Goal: Information Seeking & Learning: Learn about a topic

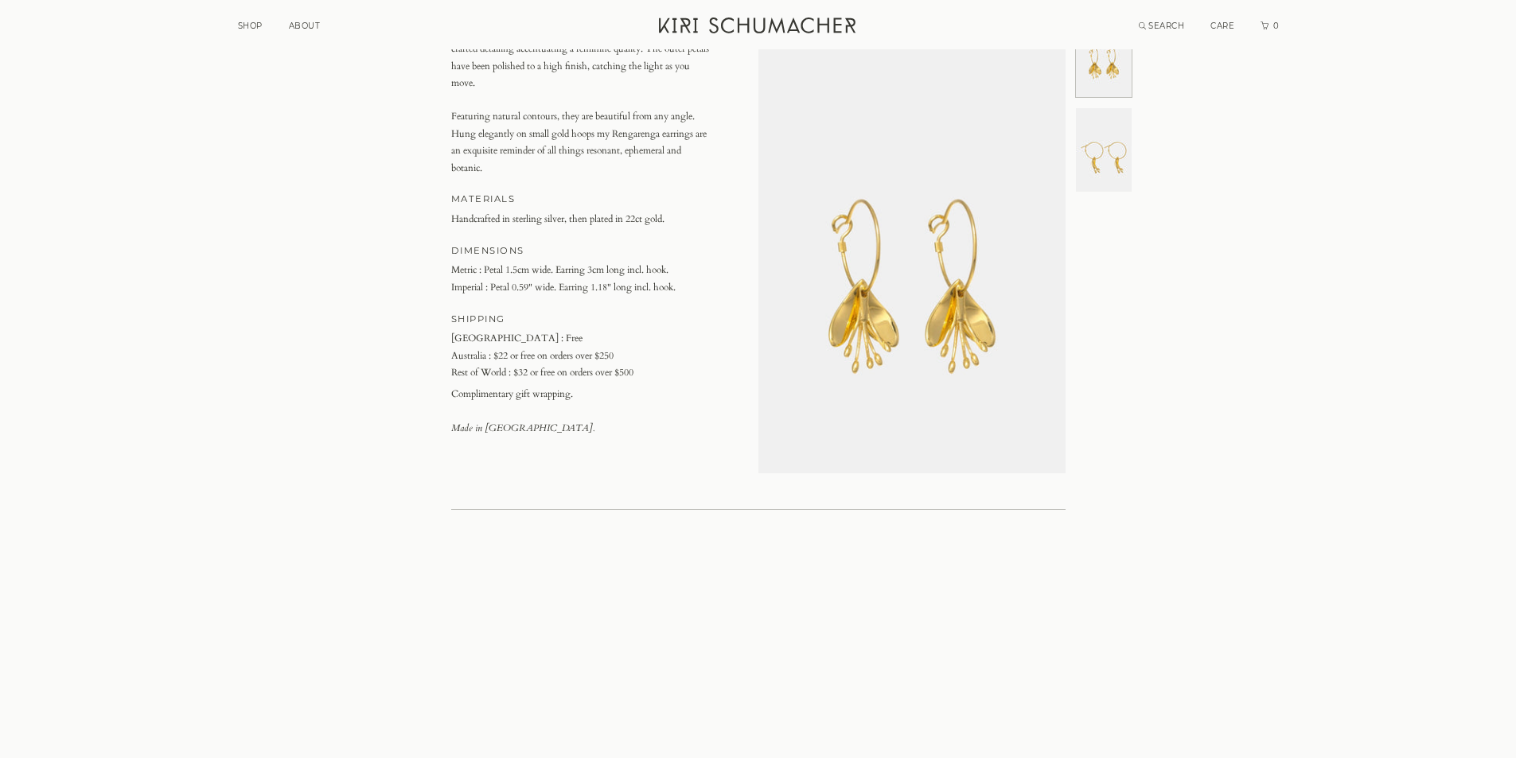
scroll to position [239, 0]
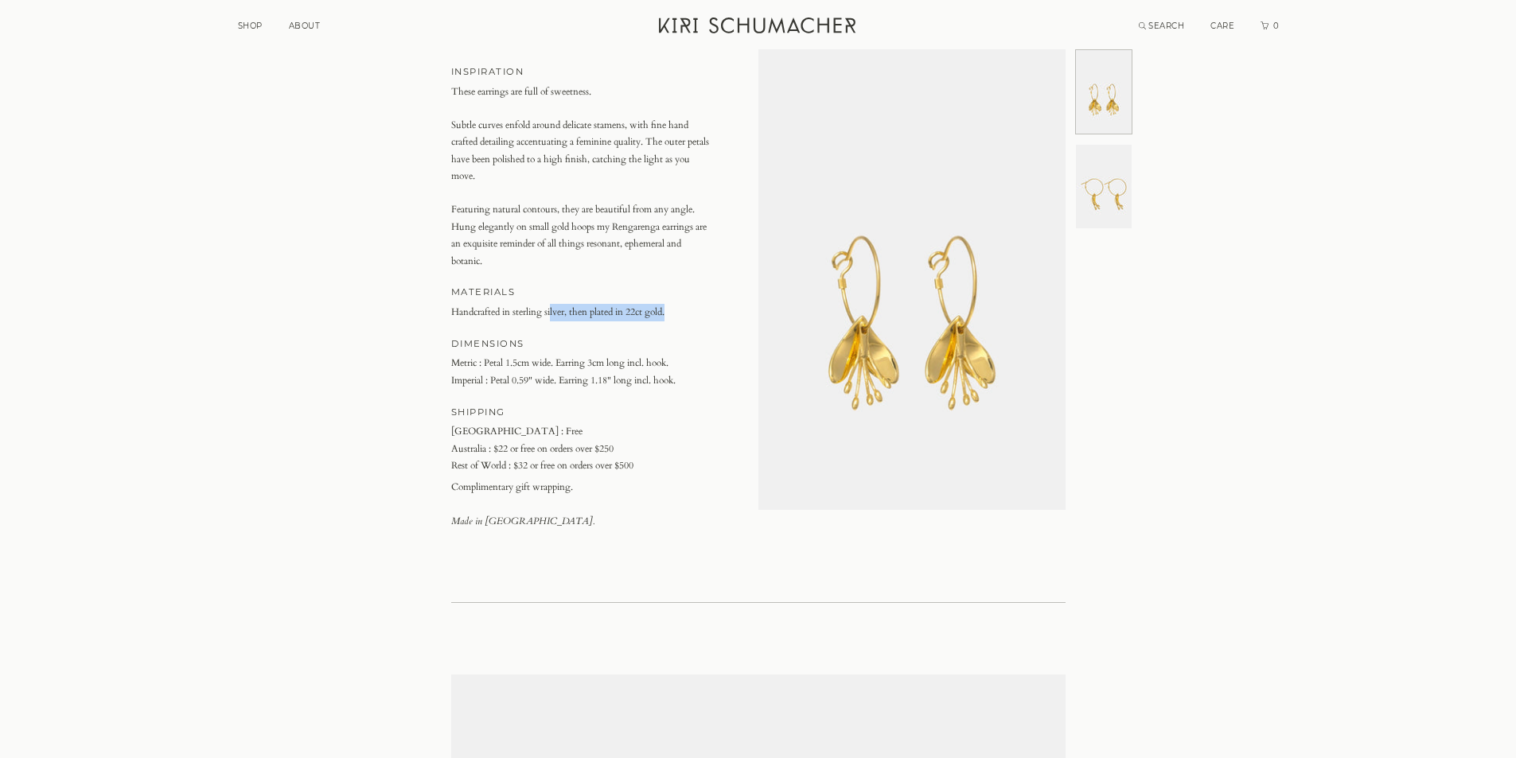
drag, startPoint x: 571, startPoint y: 308, endPoint x: 676, endPoint y: 303, distance: 105.2
click at [676, 303] on article "MATERIALS Handcrafted in sterling silver, then plated in 22ct gold." at bounding box center [580, 302] width 258 height 37
click at [675, 338] on h4 "DIMENSIONS" at bounding box center [580, 344] width 258 height 17
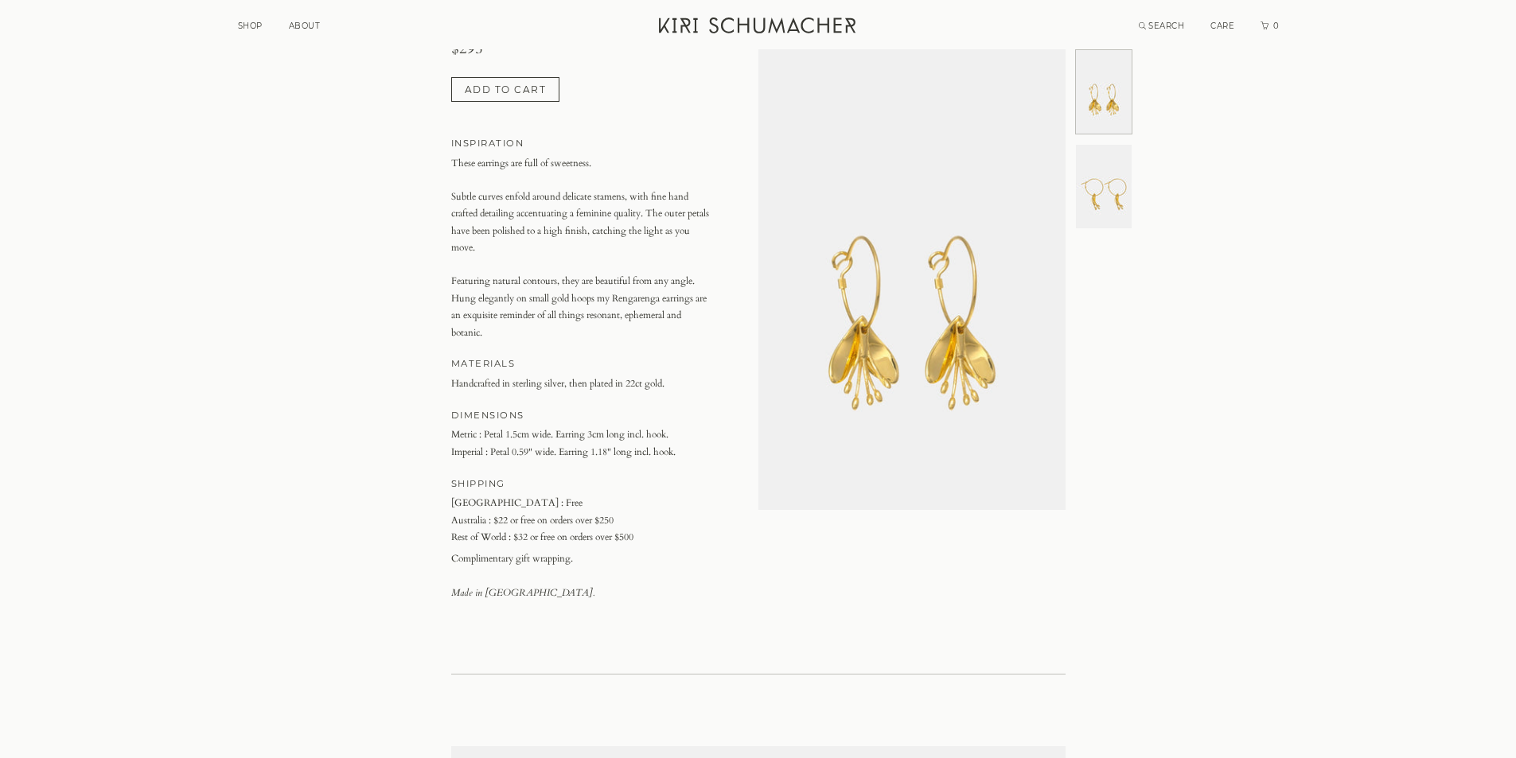
scroll to position [0, 0]
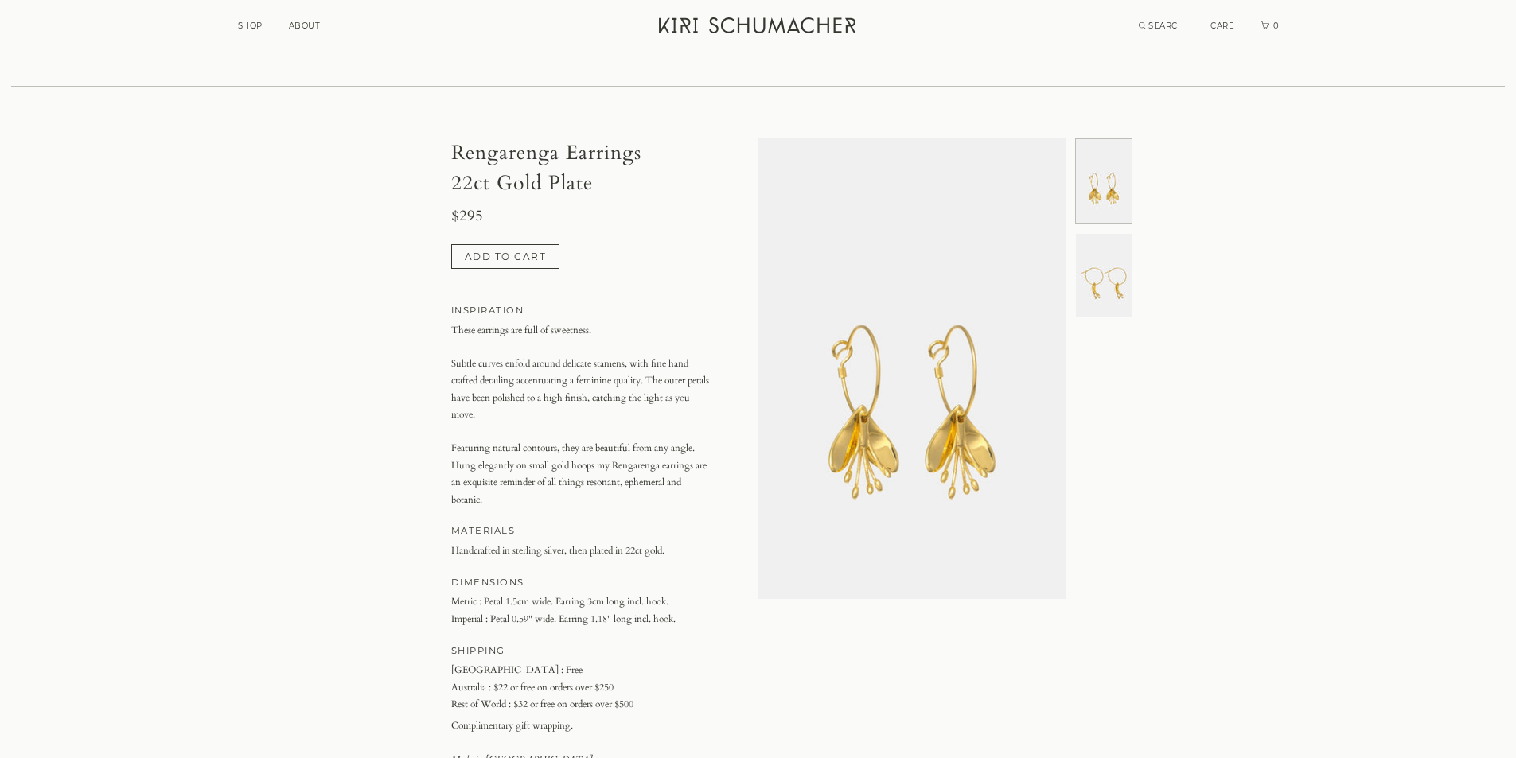
click at [731, 33] on icon "Kiri Schumacher Home" at bounding box center [759, 26] width 200 height 16
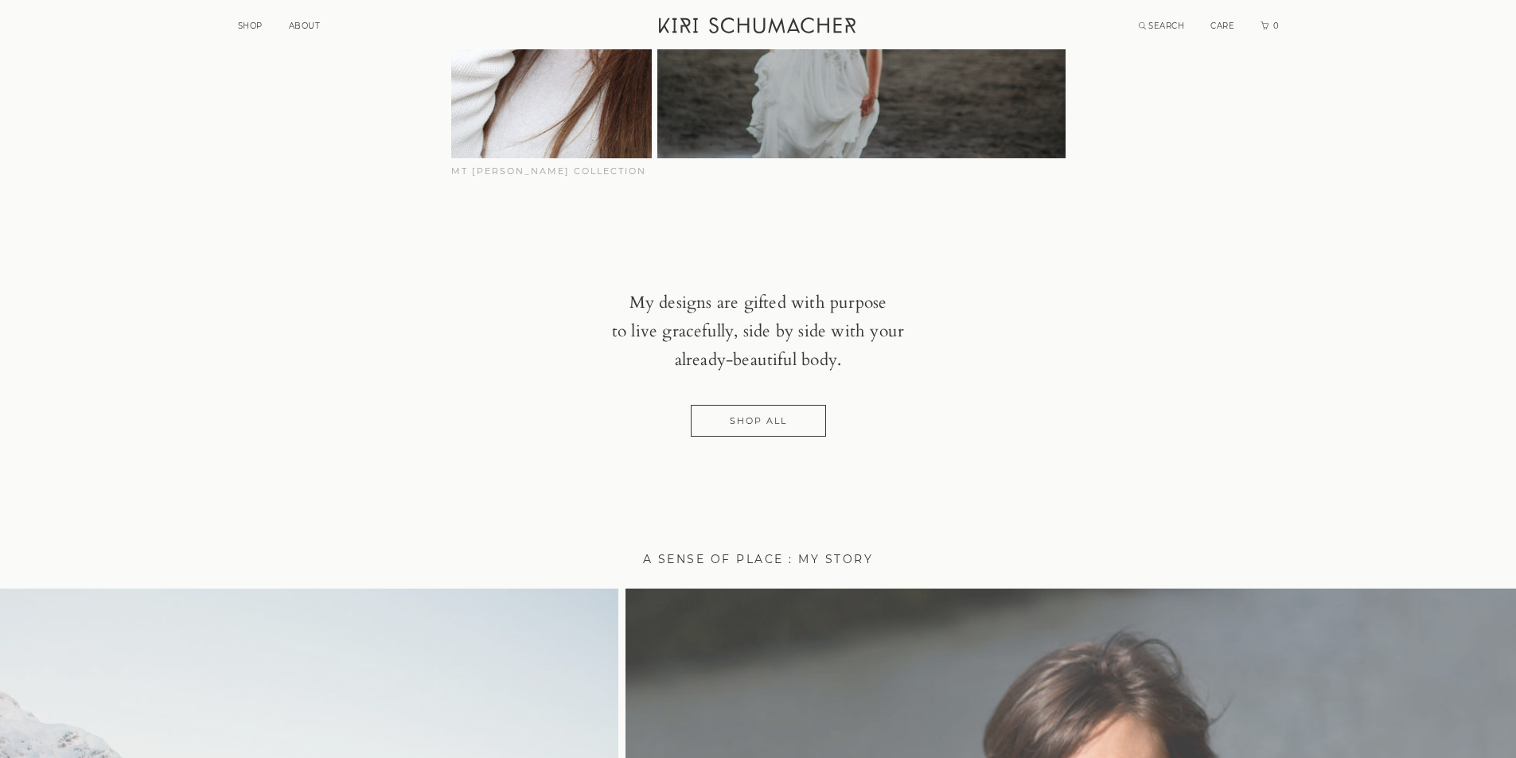
scroll to position [1353, 0]
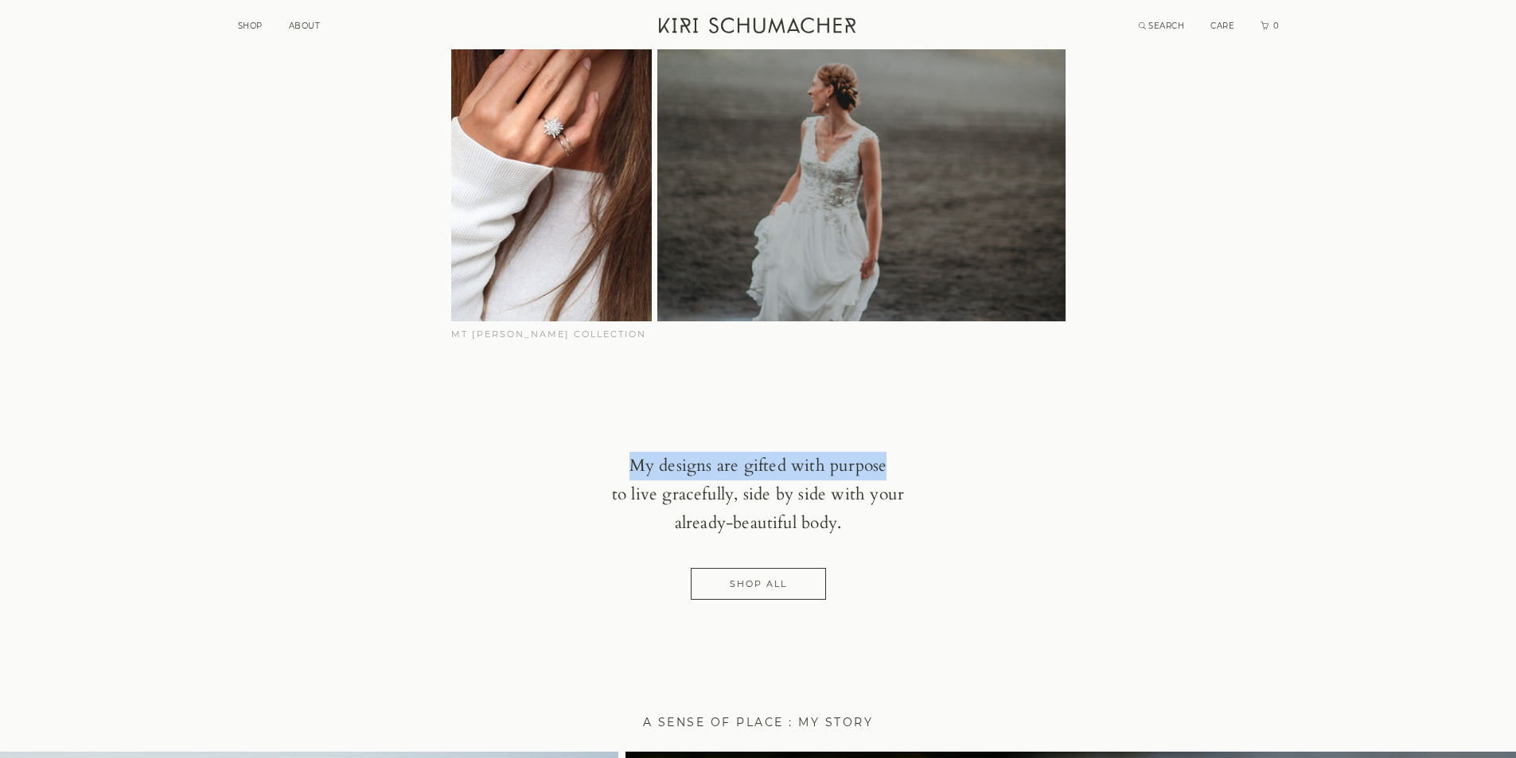
drag, startPoint x: 633, startPoint y: 462, endPoint x: 903, endPoint y: 470, distance: 270.7
click at [903, 470] on p "My designs are gifted with purpose to live gracefully, side by side with your a…" at bounding box center [758, 495] width 342 height 86
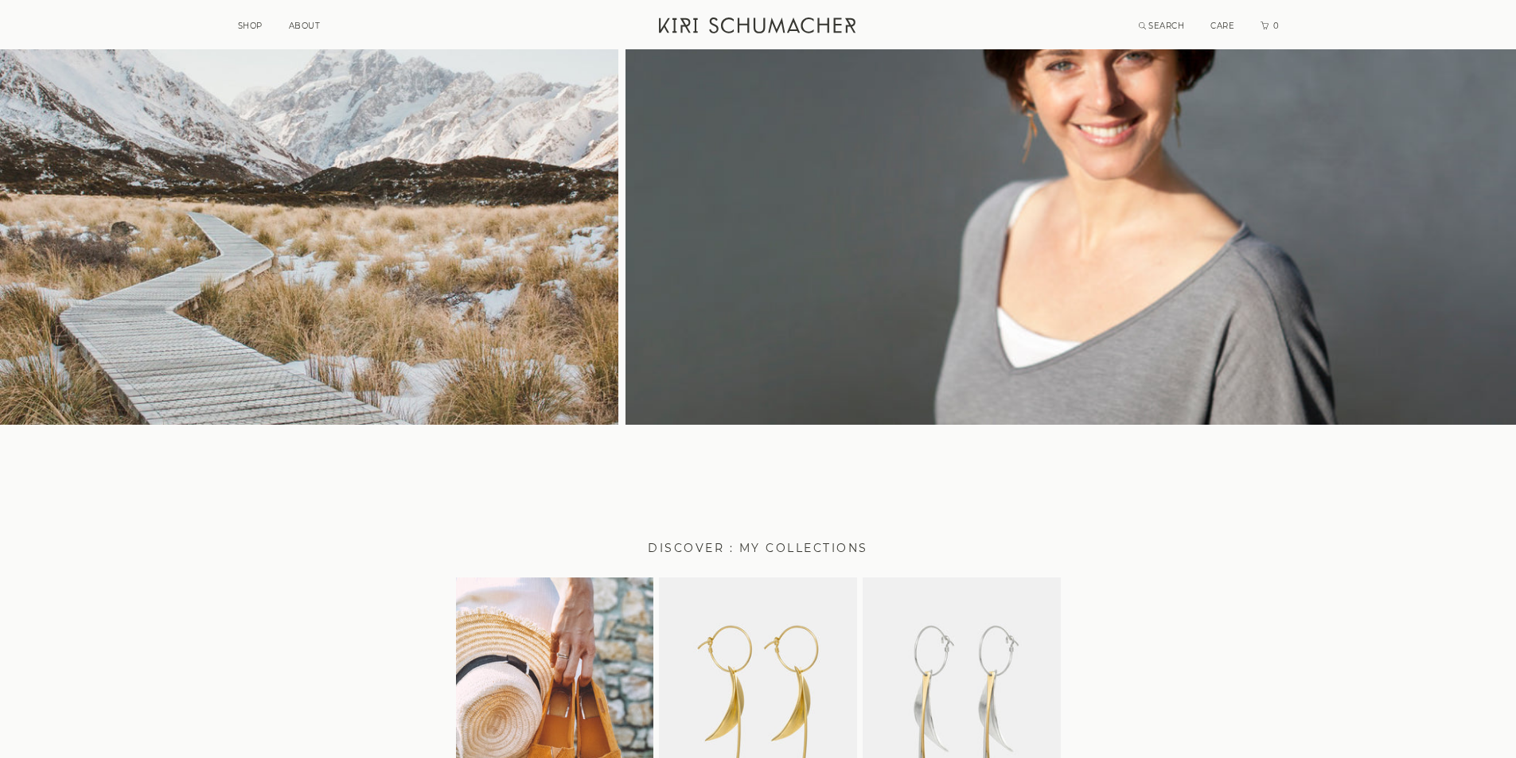
scroll to position [4464, 0]
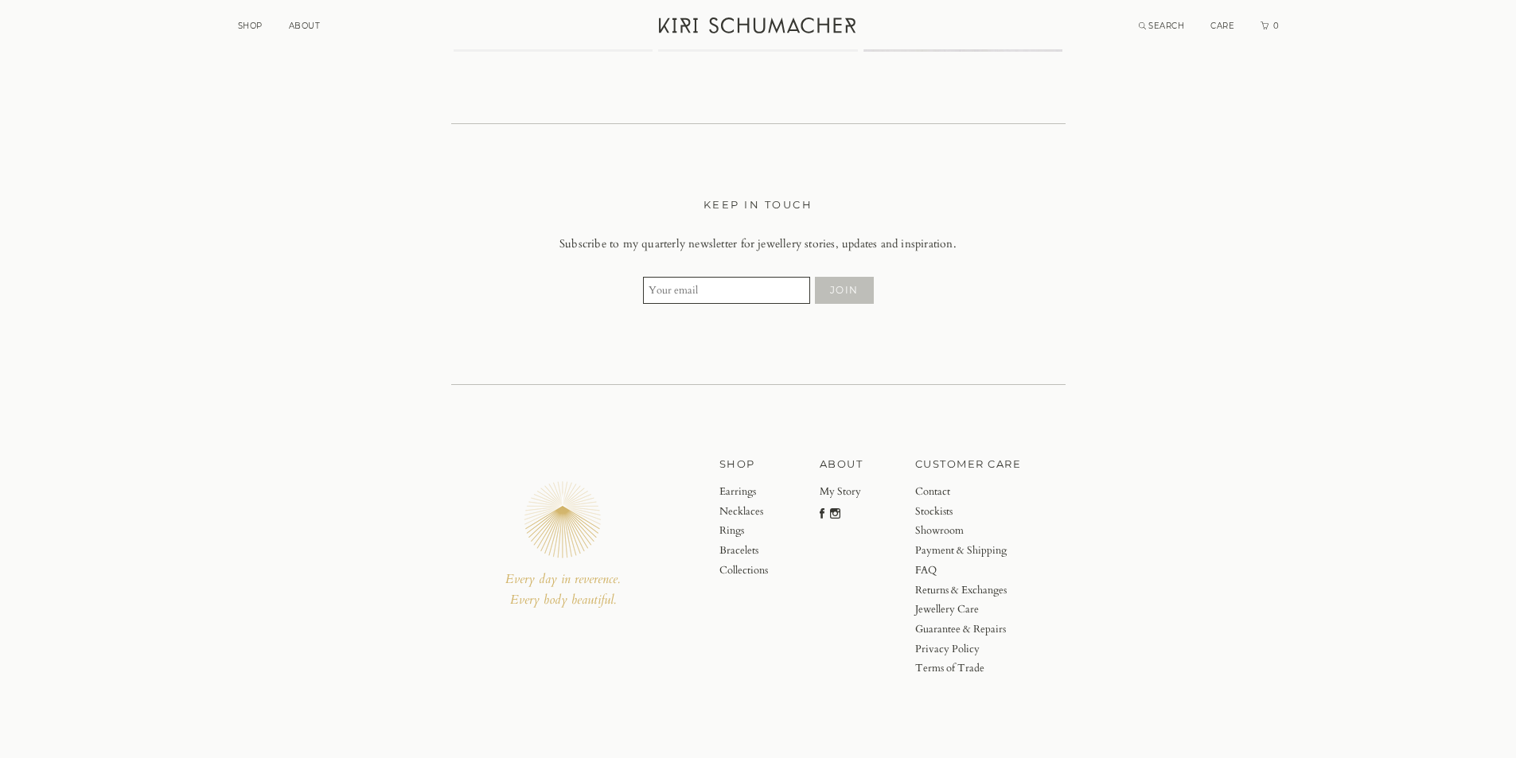
click at [821, 509] on icon "Facebook" at bounding box center [822, 514] width 5 height 10
click at [832, 518] on icon "Instagram" at bounding box center [835, 514] width 10 height 10
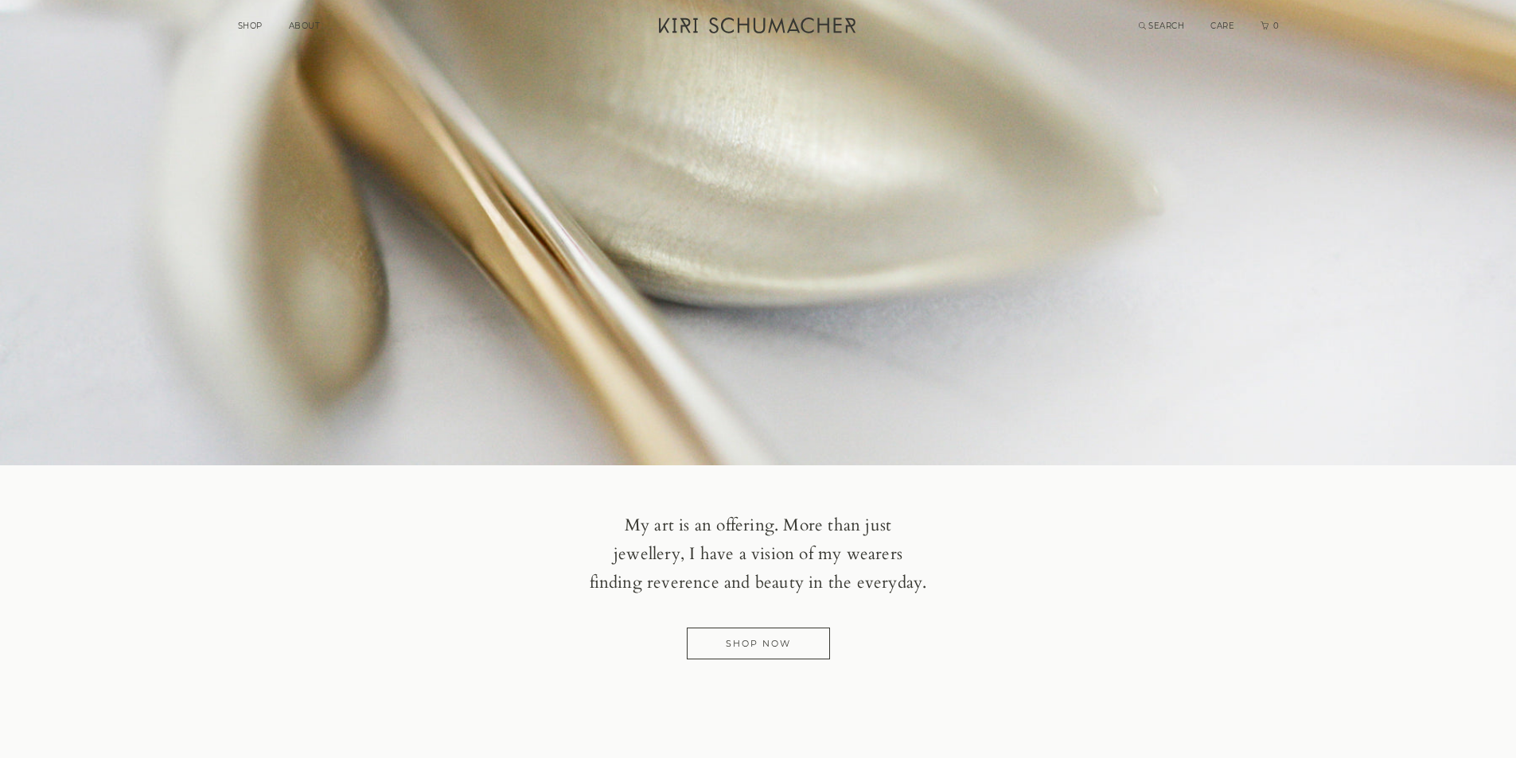
scroll to position [0, 0]
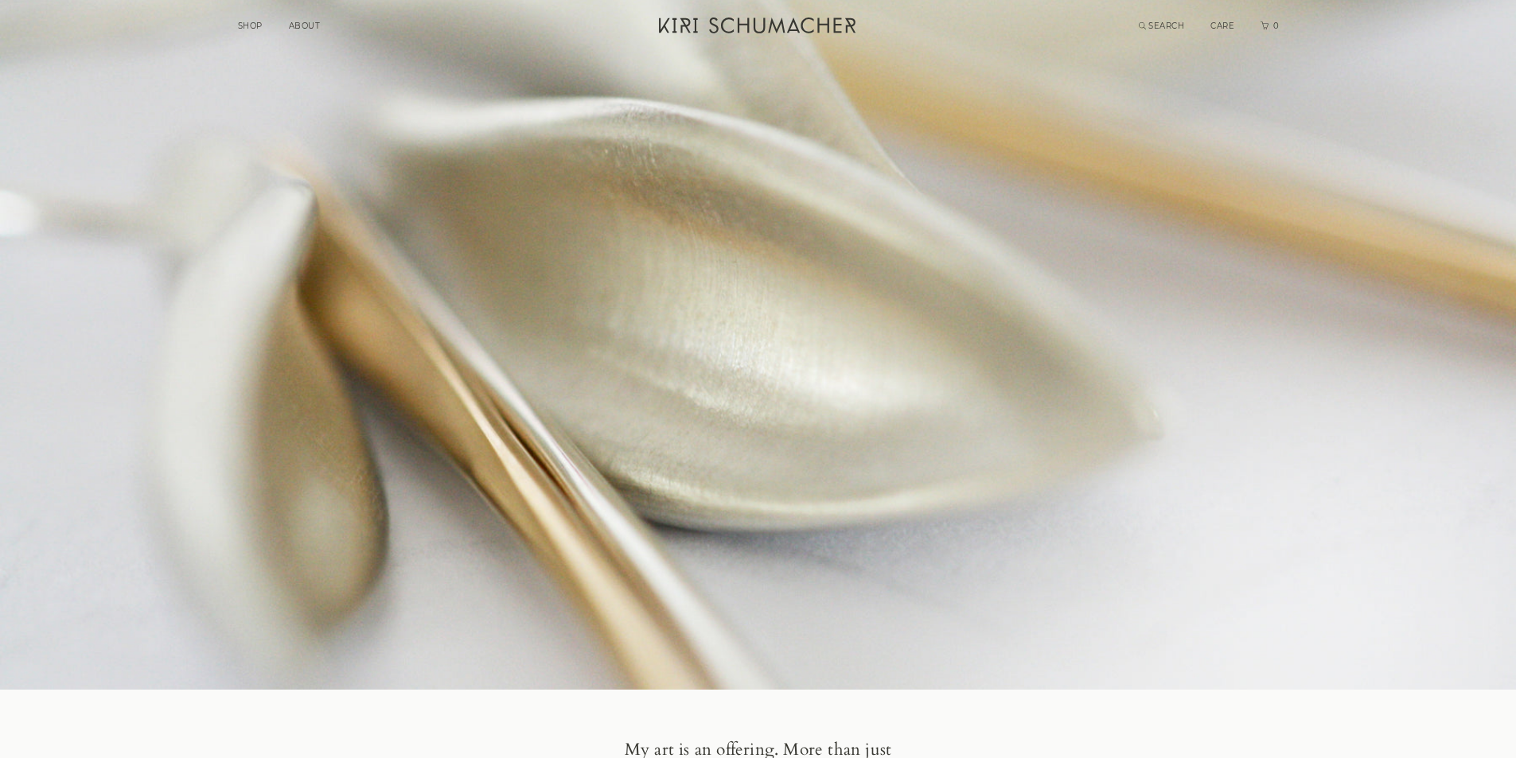
click at [307, 22] on link "ABOUT" at bounding box center [305, 26] width 32 height 10
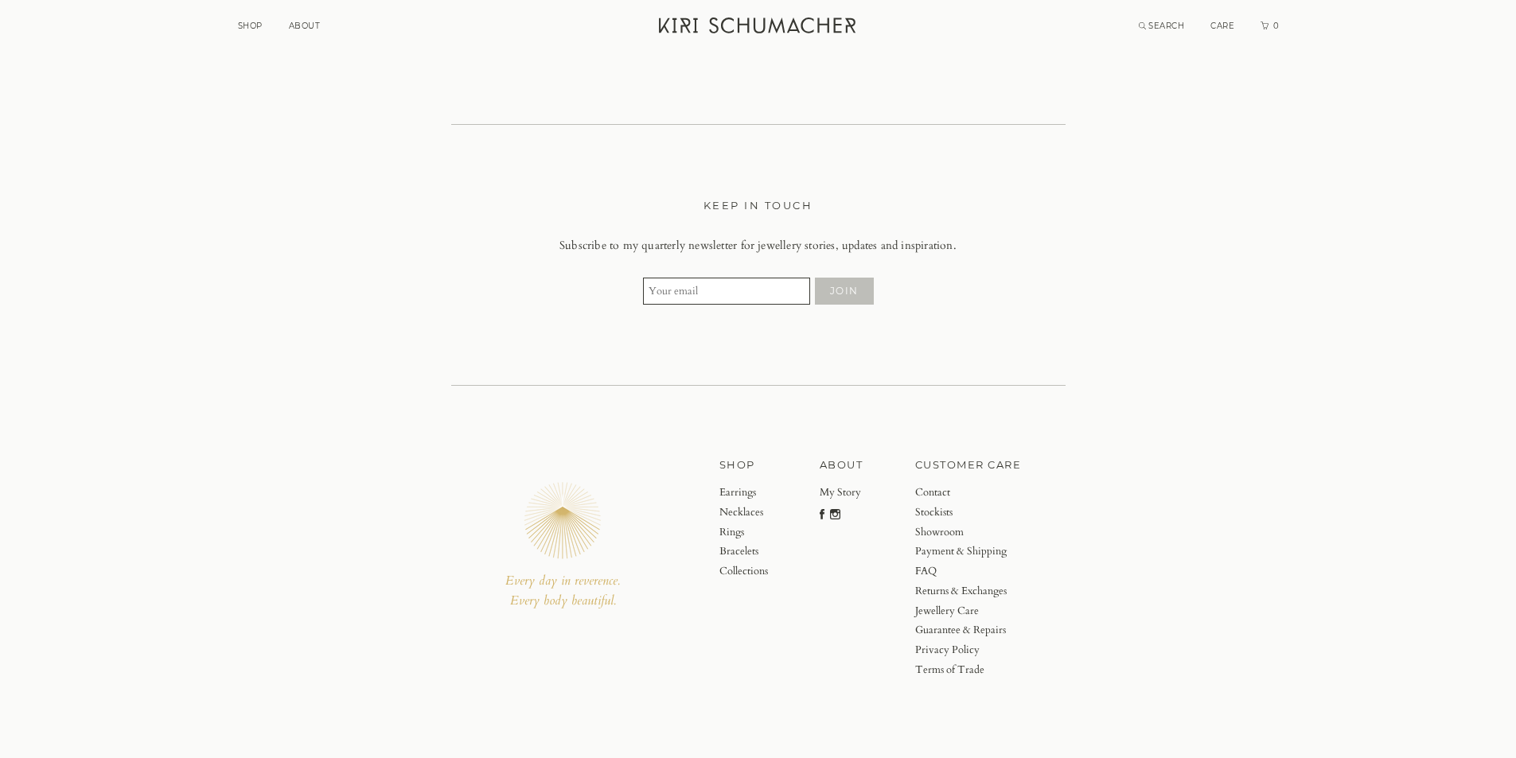
scroll to position [5517, 0]
click at [836, 509] on icon "Instagram" at bounding box center [835, 514] width 10 height 10
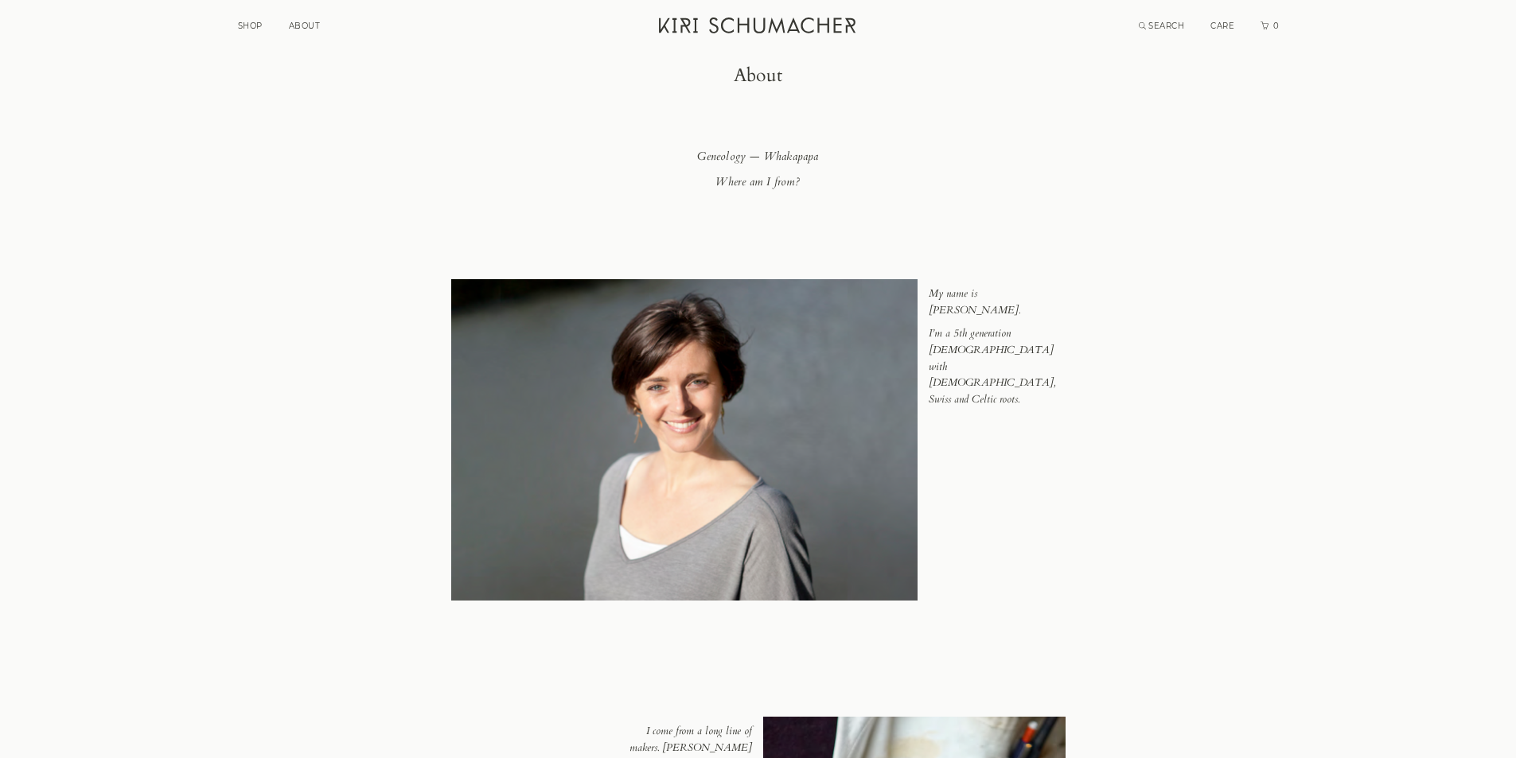
scroll to position [0, 0]
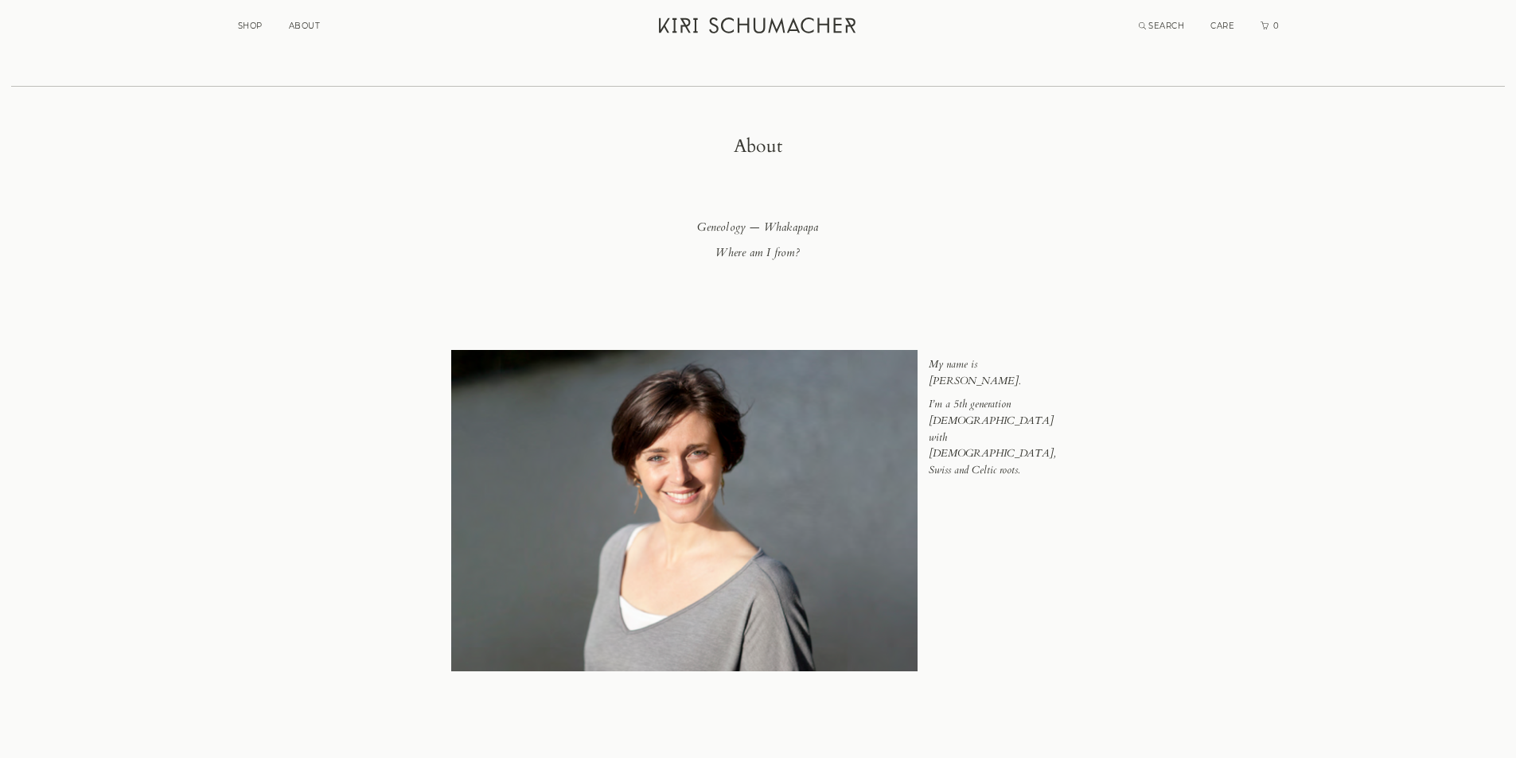
click at [294, 27] on link "ABOUT" at bounding box center [305, 26] width 32 height 10
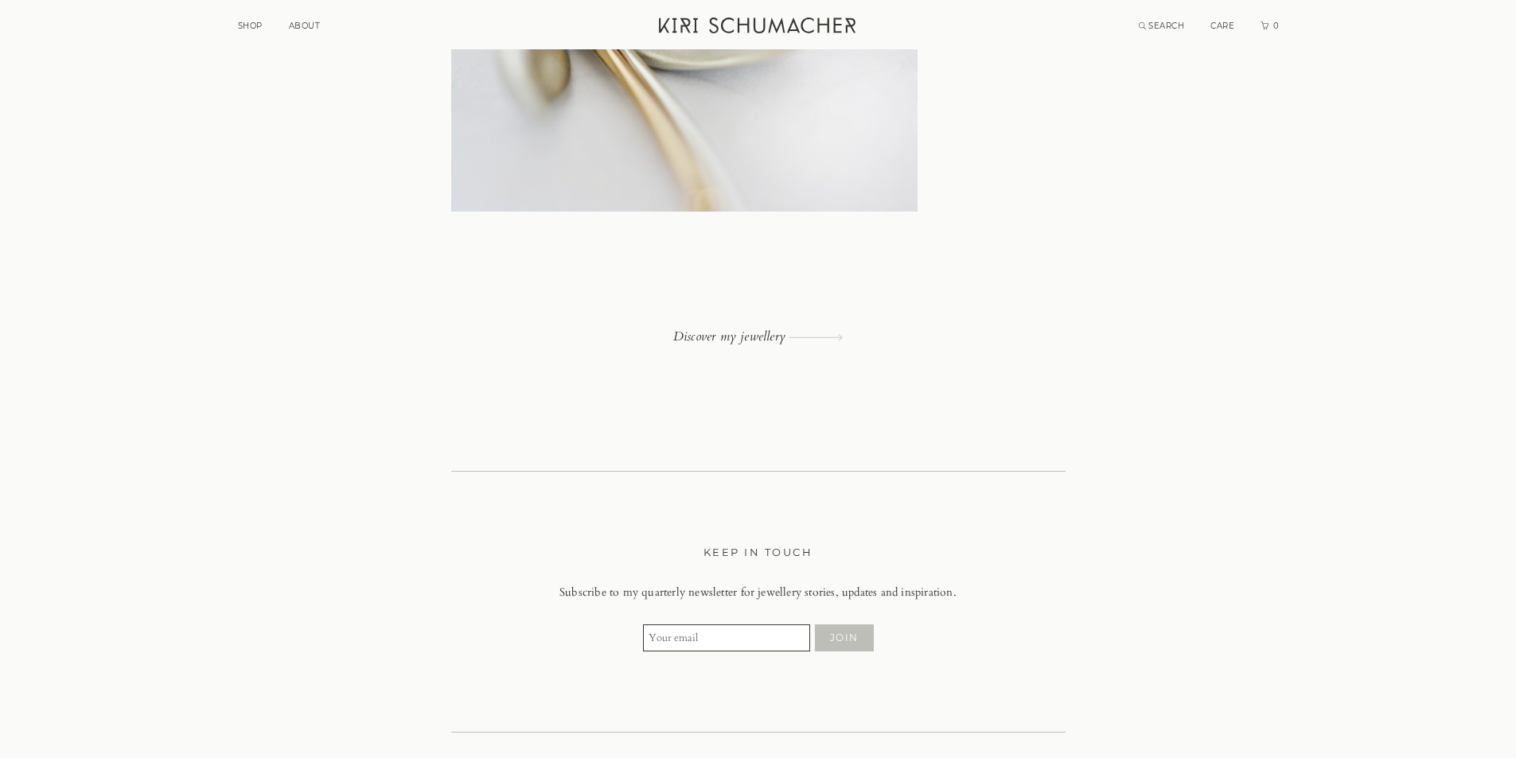
scroll to position [5253, 0]
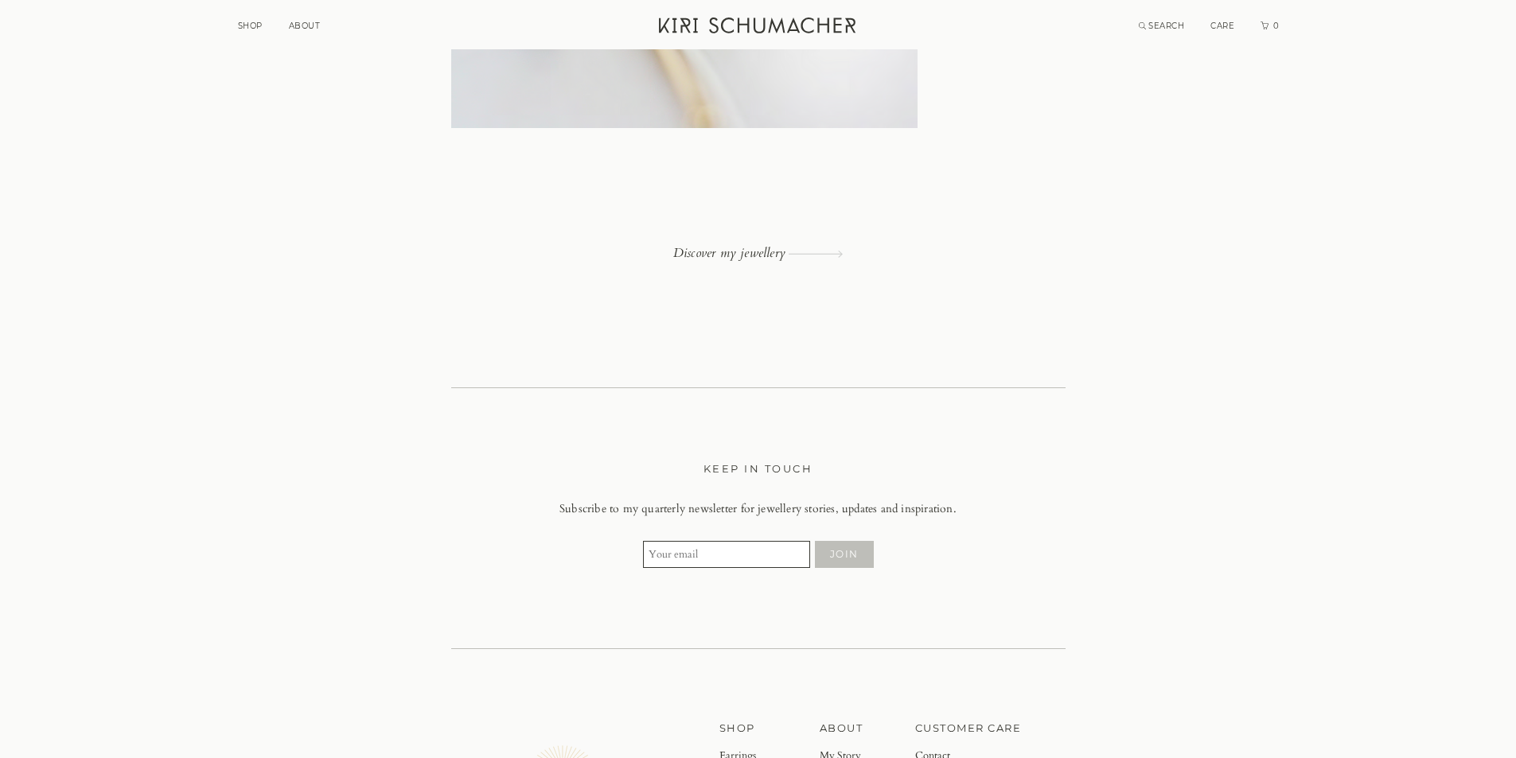
click at [702, 248] on link "Discover my jewellery" at bounding box center [758, 253] width 614 height 14
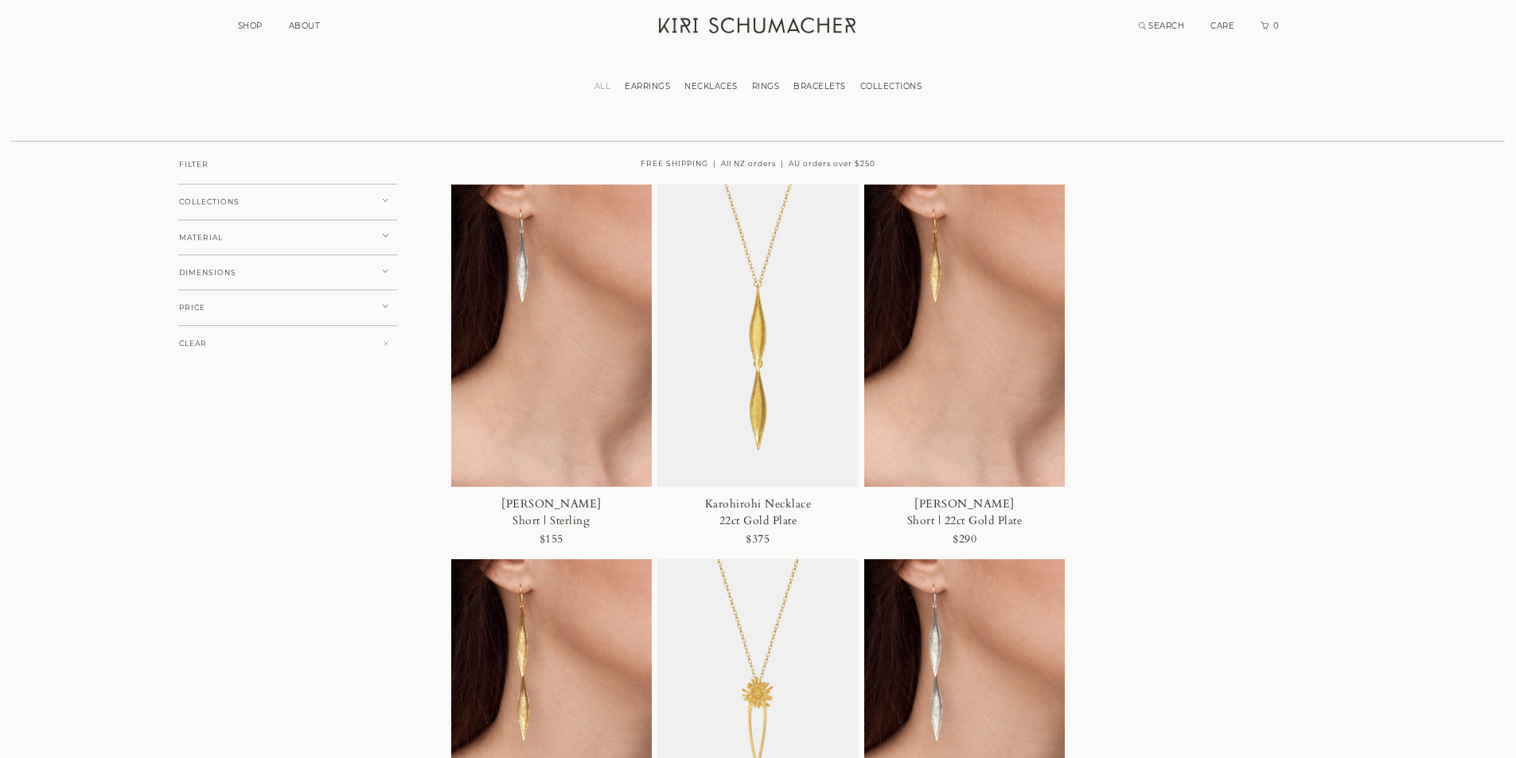
click at [688, 26] on icon "Kiri Schumacher Home" at bounding box center [759, 26] width 200 height 16
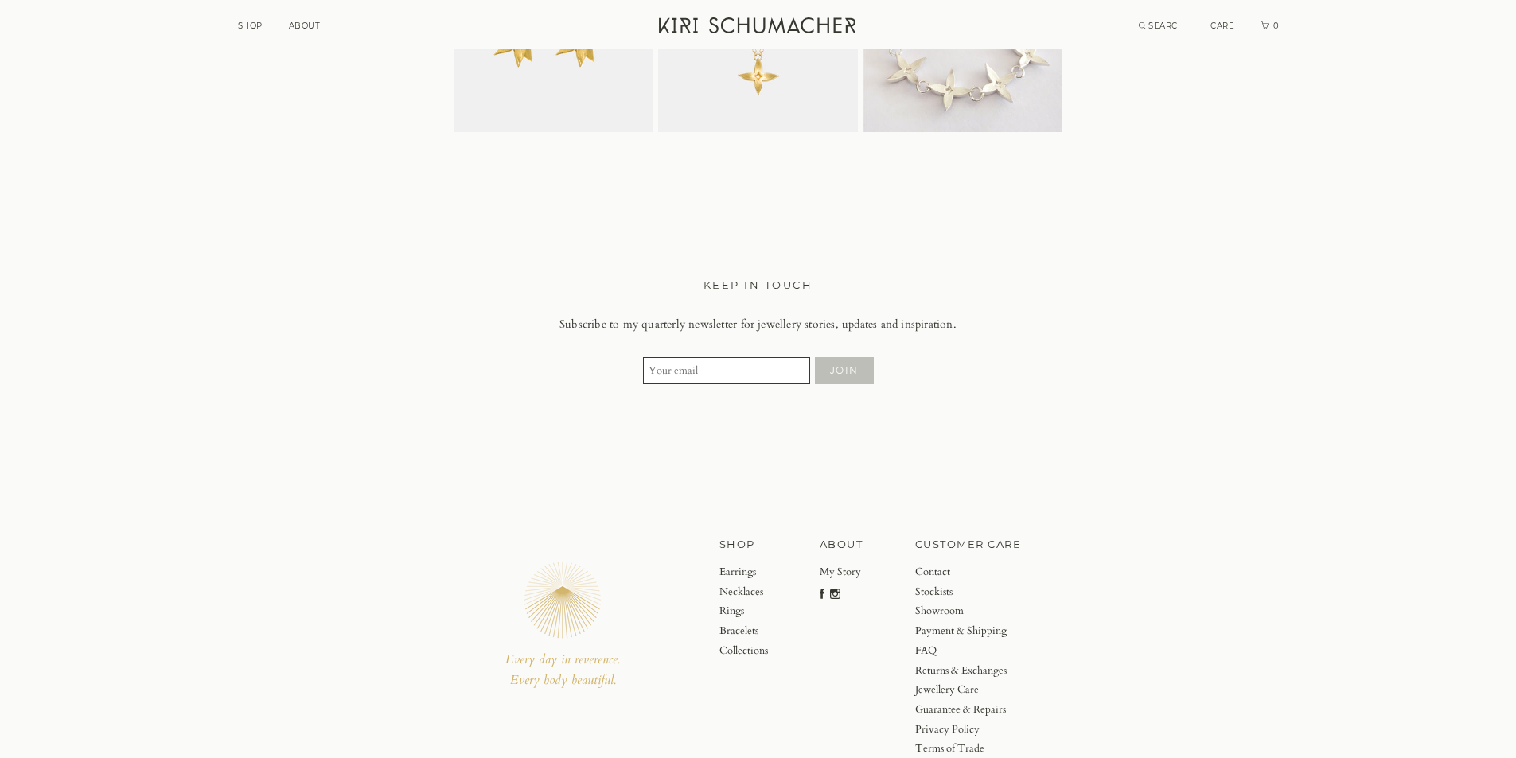
scroll to position [4464, 0]
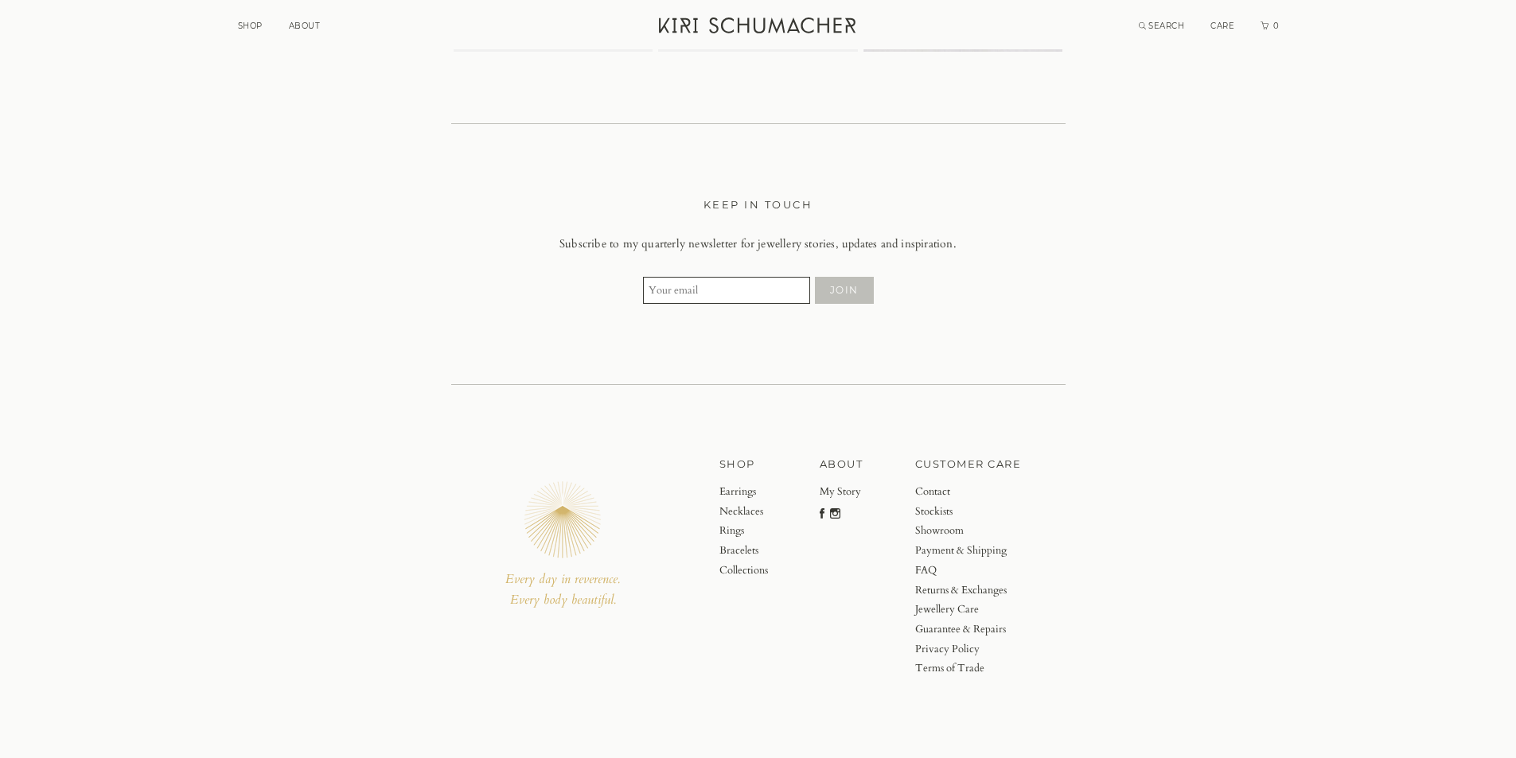
click at [942, 490] on link "Contact" at bounding box center [968, 492] width 107 height 20
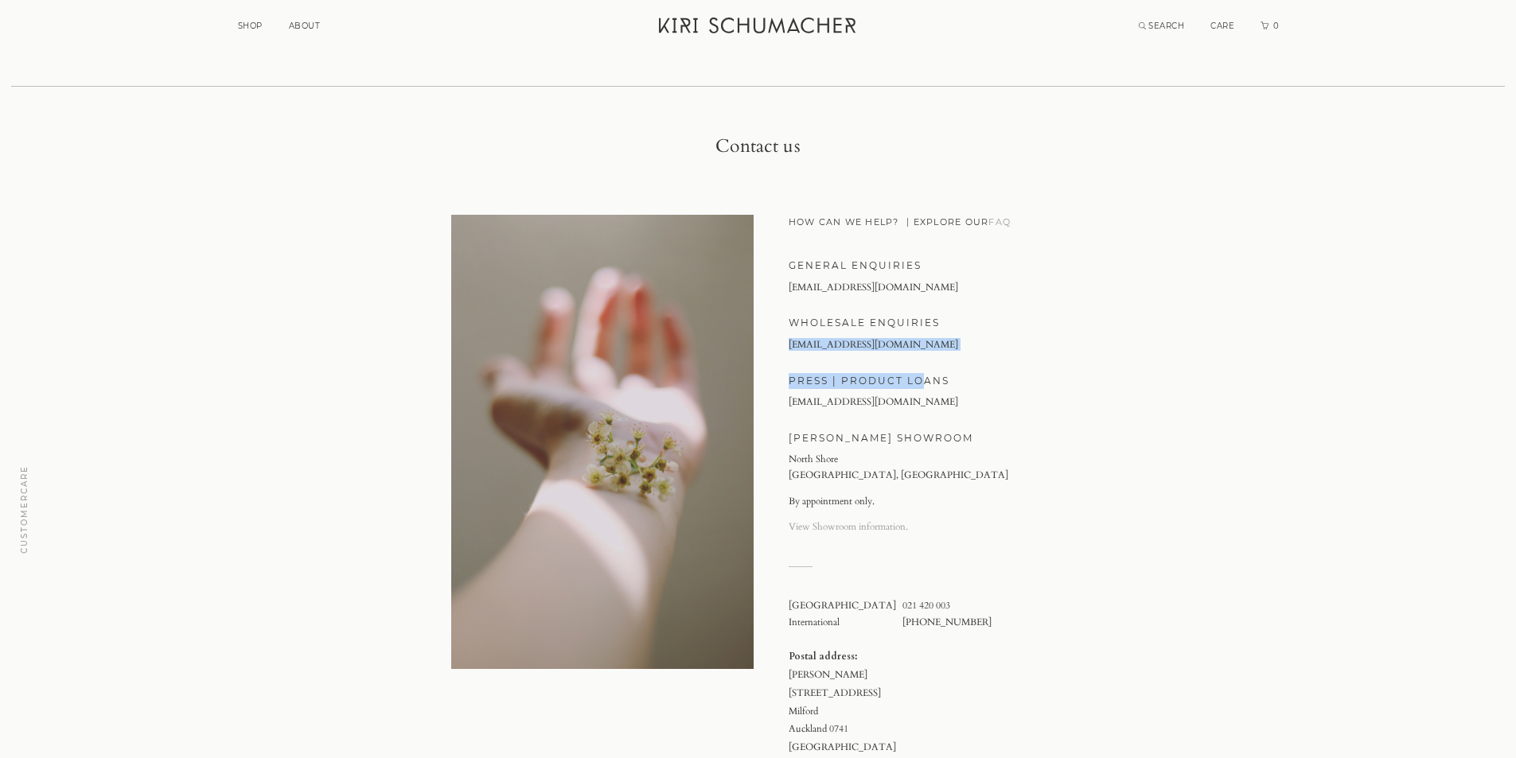
drag, startPoint x: 920, startPoint y: 351, endPoint x: 786, endPoint y: 341, distance: 134.1
click at [786, 341] on div "HOW CAN WE HELP? EXPLORE OUR FAQ EXPLORE OUR FAQ GENERAL ENQUIRIES info@kirisch…" at bounding box center [911, 521] width 307 height 612
click at [984, 342] on div "studio@kirischumacher.co.nz" at bounding box center [927, 345] width 277 height 11
drag, startPoint x: 908, startPoint y: 344, endPoint x: 779, endPoint y: 337, distance: 129.1
click at [780, 334] on div "HOW CAN WE HELP? EXPLORE OUR FAQ EXPLORE OUR FAQ GENERAL ENQUIRIES info@kirisch…" at bounding box center [911, 521] width 307 height 612
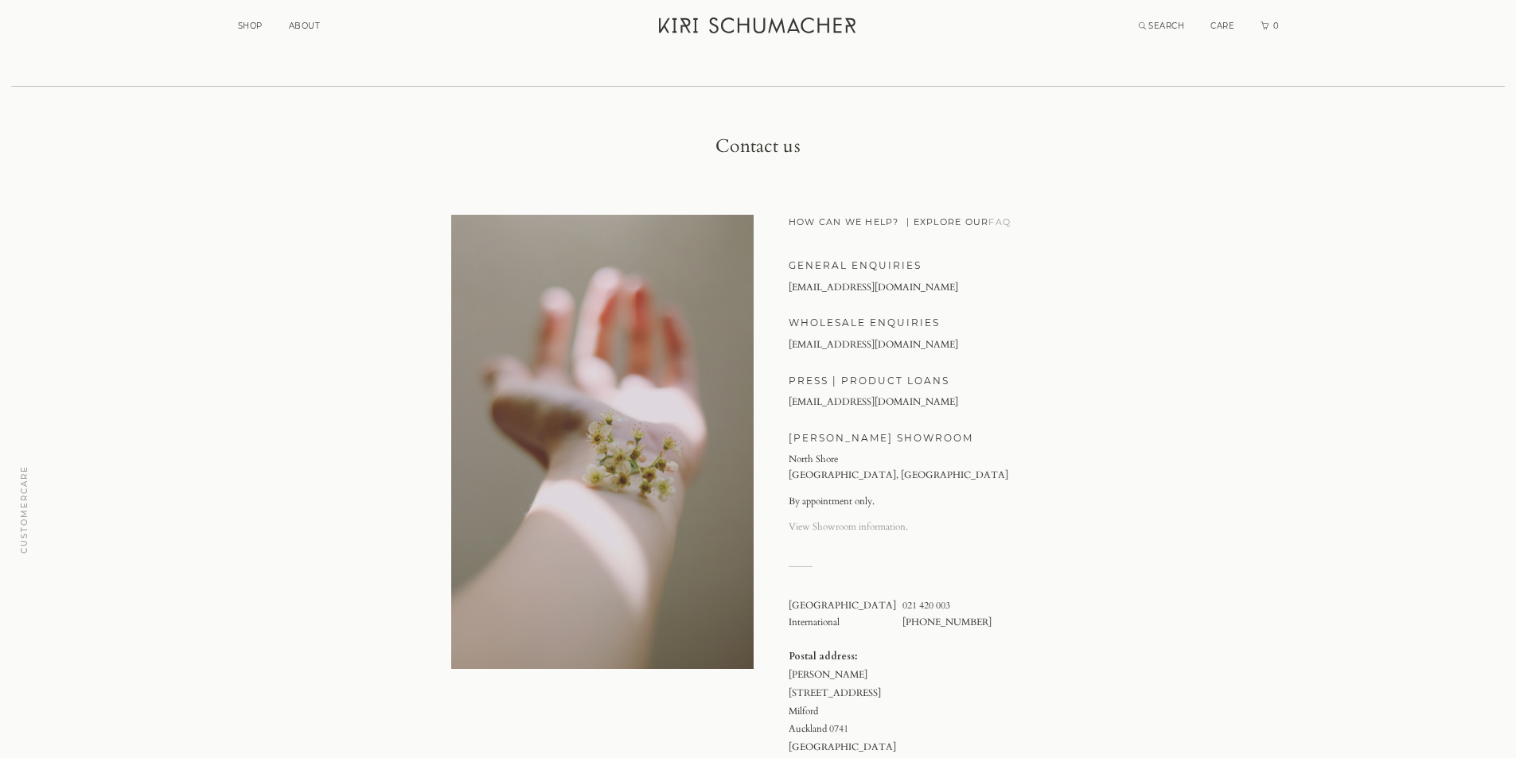
click at [1131, 400] on div "Contact us HOW CAN WE HELP? EXPLORE OUR FAQ EXPLORE OUR FAQ GENERAL ENQUIRIES i…" at bounding box center [758, 767] width 1516 height 1263
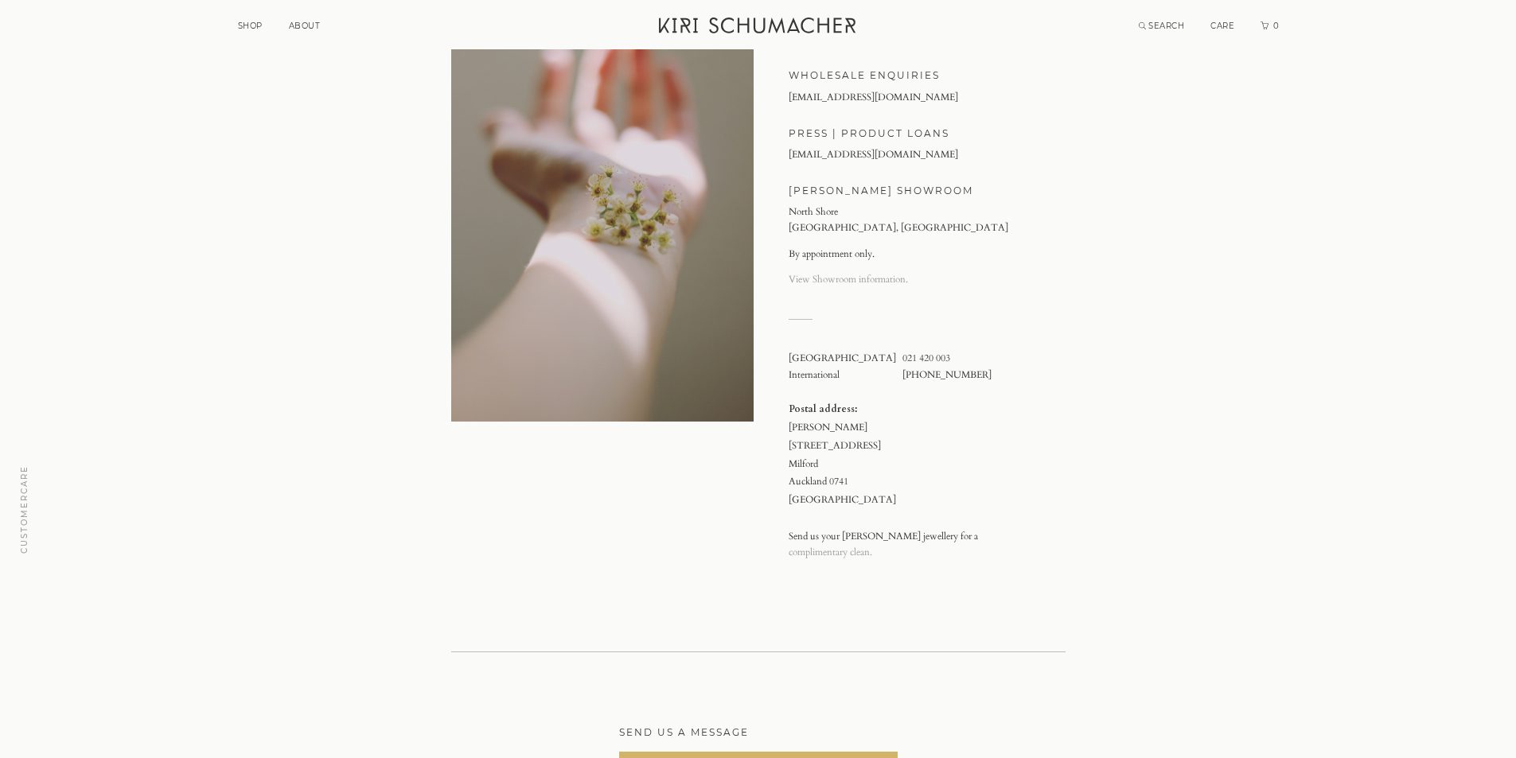
scroll to position [239, 0]
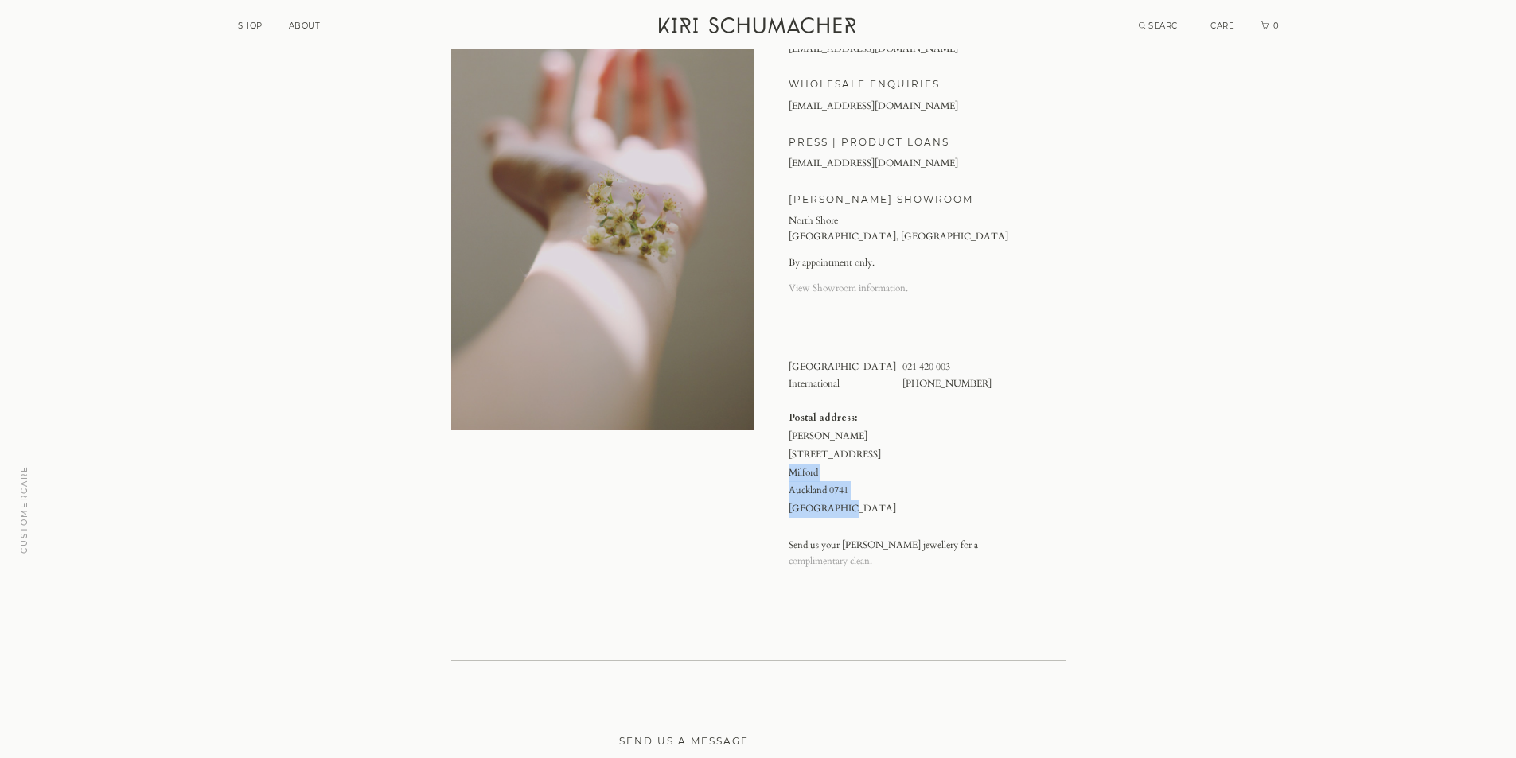
drag, startPoint x: 791, startPoint y: 470, endPoint x: 853, endPoint y: 512, distance: 74.6
click at [853, 512] on p "Postal address: Kiri Schumacher PO Box 31 901 Milford Auckland 0741 New Zealand" at bounding box center [927, 463] width 277 height 109
copy p "Milford Auckland 0741 New Zealand"
click at [1033, 480] on p "Postal address: Kiri Schumacher PO Box 31 901 Milford Auckland 0741 New Zealand" at bounding box center [927, 463] width 277 height 109
drag, startPoint x: 912, startPoint y: 364, endPoint x: 850, endPoint y: 363, distance: 62.1
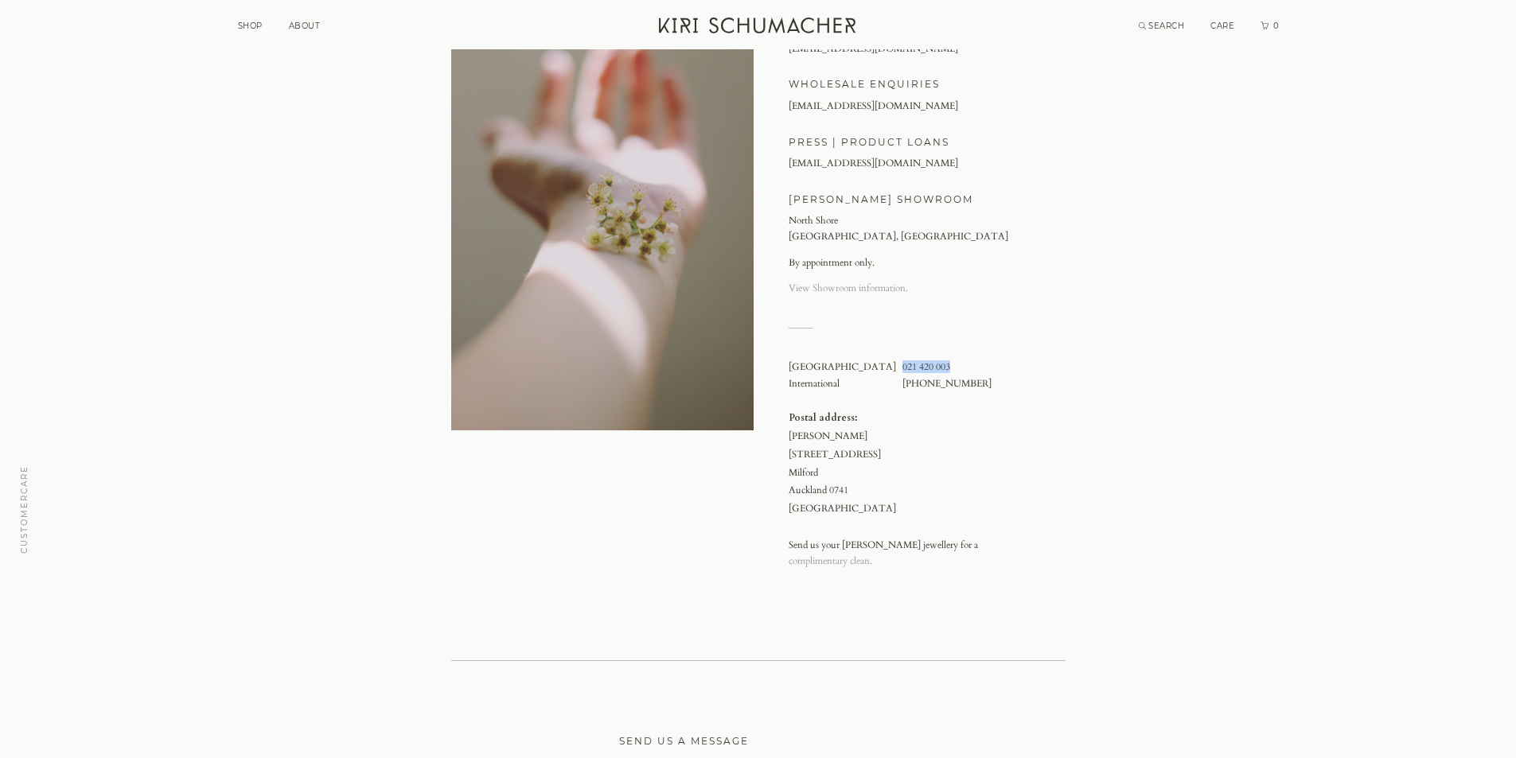
click at [903, 363] on td "021 420 003" at bounding box center [951, 367] width 96 height 11
copy link "021 420 003"
drag, startPoint x: 919, startPoint y: 386, endPoint x: 848, endPoint y: 384, distance: 70.9
click at [848, 384] on div "New Zealand 021 420 003 International +64 21 420 003 Postal address: Kiri Schum…" at bounding box center [927, 466] width 277 height 208
copy tbody "New Zealand 021 420 003 International"
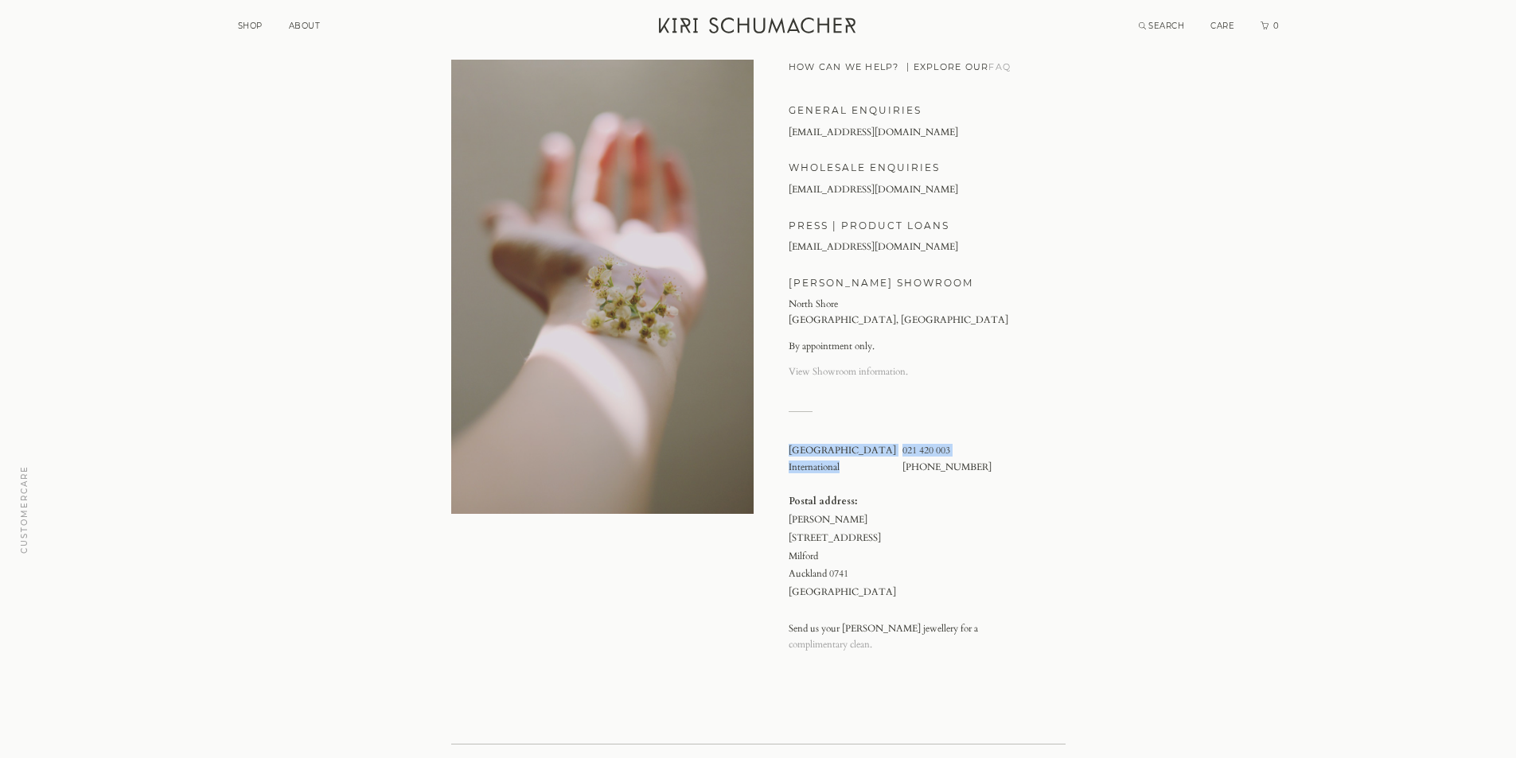
scroll to position [0, 0]
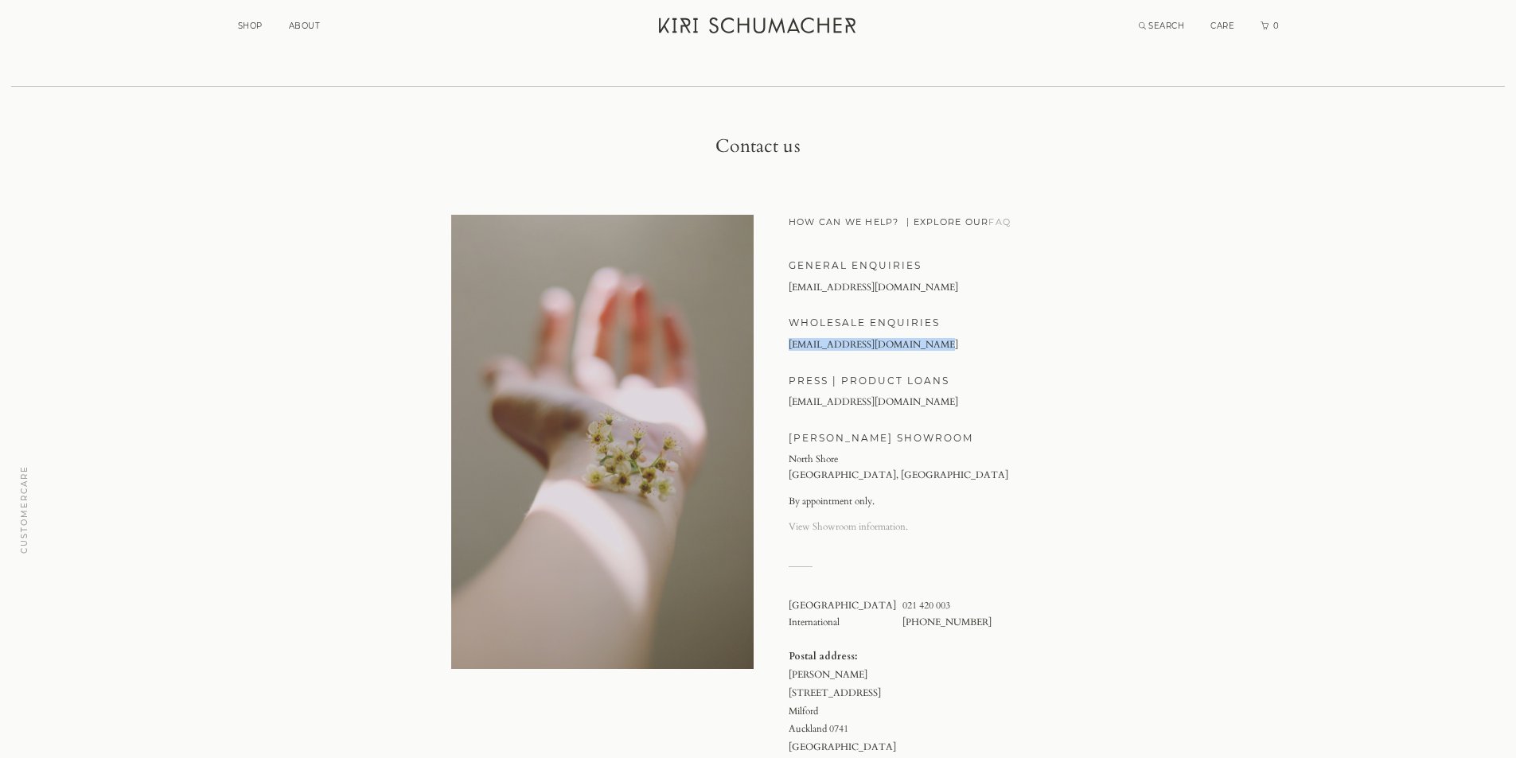
drag, startPoint x: 786, startPoint y: 346, endPoint x: 919, endPoint y: 342, distance: 133.8
click at [919, 342] on div "HOW CAN WE HELP? EXPLORE OUR FAQ EXPLORE OUR FAQ GENERAL ENQUIRIES info@kirisch…" at bounding box center [911, 521] width 307 height 612
copy link "studio@kirischumacher.co.nz"
drag, startPoint x: 910, startPoint y: 405, endPoint x: 782, endPoint y: 390, distance: 128.2
click at [782, 390] on div "HOW CAN WE HELP? EXPLORE OUR FAQ EXPLORE OUR FAQ GENERAL ENQUIRIES info@kirisch…" at bounding box center [911, 521] width 307 height 612
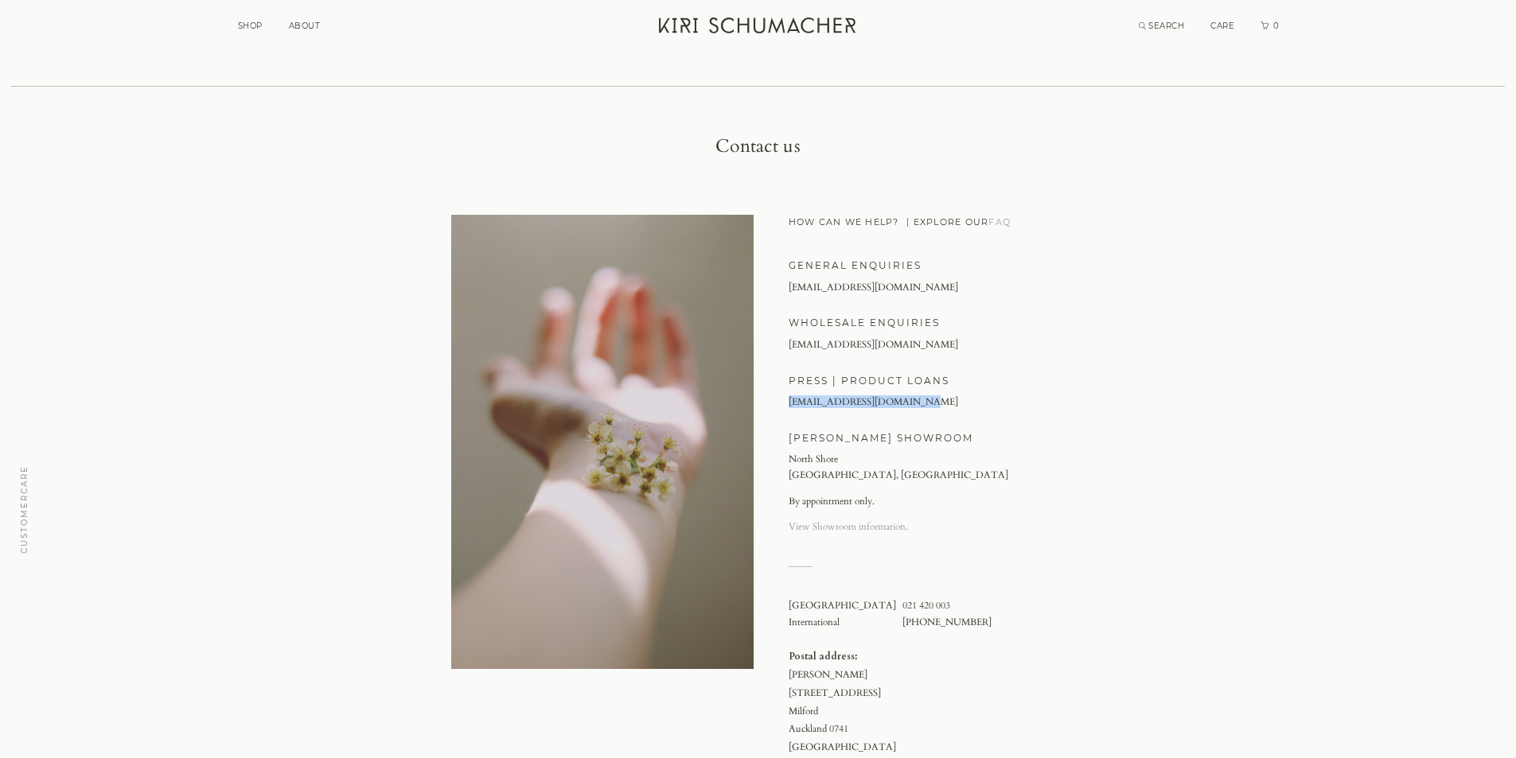
copy link "kiri@kirischumacher.co.nz"
click at [684, 34] on link "Kiri Schumacher Home" at bounding box center [758, 28] width 219 height 40
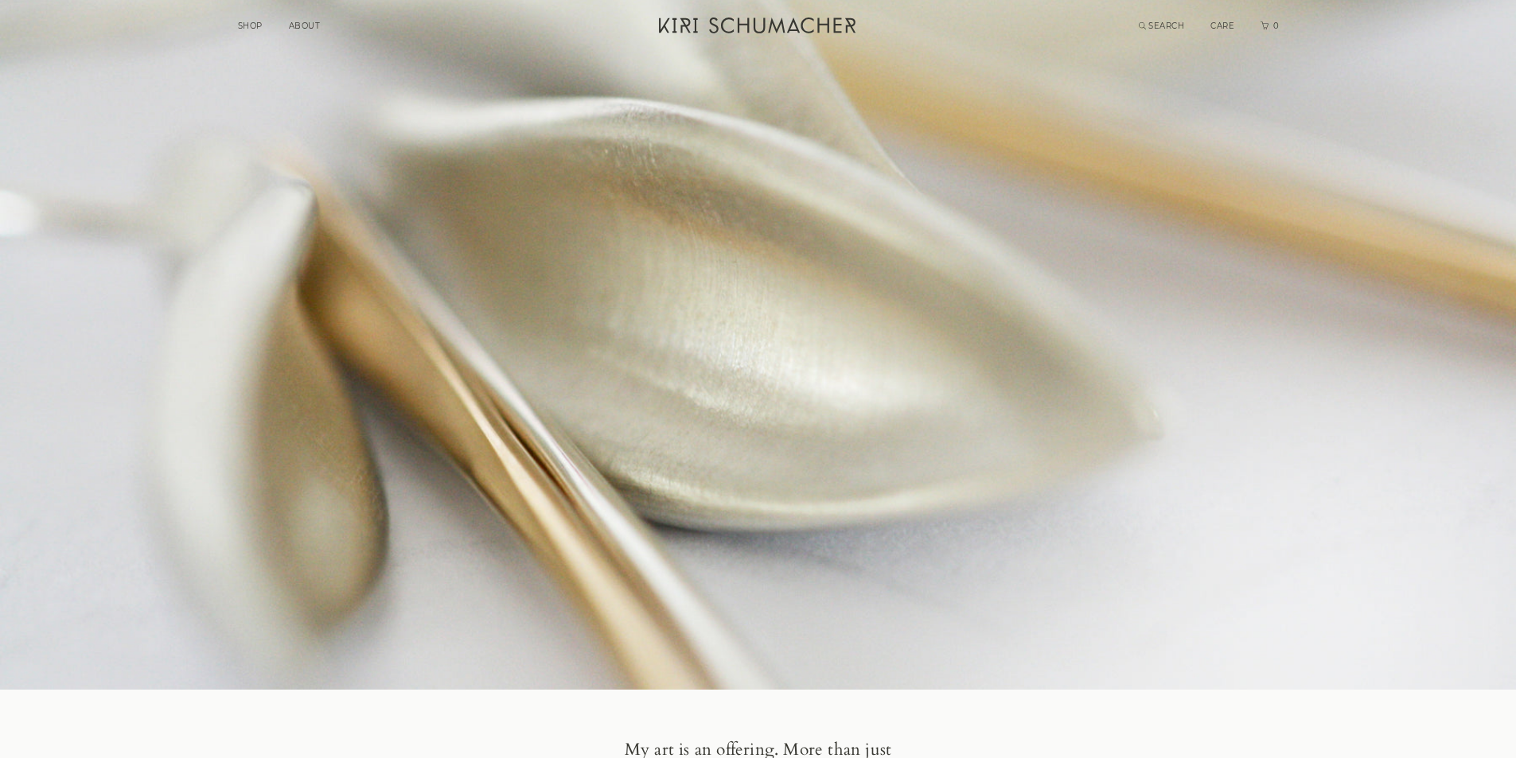
click at [251, 27] on link "SHOP" at bounding box center [250, 26] width 25 height 10
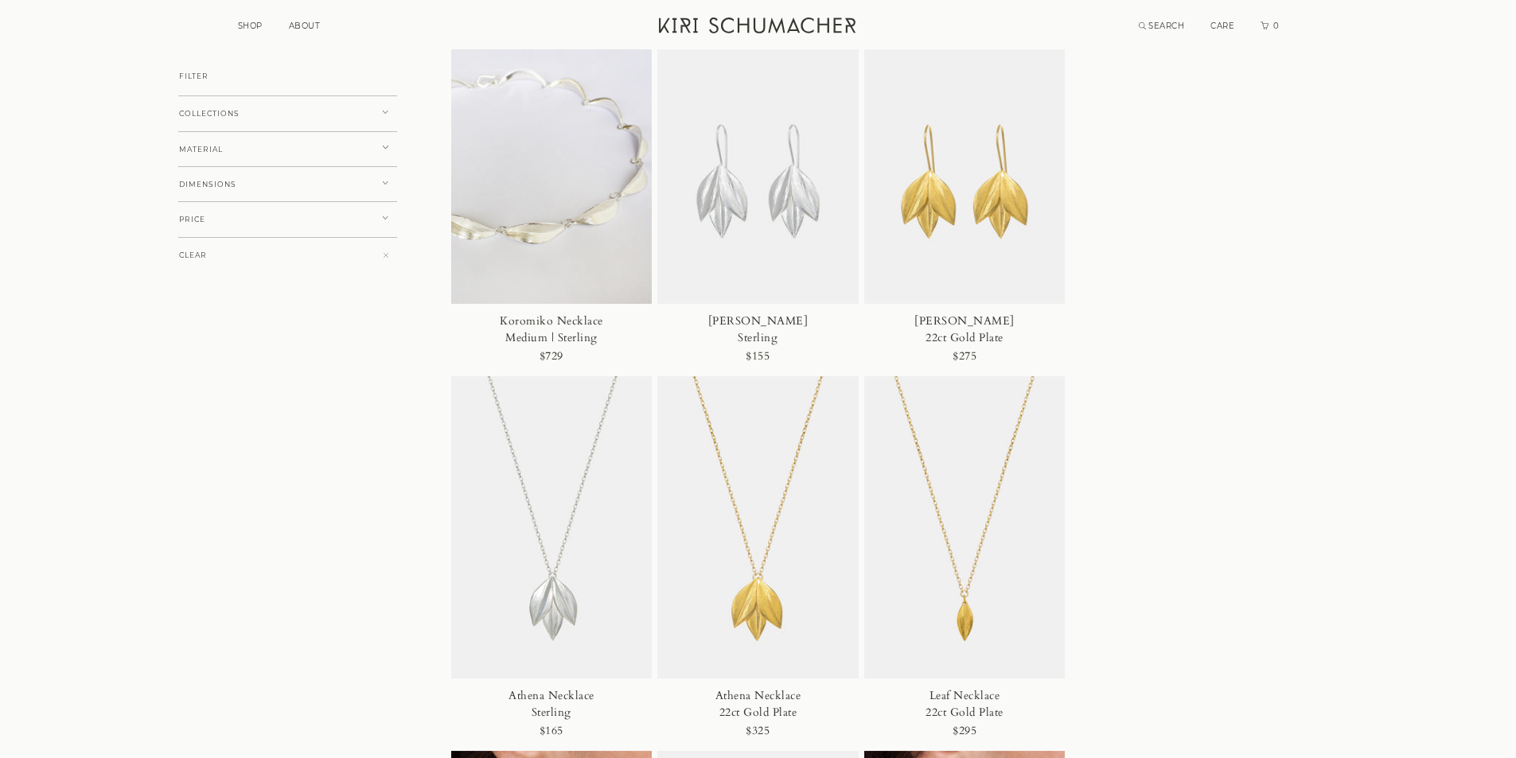
scroll to position [2706, 0]
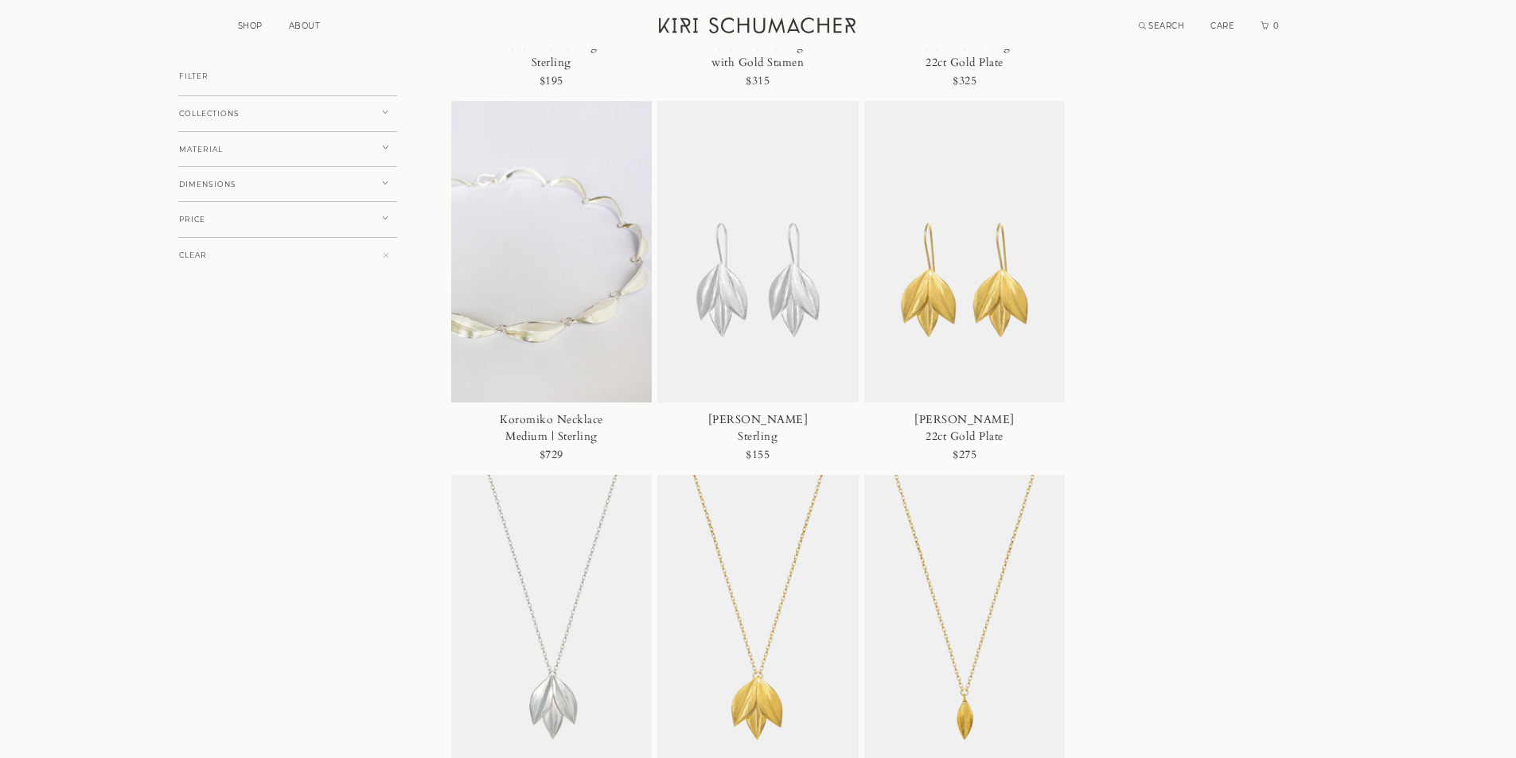
click at [790, 585] on img at bounding box center [757, 626] width 201 height 302
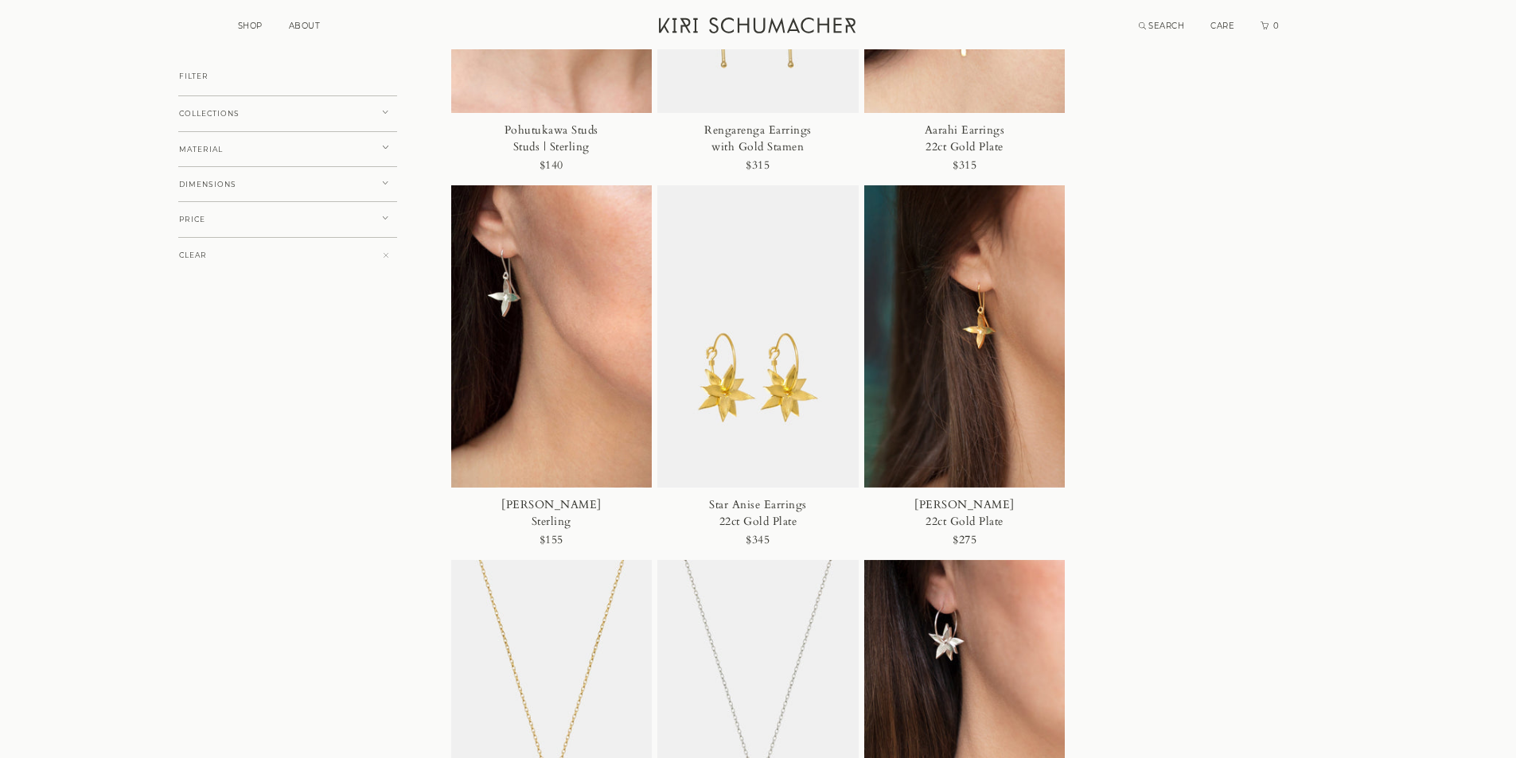
scroll to position [4616, 0]
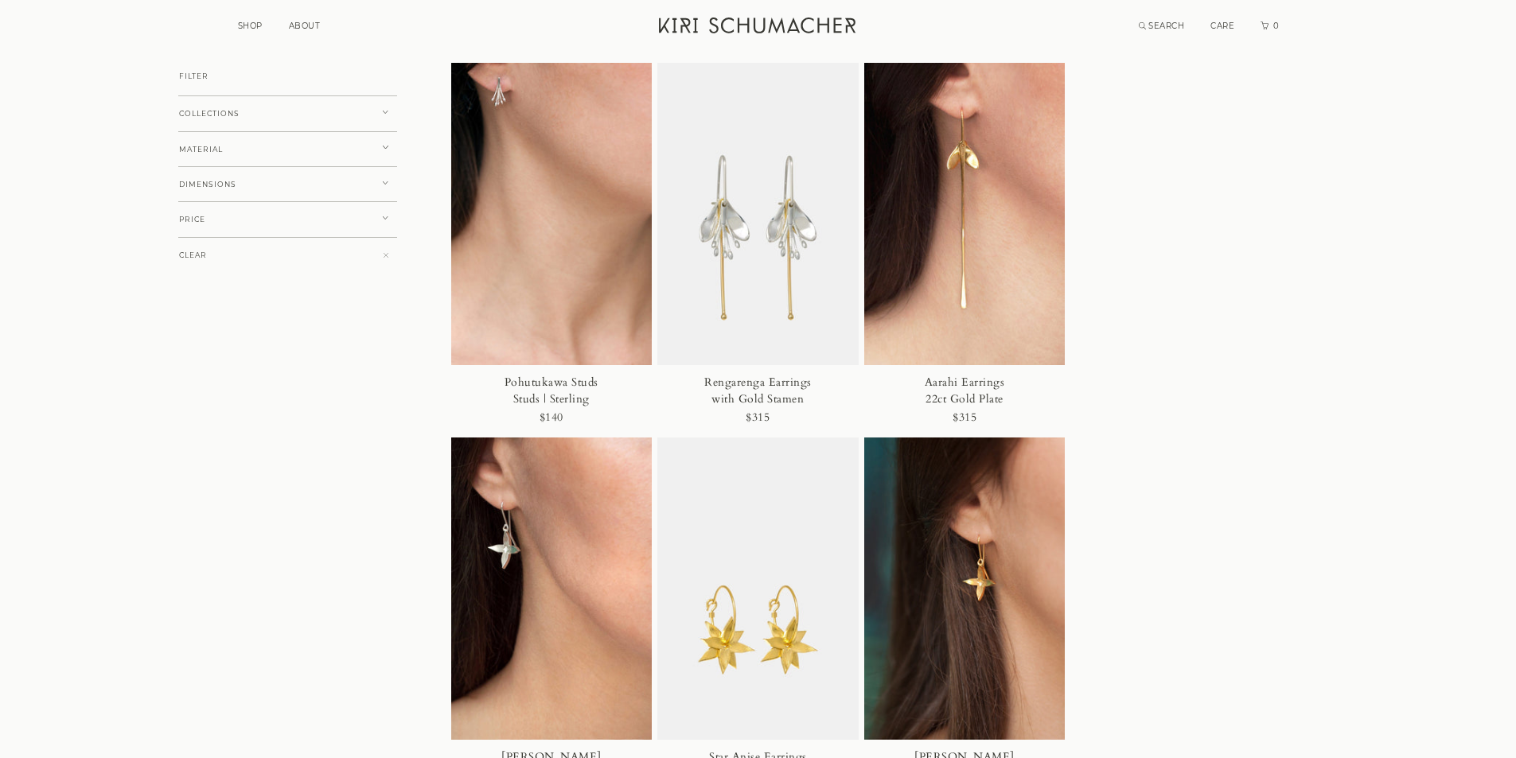
click at [778, 319] on img at bounding box center [757, 214] width 201 height 302
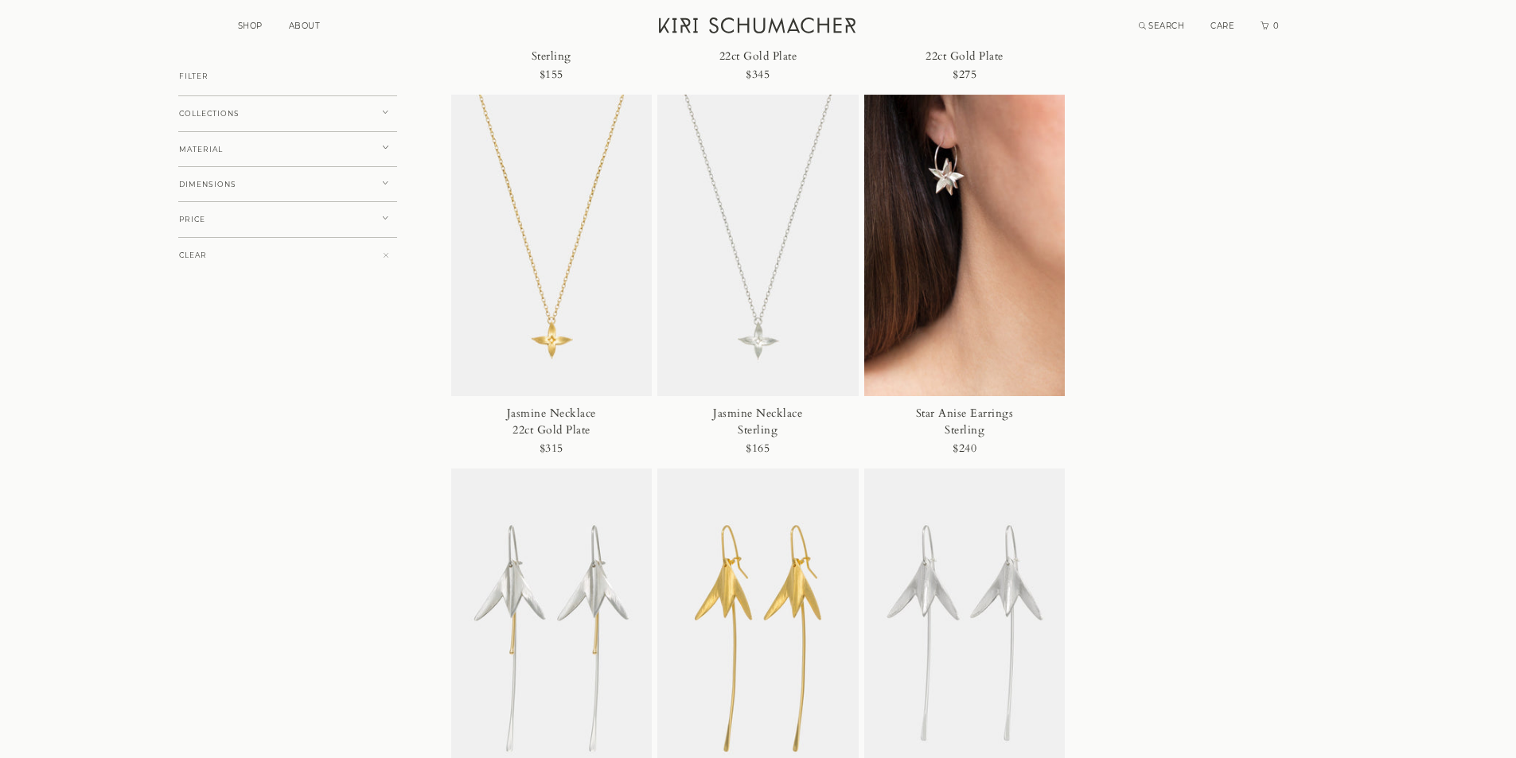
scroll to position [5333, 0]
click at [963, 372] on img at bounding box center [964, 247] width 201 height 302
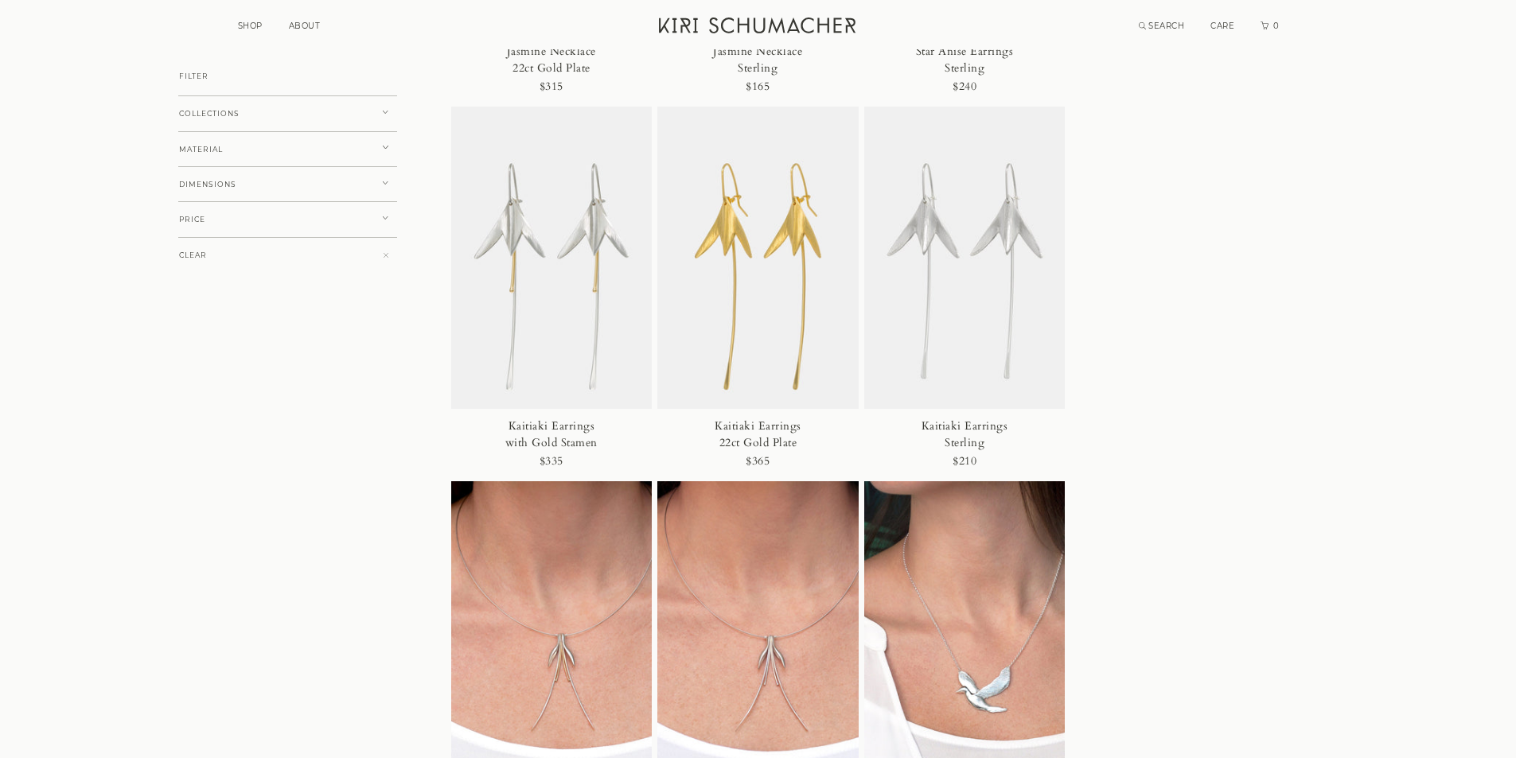
scroll to position [5651, 0]
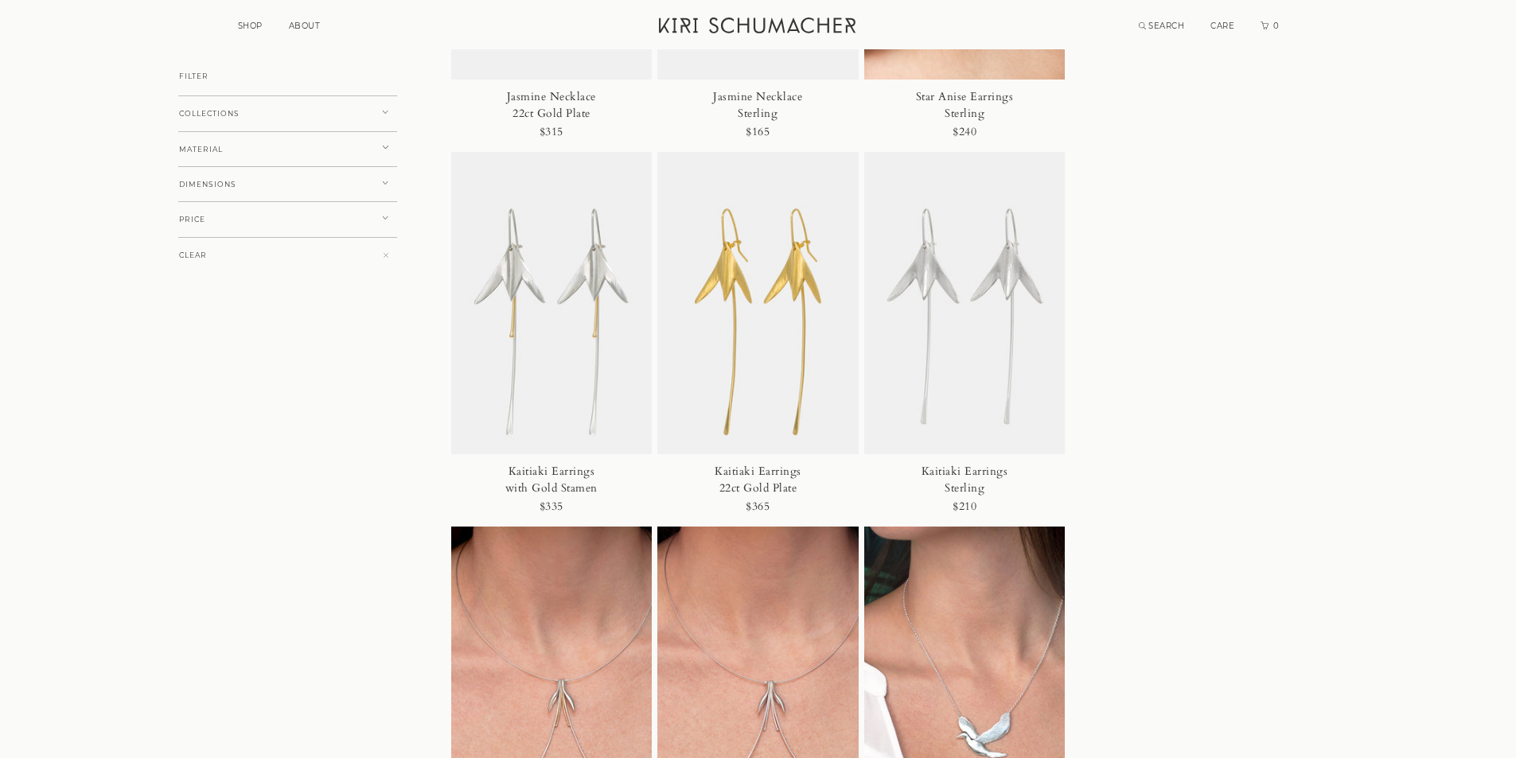
click at [992, 610] on img at bounding box center [964, 678] width 201 height 302
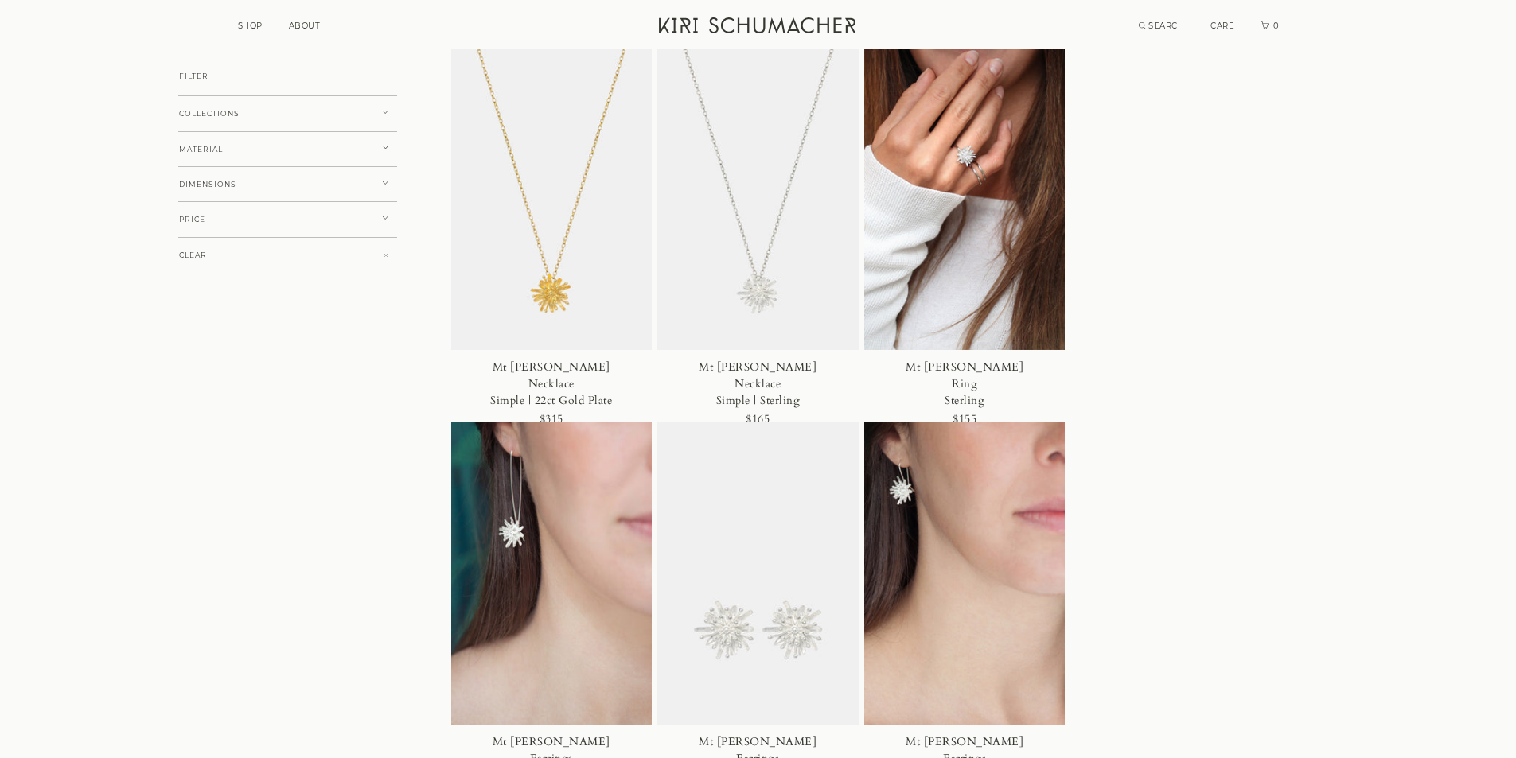
scroll to position [875, 0]
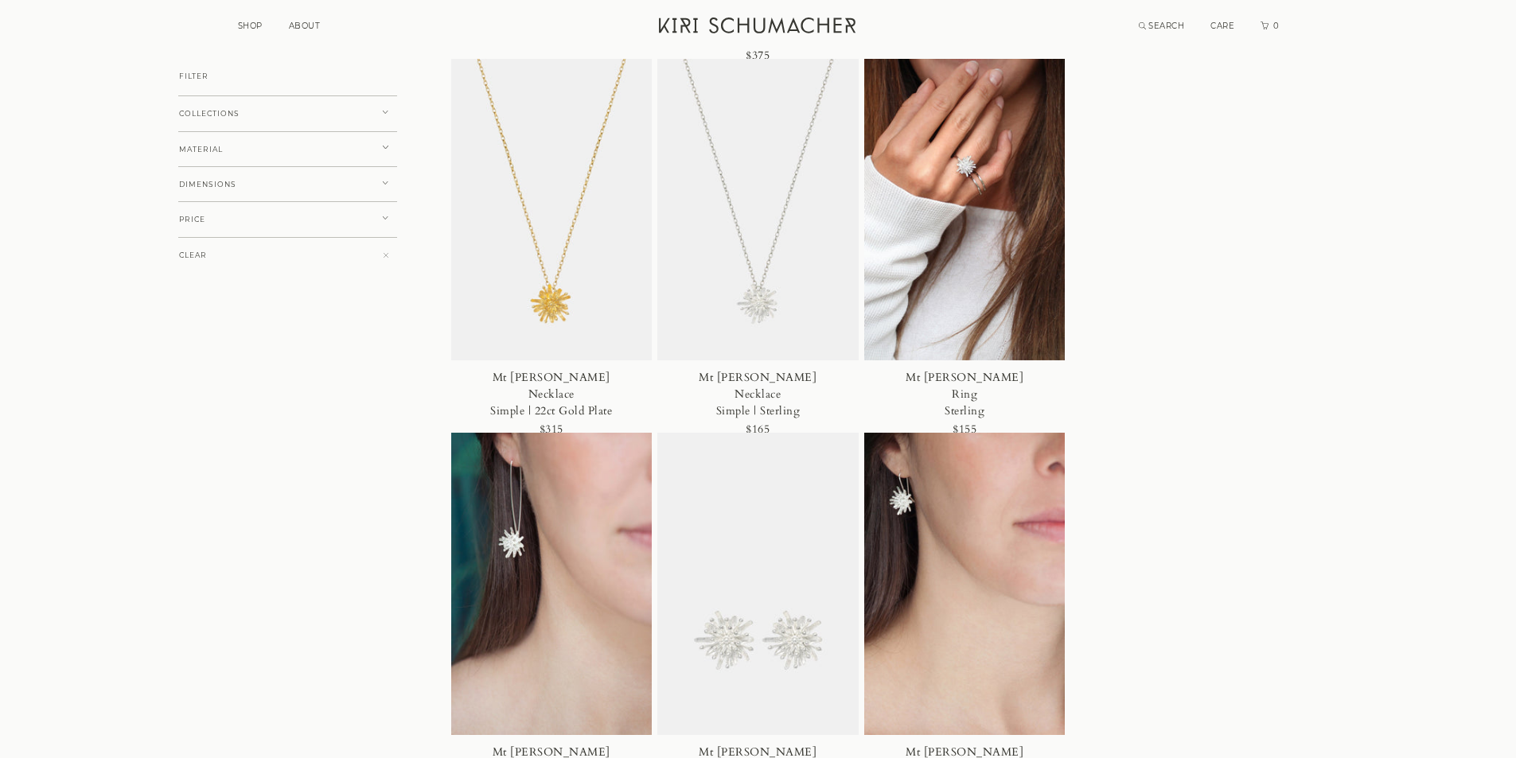
click at [322, 115] on button "COLLECTIONS" at bounding box center [287, 114] width 219 height 37
click at [345, 120] on div "KOROMIKO FUCHSIA PLEIADES LAUREL MT COOK LILY KAROHIROHI LIGHT" at bounding box center [287, 183] width 219 height 129
click at [263, 361] on button "PRICE" at bounding box center [287, 356] width 219 height 37
click at [262, 361] on div "$50 - $200 $200 - $400 $400 - $1200" at bounding box center [287, 390] width 219 height 59
click at [240, 462] on button "CLEAR" at bounding box center [287, 459] width 219 height 37
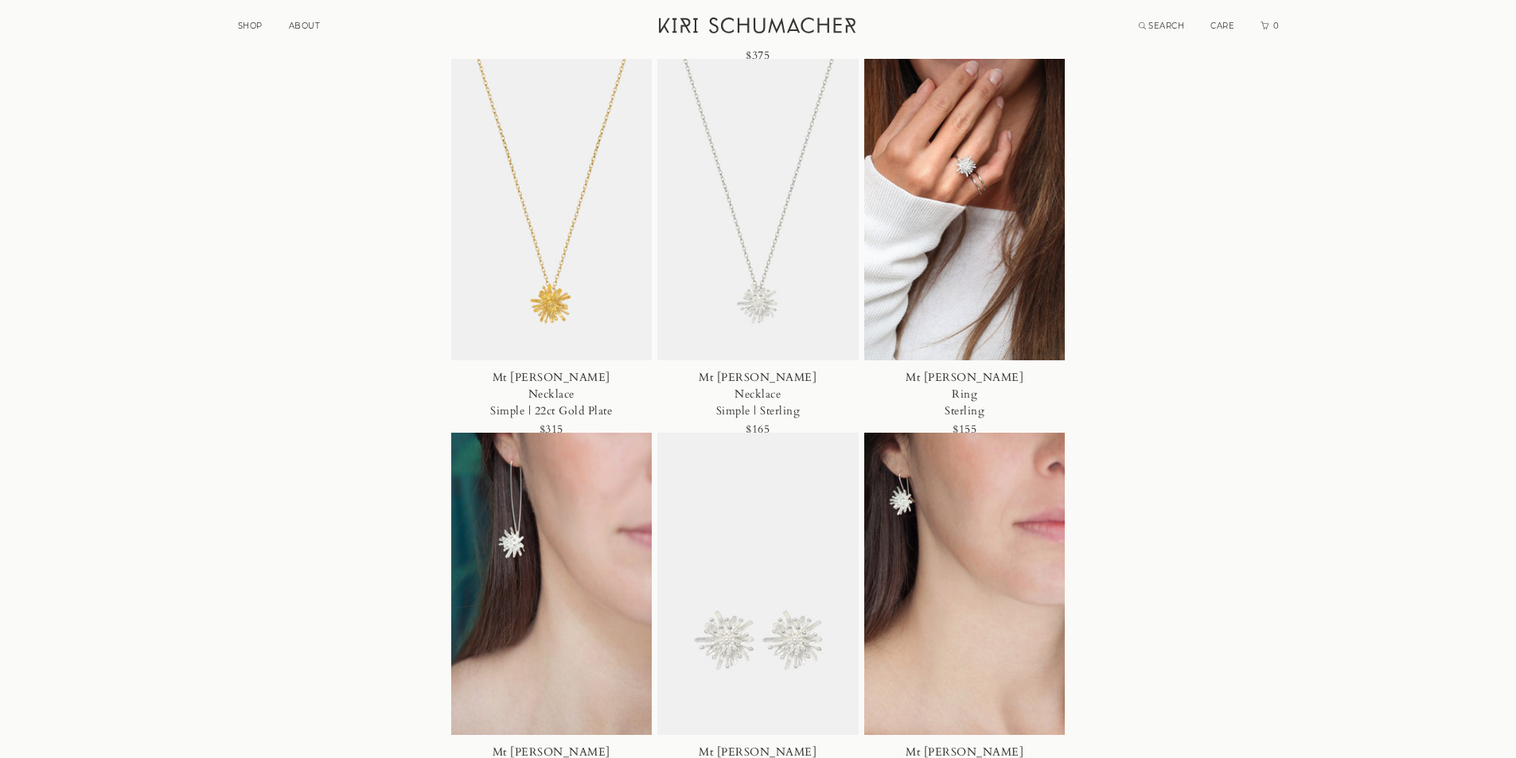
scroll to position [0, 0]
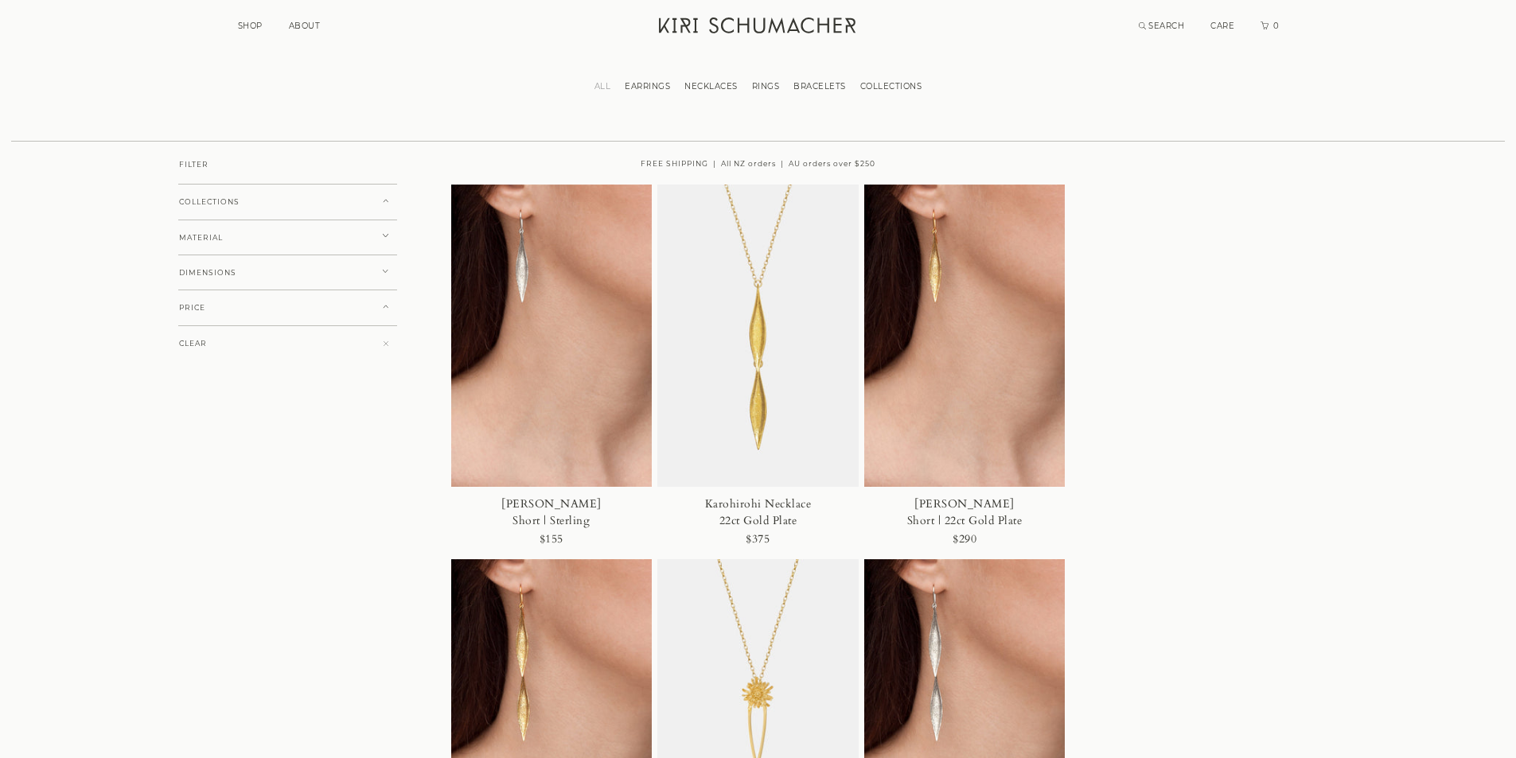
click at [267, 263] on button "DIMENSIONS" at bounding box center [287, 273] width 219 height 37
click at [278, 233] on button "MATERIAL" at bounding box center [287, 238] width 219 height 37
click at [302, 204] on button "COLLECTIONS" at bounding box center [287, 202] width 219 height 37
click at [760, 81] on link "RINGS" at bounding box center [766, 86] width 42 height 10
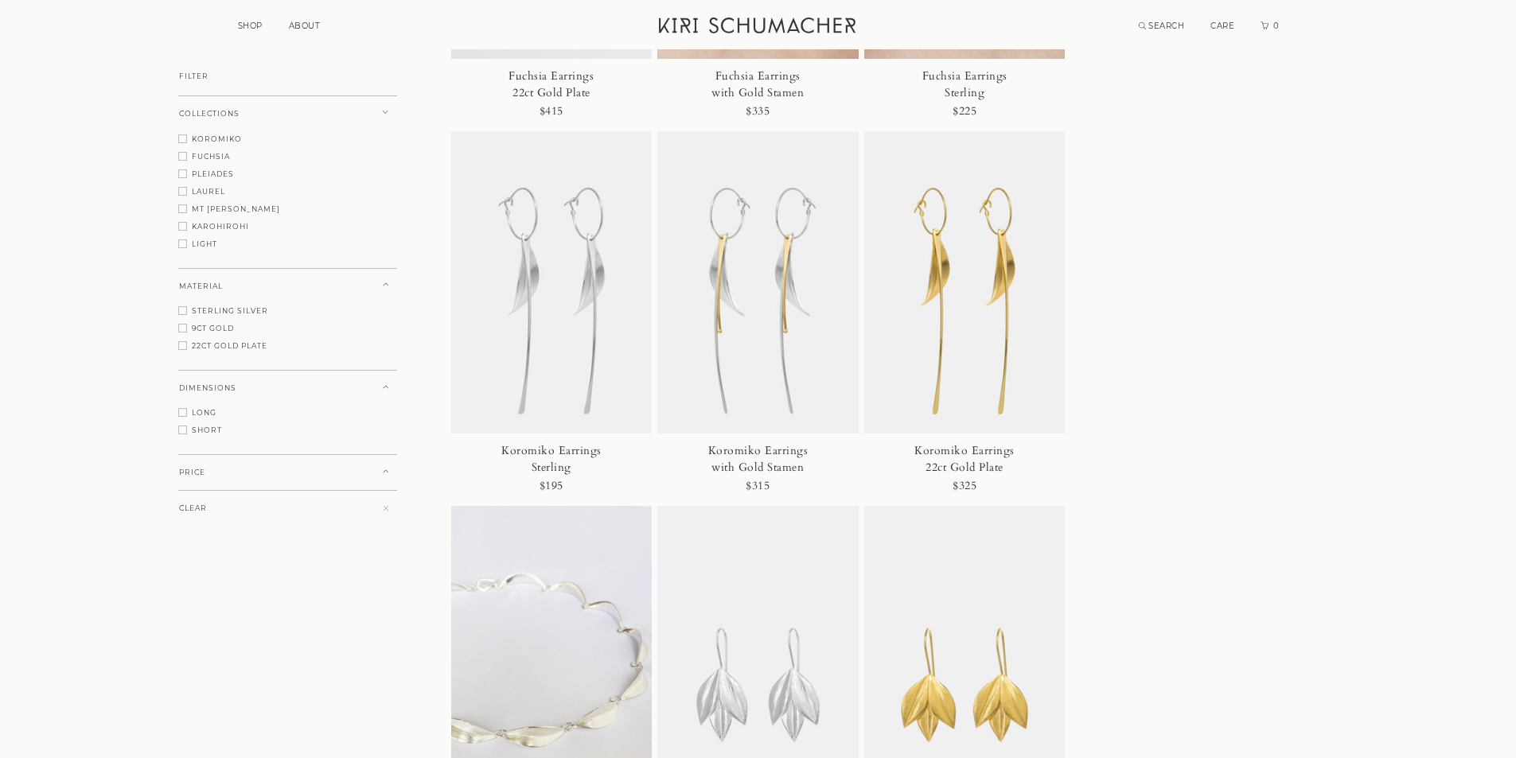
scroll to position [2308, 0]
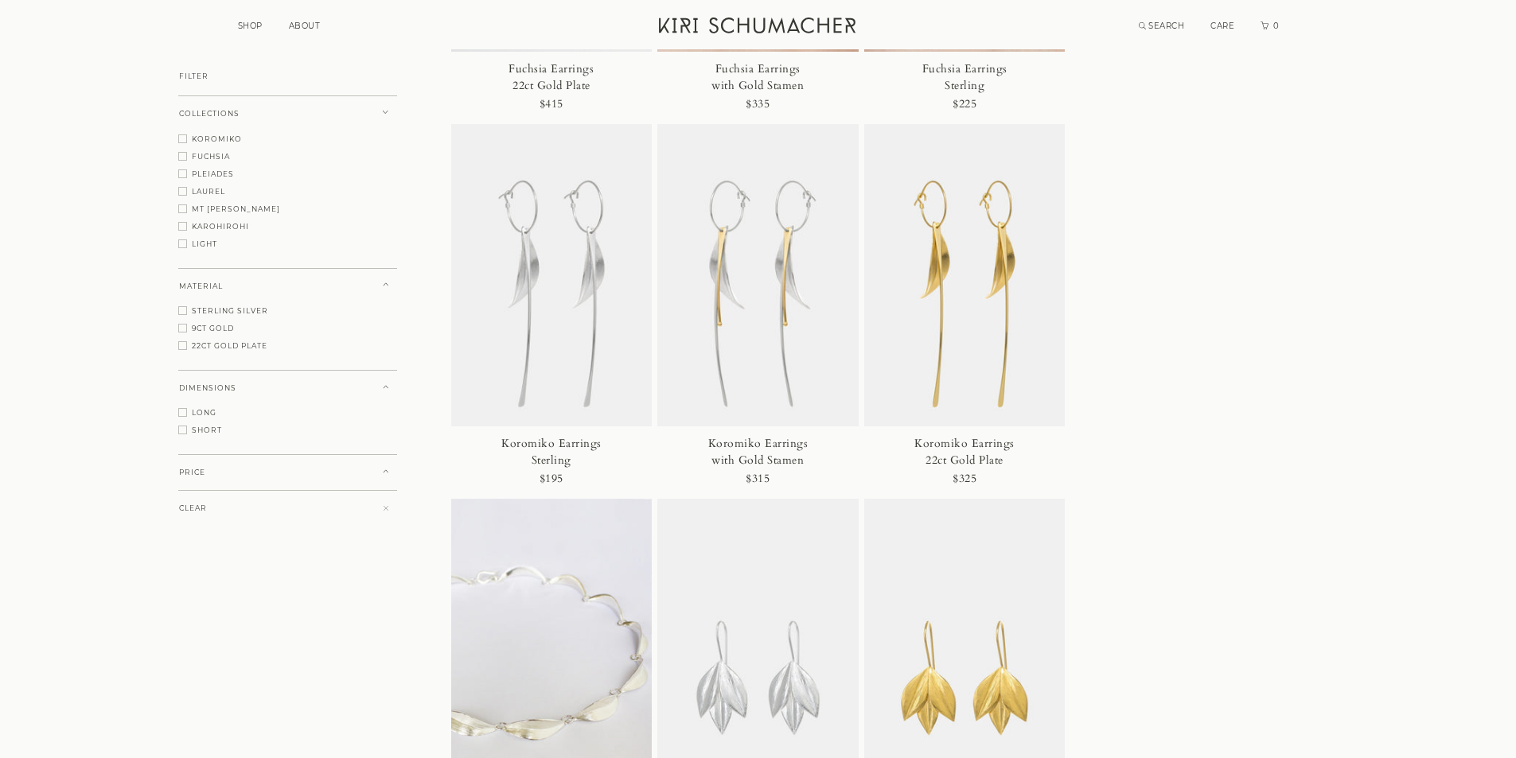
click at [265, 80] on div "FILTER" at bounding box center [287, 76] width 219 height 37
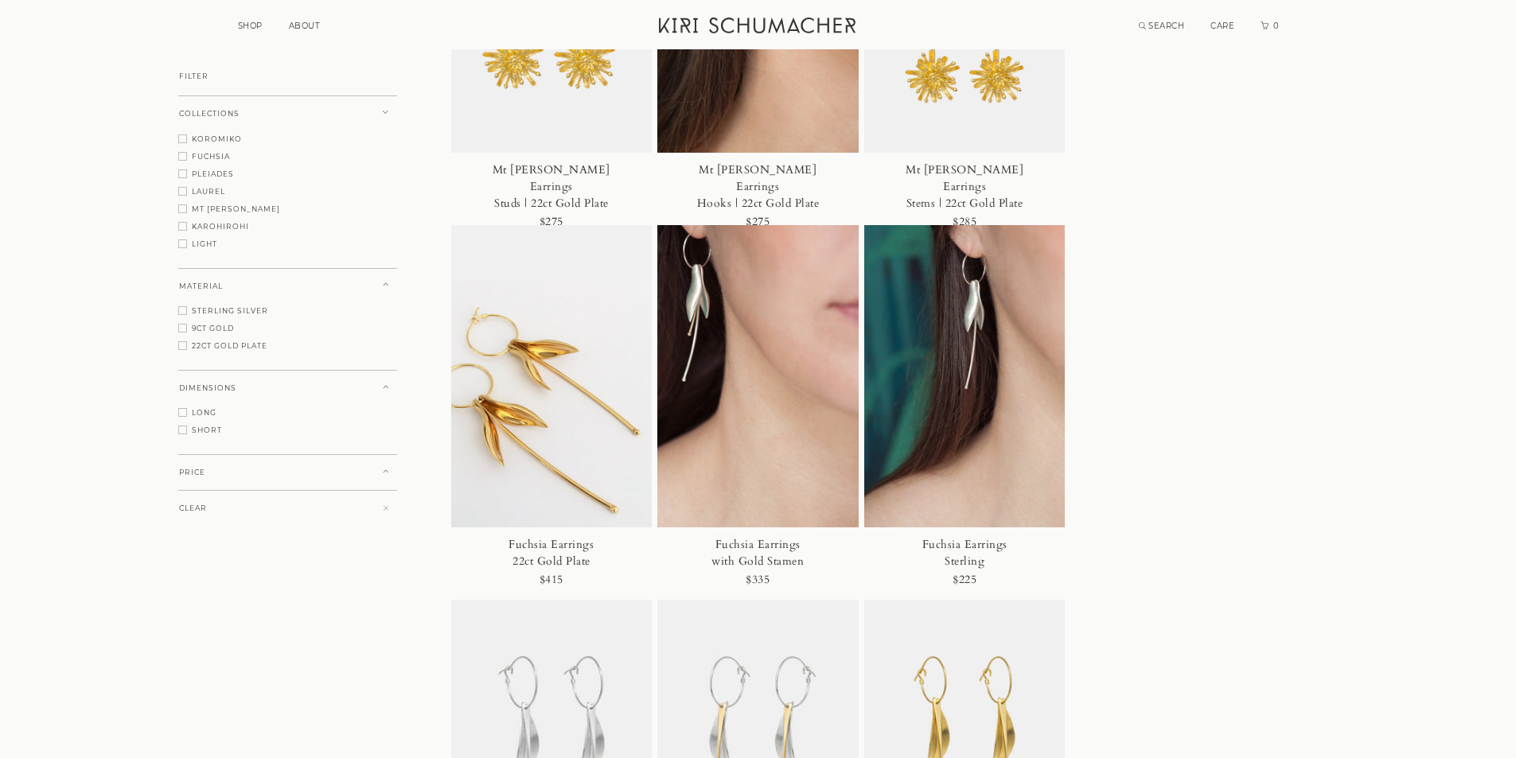
scroll to position [1831, 0]
click at [244, 25] on link "SHOP" at bounding box center [250, 26] width 25 height 10
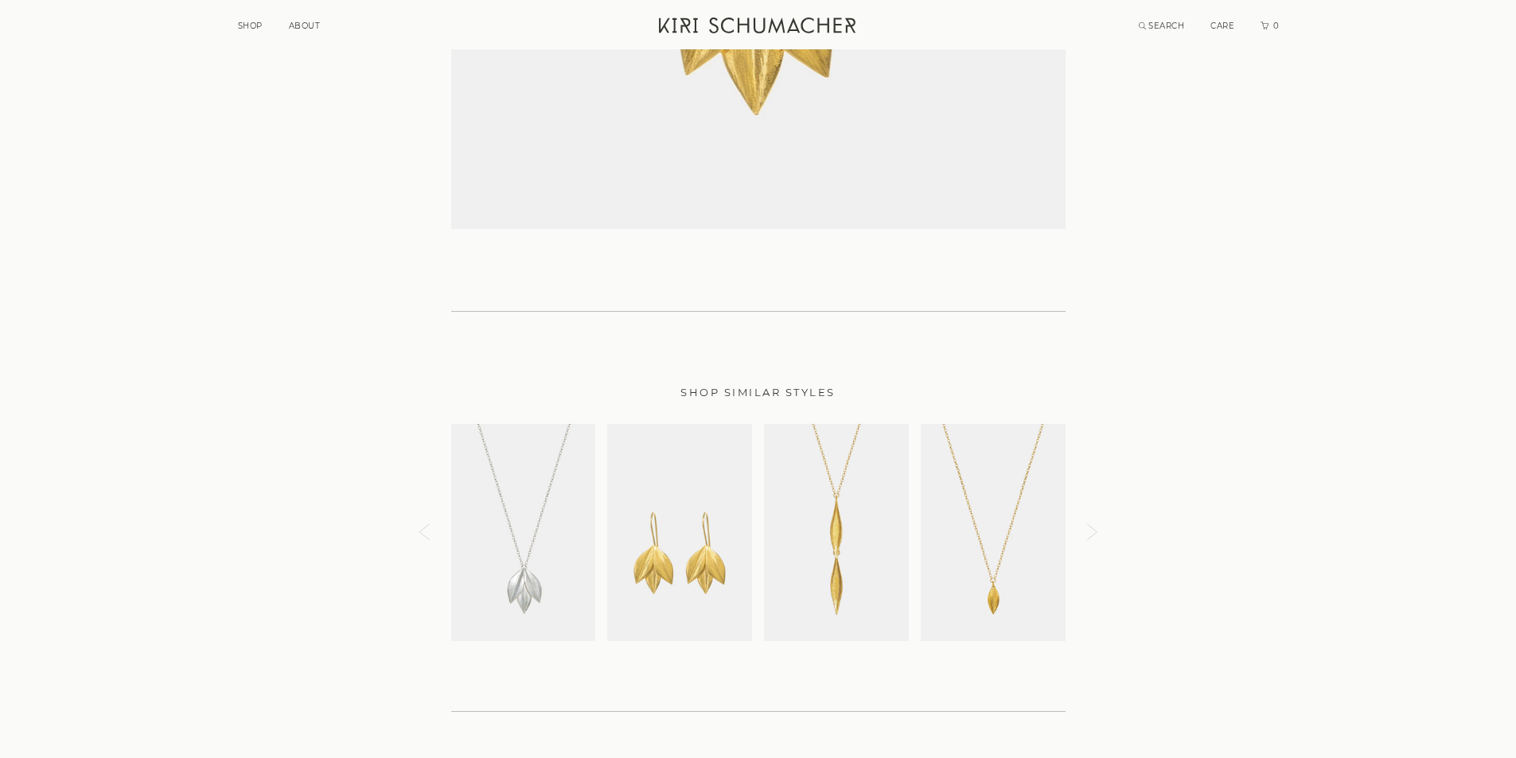
scroll to position [1910, 0]
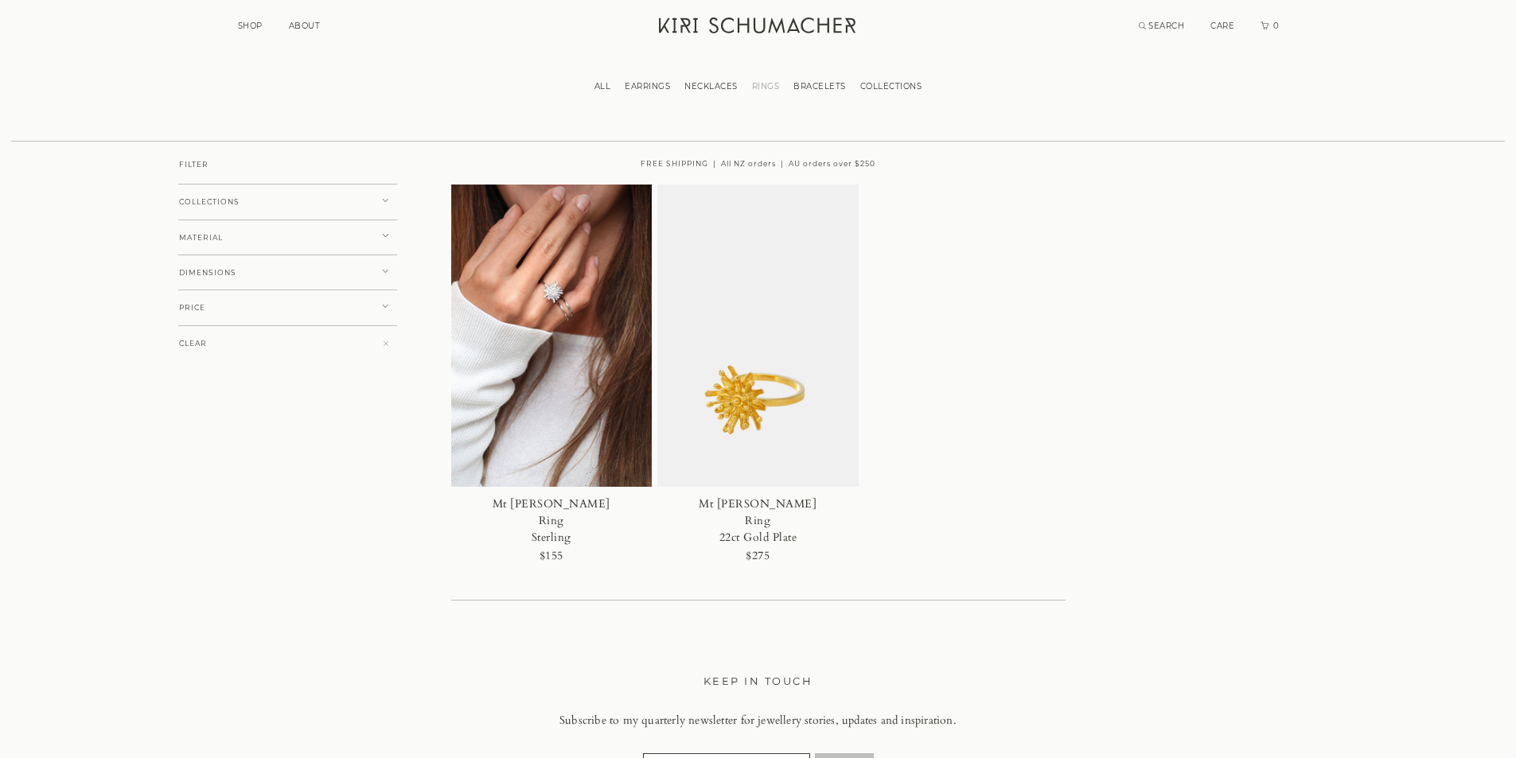
click at [722, 362] on img at bounding box center [757, 336] width 201 height 302
click at [517, 259] on img at bounding box center [551, 336] width 201 height 302
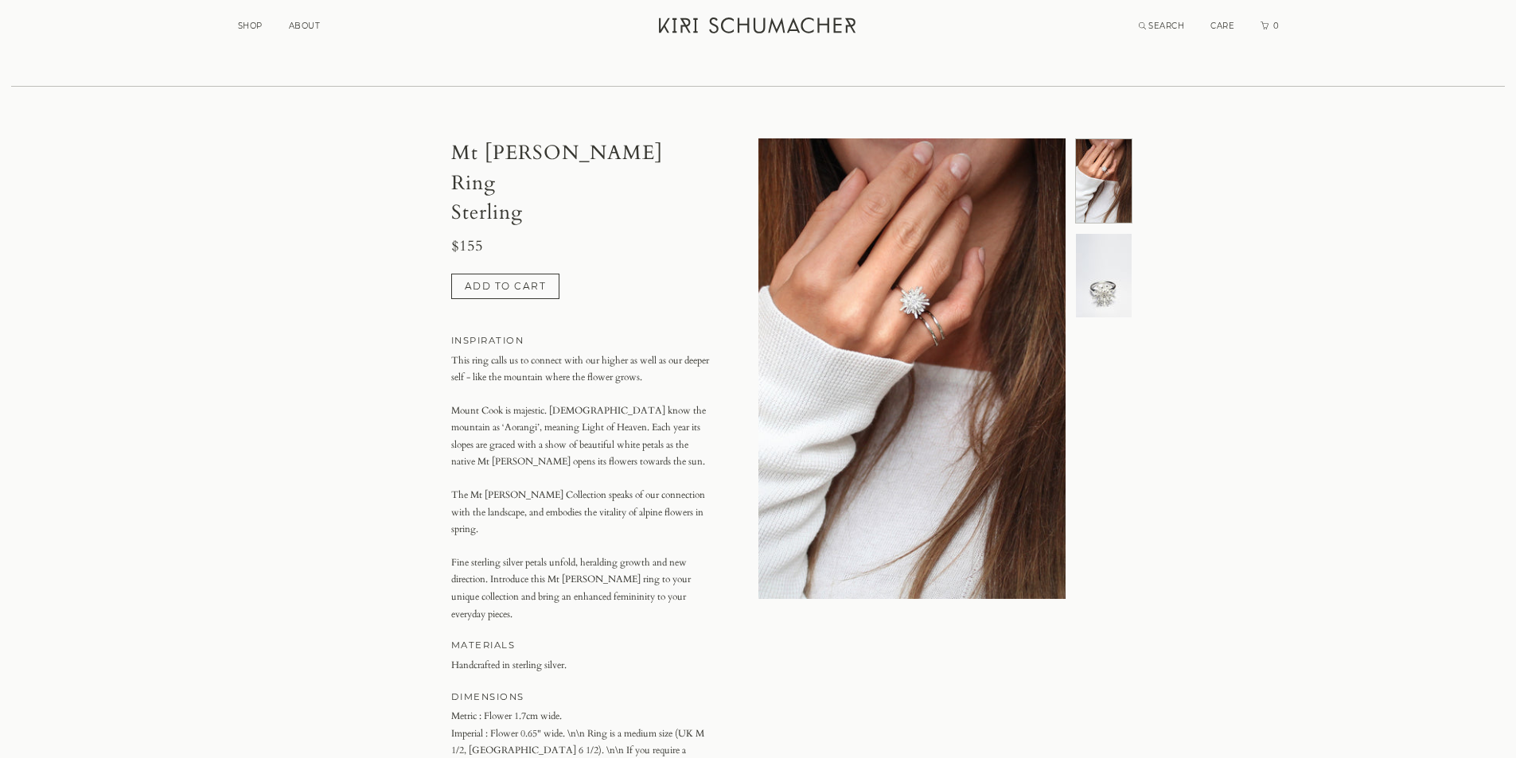
click at [1095, 295] on img at bounding box center [1104, 276] width 56 height 84
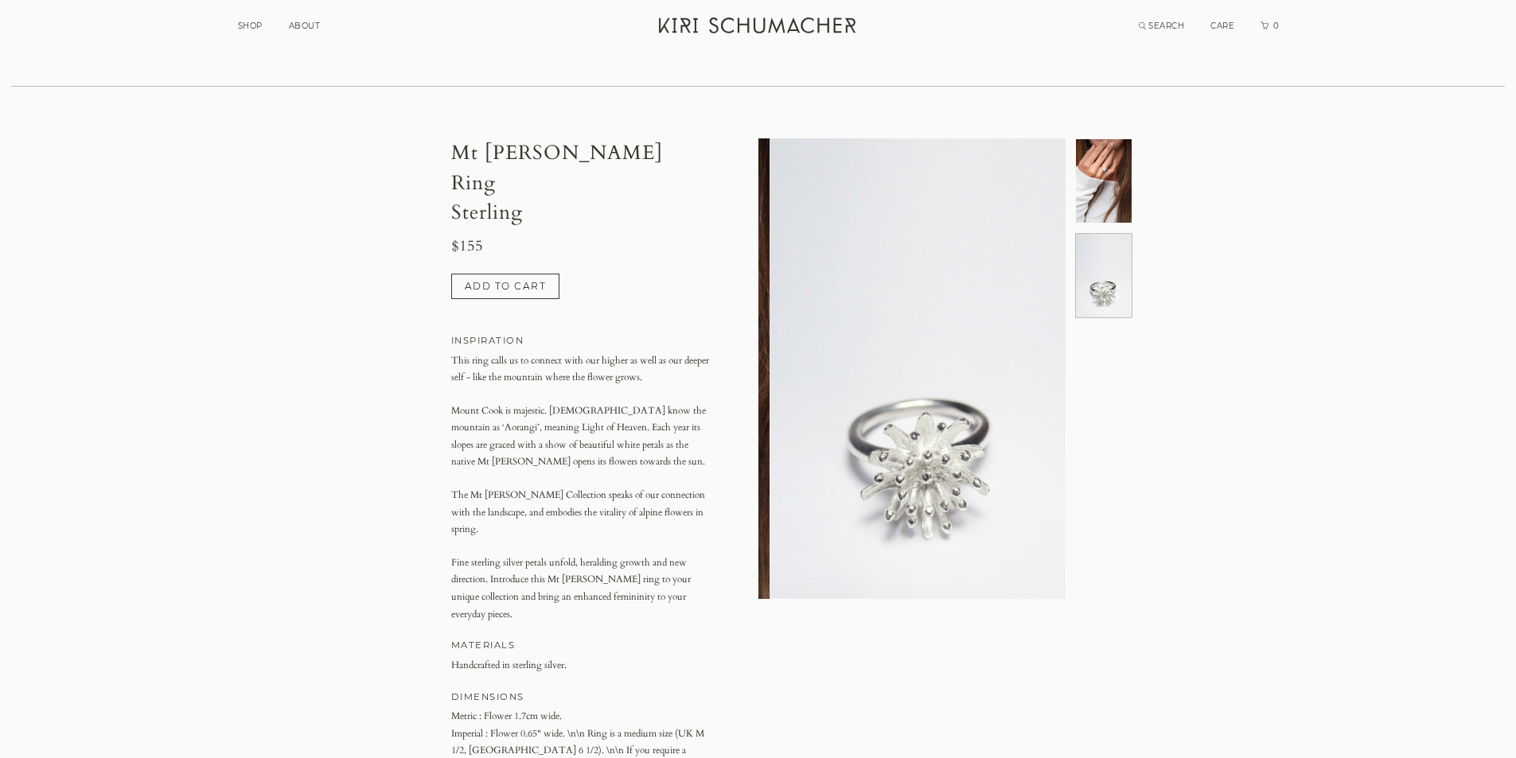
scroll to position [0, 307]
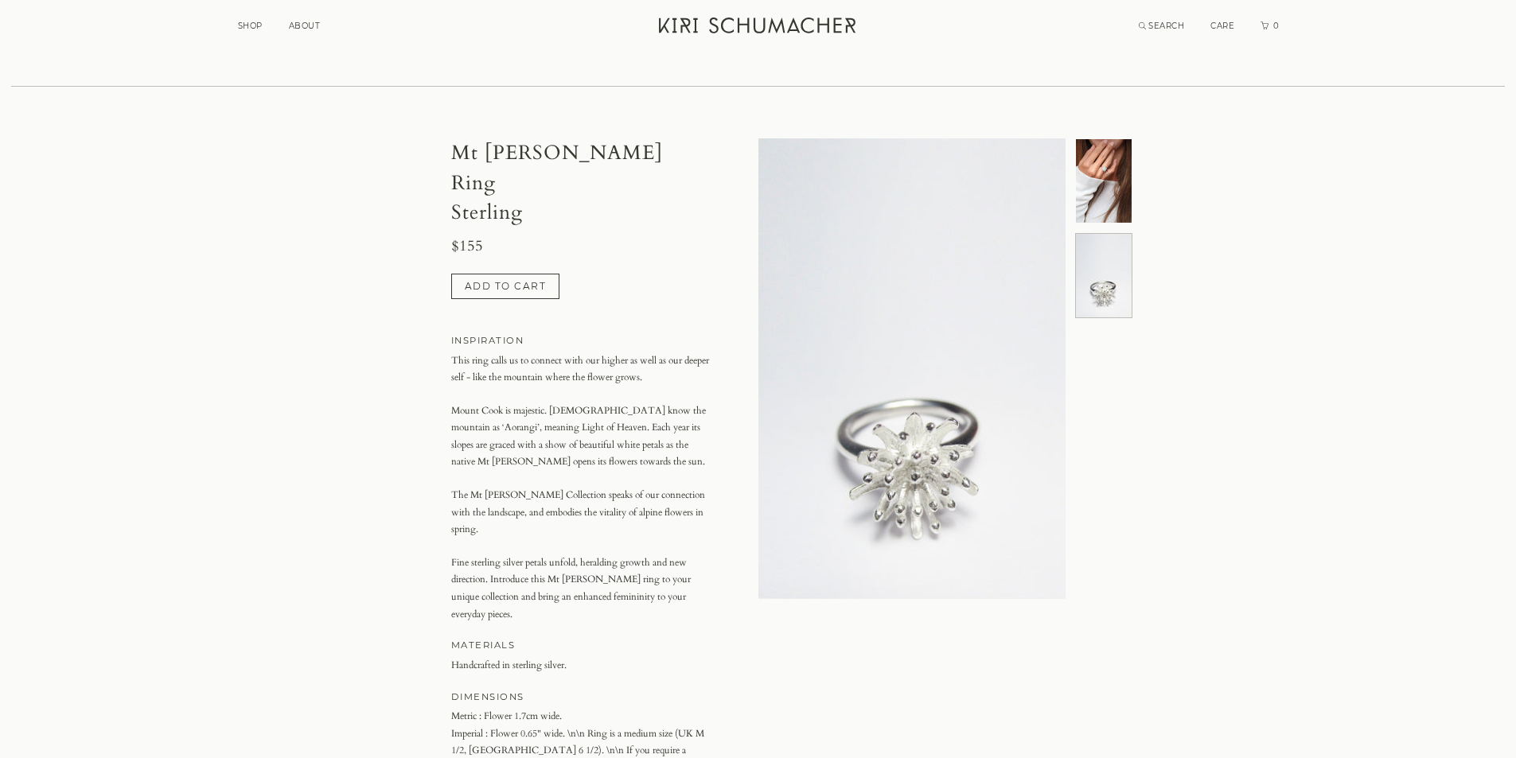
click at [1113, 170] on img at bounding box center [1104, 181] width 56 height 84
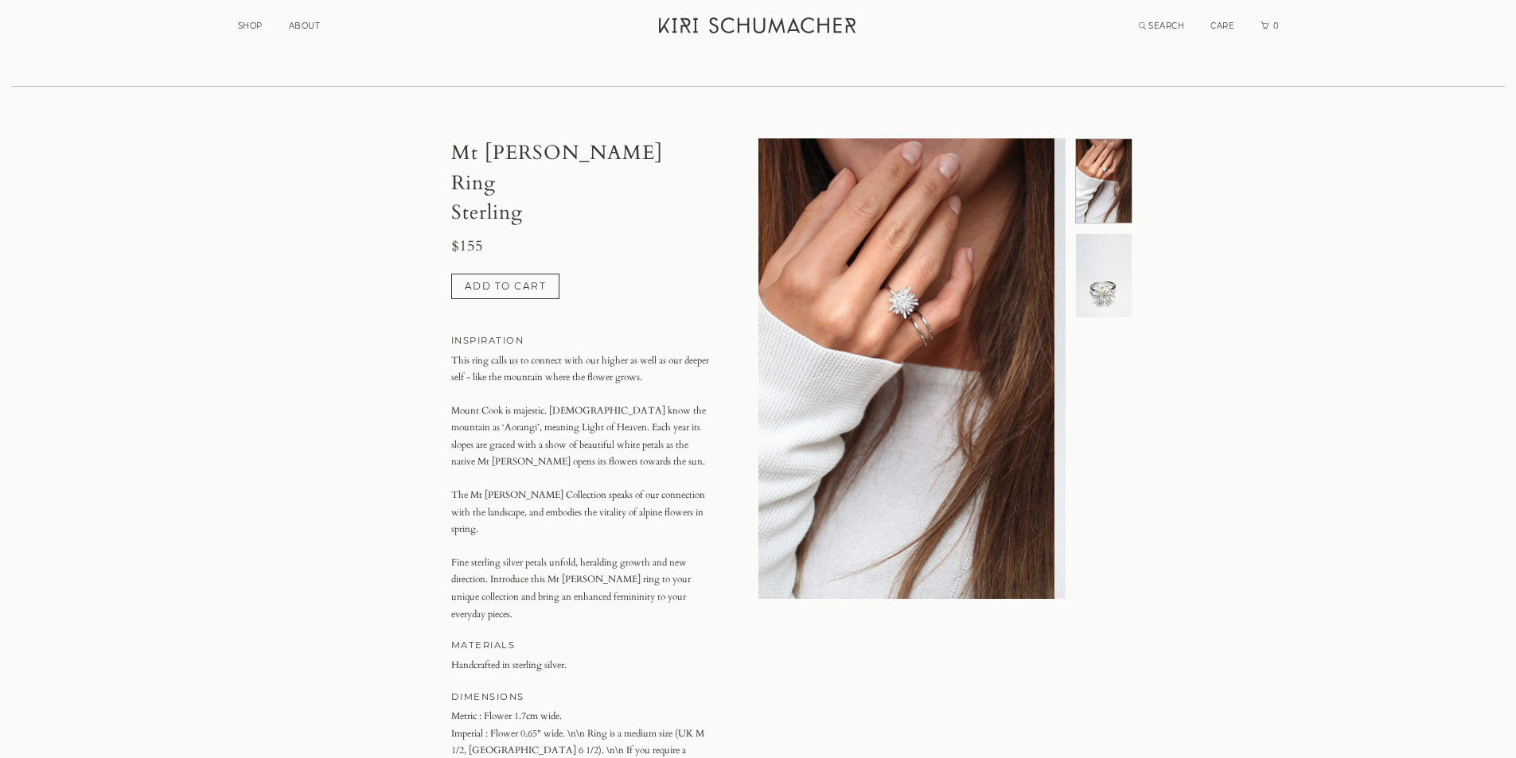
scroll to position [0, 0]
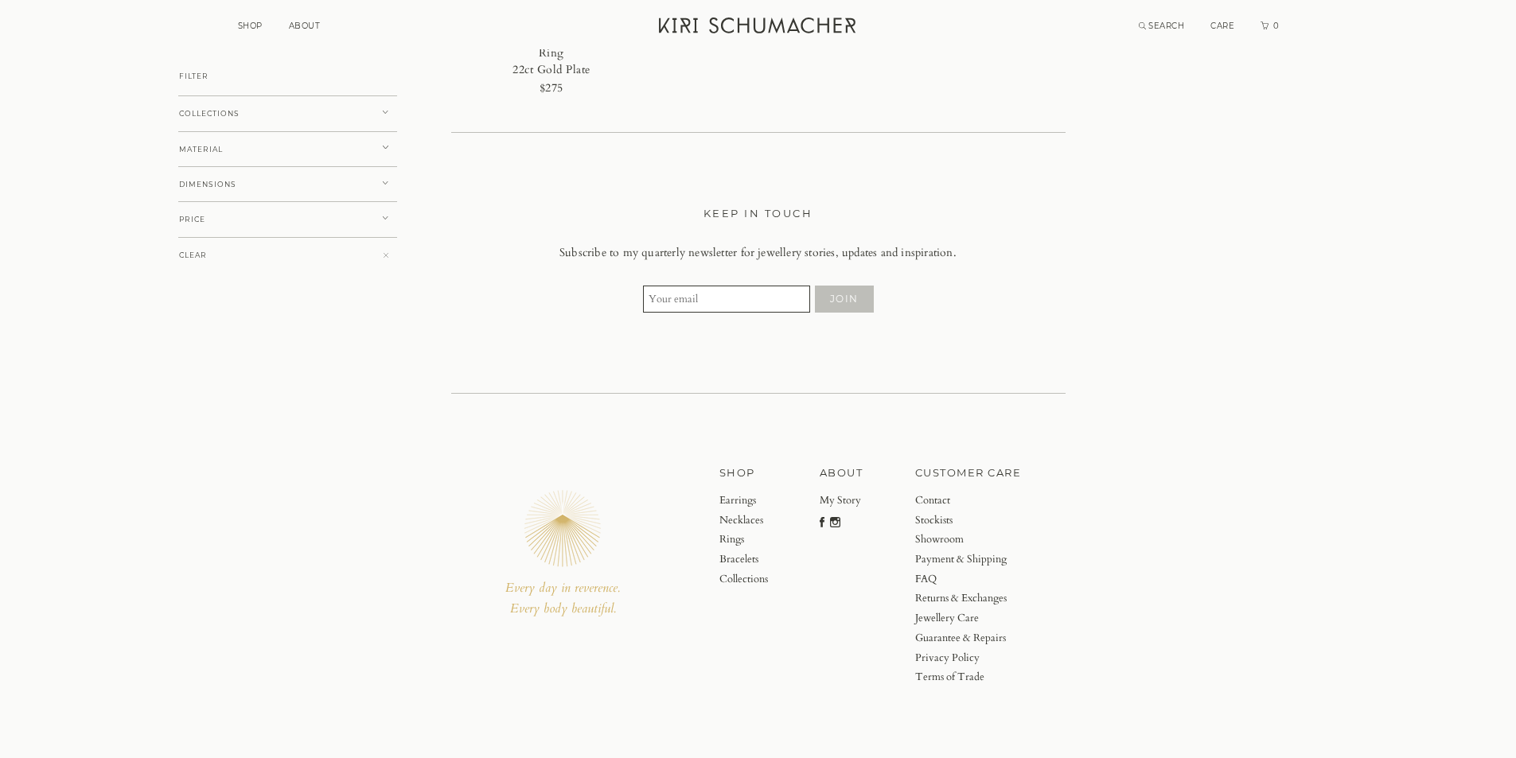
scroll to position [6843, 0]
click at [948, 526] on link "Showroom" at bounding box center [968, 532] width 107 height 20
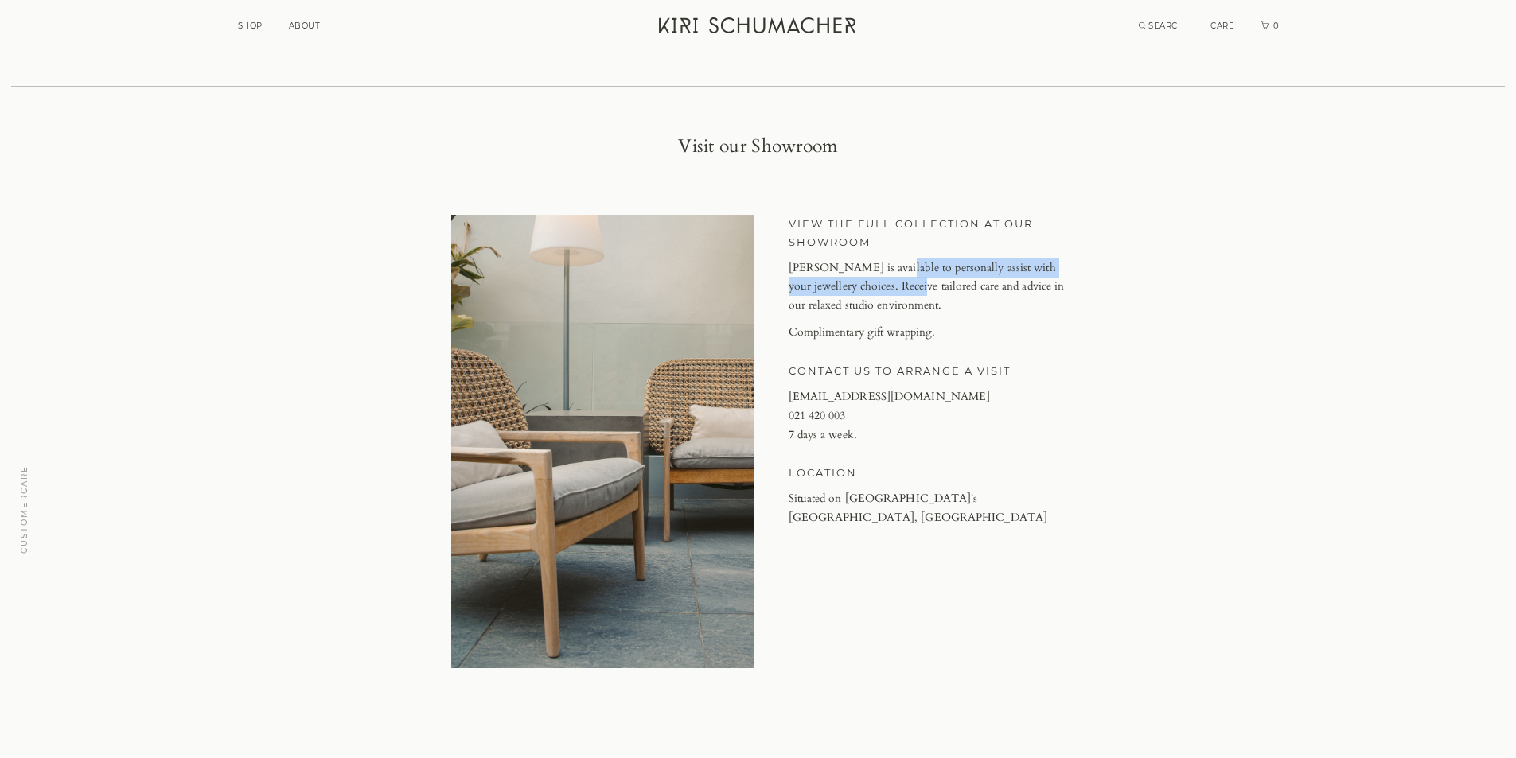
drag, startPoint x: 879, startPoint y: 267, endPoint x: 895, endPoint y: 285, distance: 24.2
click at [895, 285] on p "Kiri is available to personally assist with your jewellery choices. Receive tai…" at bounding box center [927, 287] width 277 height 57
click at [888, 304] on p "Kiri is available to personally assist with your jewellery choices. Receive tai…" at bounding box center [927, 287] width 277 height 57
drag, startPoint x: 852, startPoint y: 286, endPoint x: 911, endPoint y: 301, distance: 61.6
click at [911, 299] on p "Kiri is available to personally assist with your jewellery choices. Receive tai…" at bounding box center [927, 287] width 277 height 57
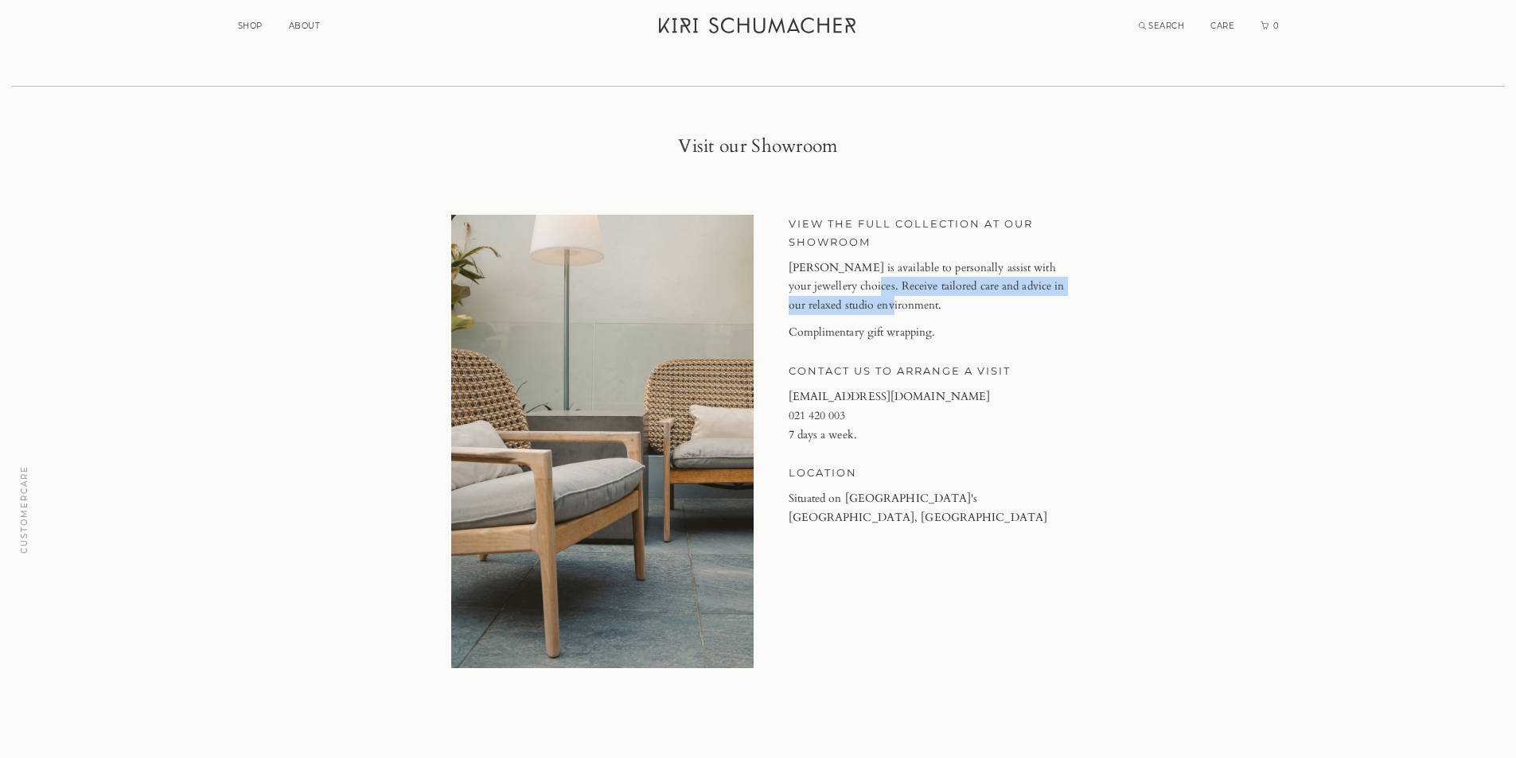
click at [911, 306] on p "Kiri is available to personally assist with your jewellery choices. Receive tai…" at bounding box center [927, 287] width 277 height 57
drag, startPoint x: 943, startPoint y: 288, endPoint x: 1054, endPoint y: 294, distance: 110.8
click at [1054, 294] on p "Kiri is available to personally assist with your jewellery choices. Receive tai…" at bounding box center [927, 287] width 277 height 57
click at [950, 489] on article "LOCATION Situated on Auckland's North Shore, NZ" at bounding box center [927, 496] width 277 height 64
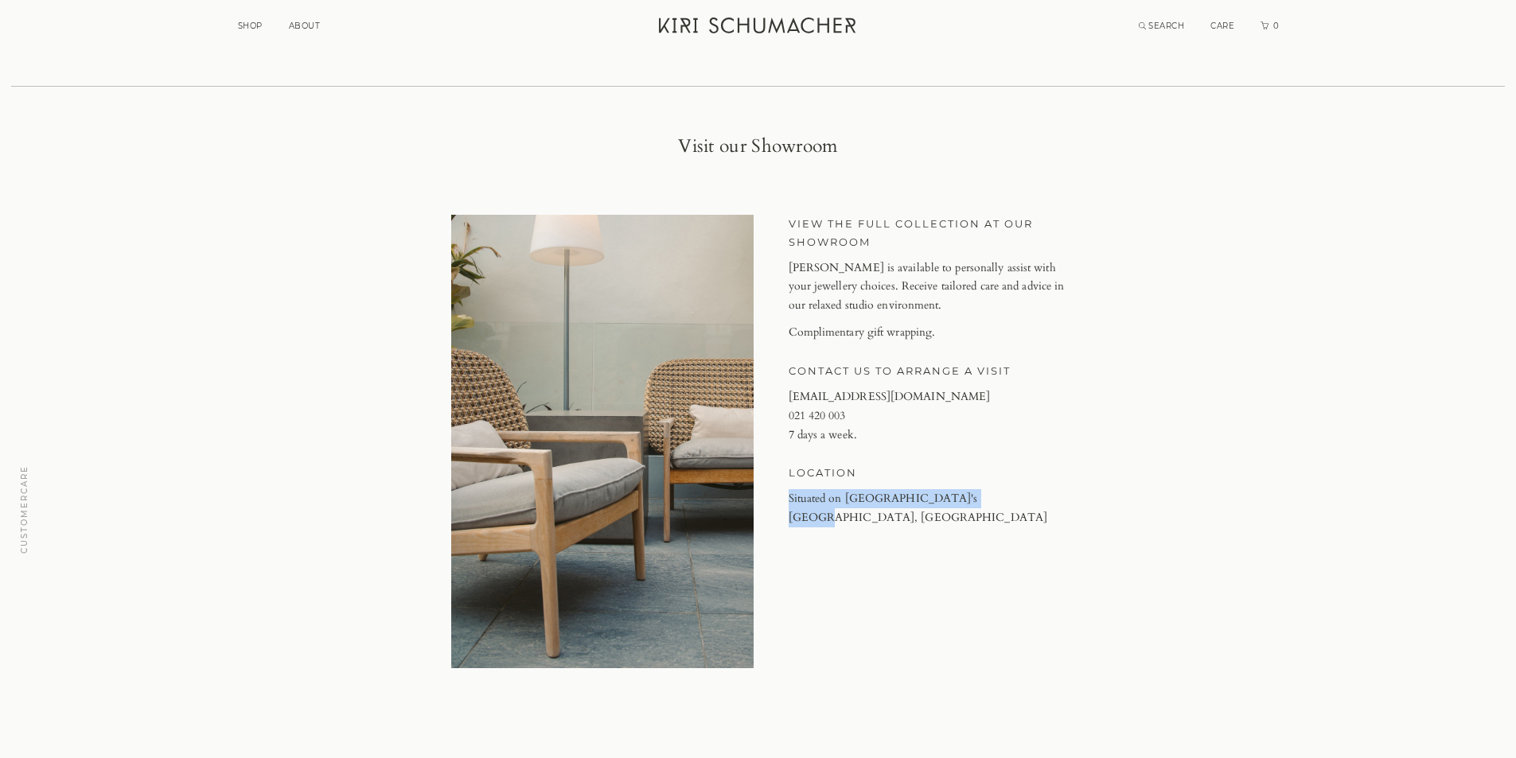
drag, startPoint x: 786, startPoint y: 497, endPoint x: 991, endPoint y: 494, distance: 204.6
click at [991, 494] on div "VIEW THE FULL COLLECTION AT OUR SHOWROOM Kiri is available to personally assist…" at bounding box center [911, 442] width 307 height 454
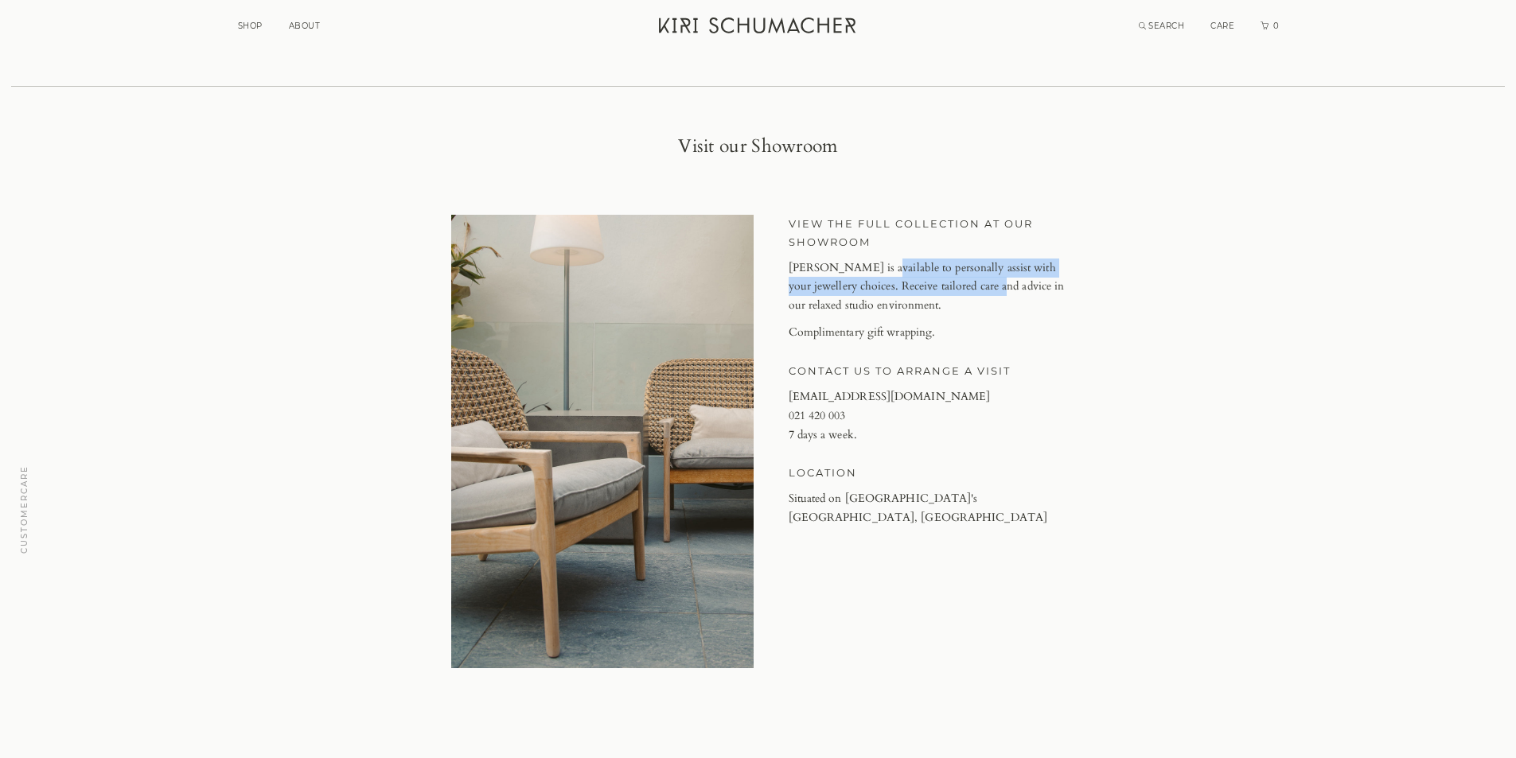
drag, startPoint x: 868, startPoint y: 266, endPoint x: 982, endPoint y: 287, distance: 116.5
click at [982, 287] on p "Kiri is available to personally assist with your jewellery choices. Receive tai…" at bounding box center [927, 287] width 277 height 57
copy p "to personally assist with your jewellery choices. Receive tailored care and adv…"
click at [732, 25] on icon "Kiri Schumacher Home" at bounding box center [759, 26] width 200 height 16
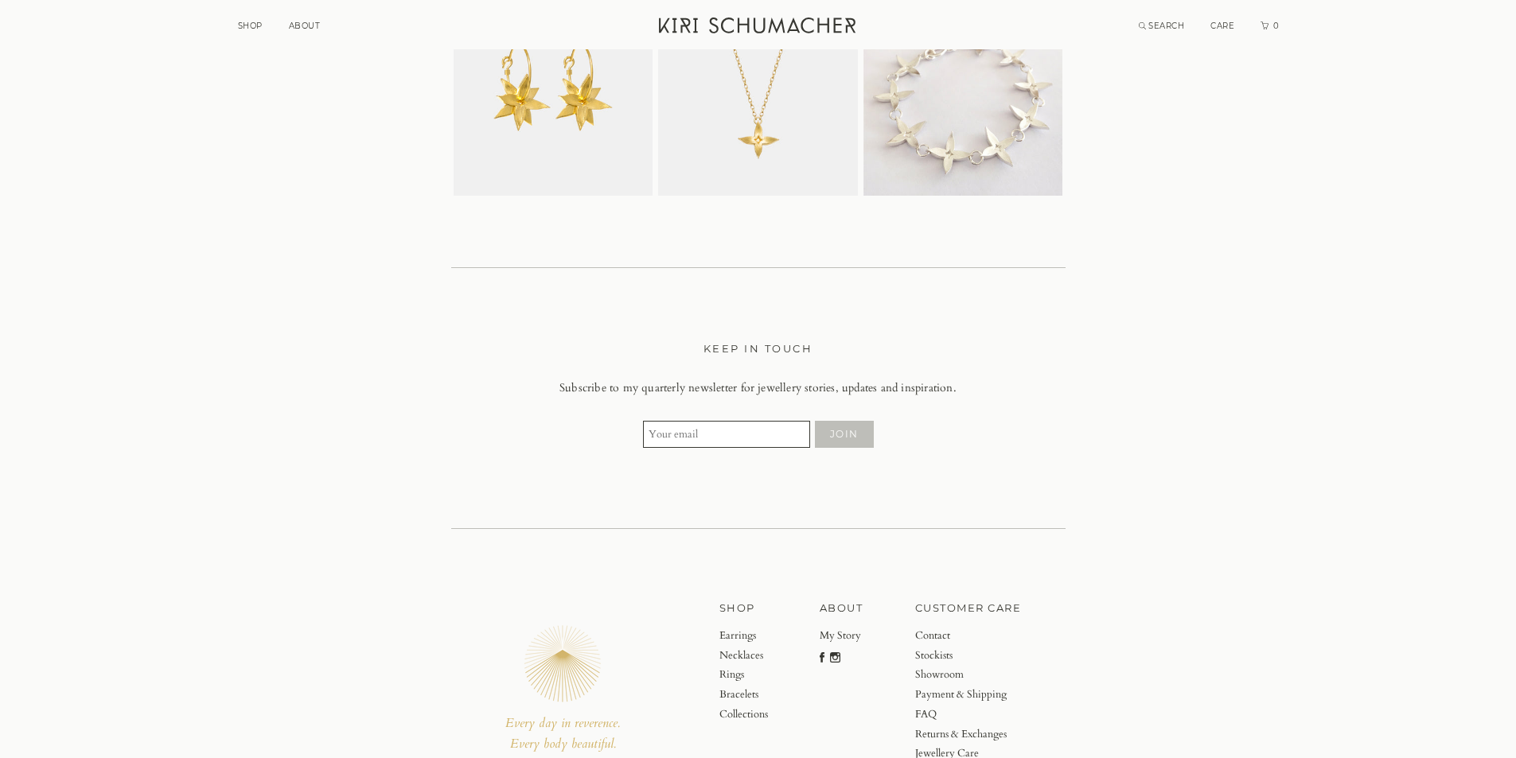
scroll to position [4305, 0]
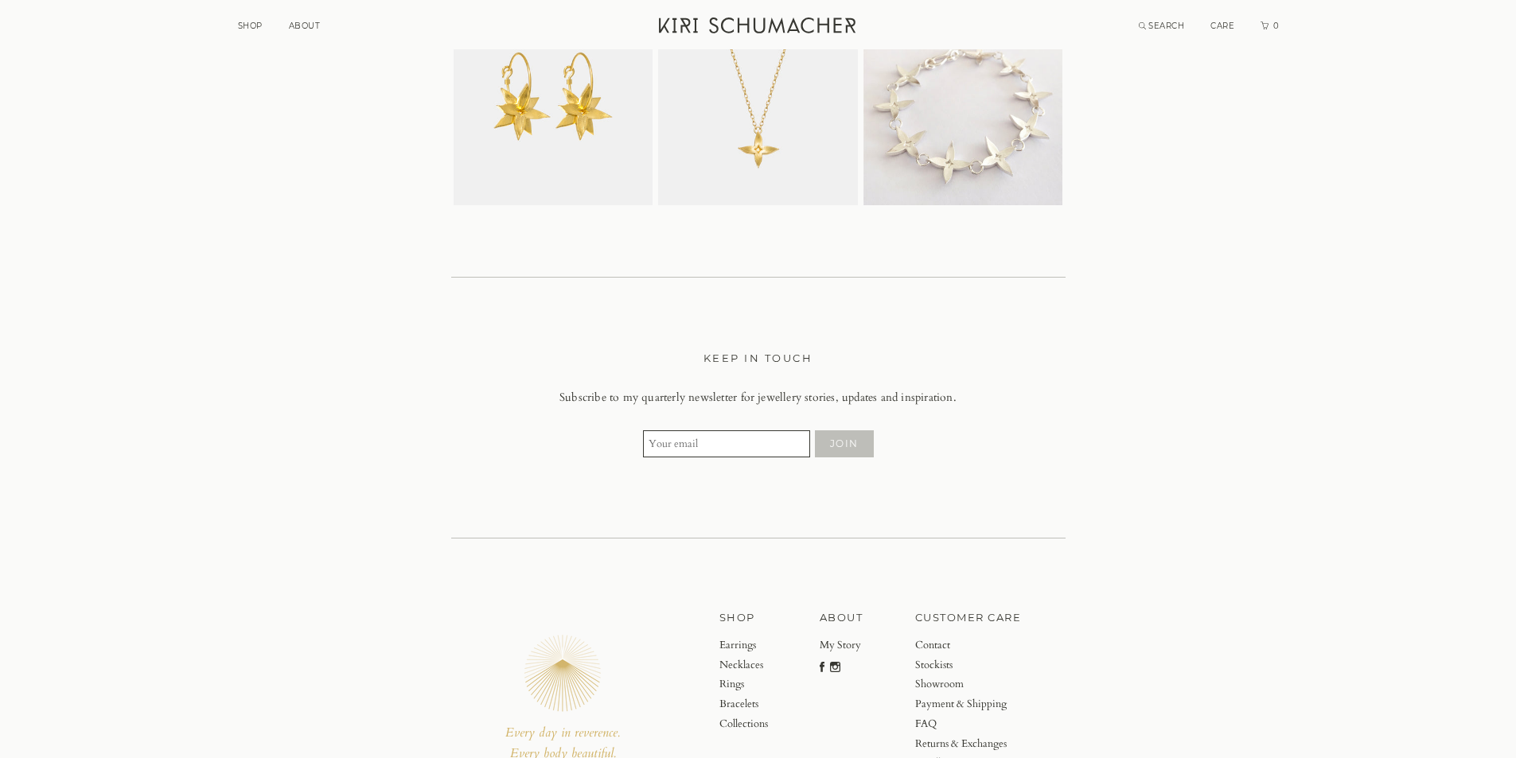
click at [295, 18] on li "ABOUT" at bounding box center [305, 25] width 32 height 14
click at [308, 27] on link "ABOUT" at bounding box center [305, 26] width 32 height 10
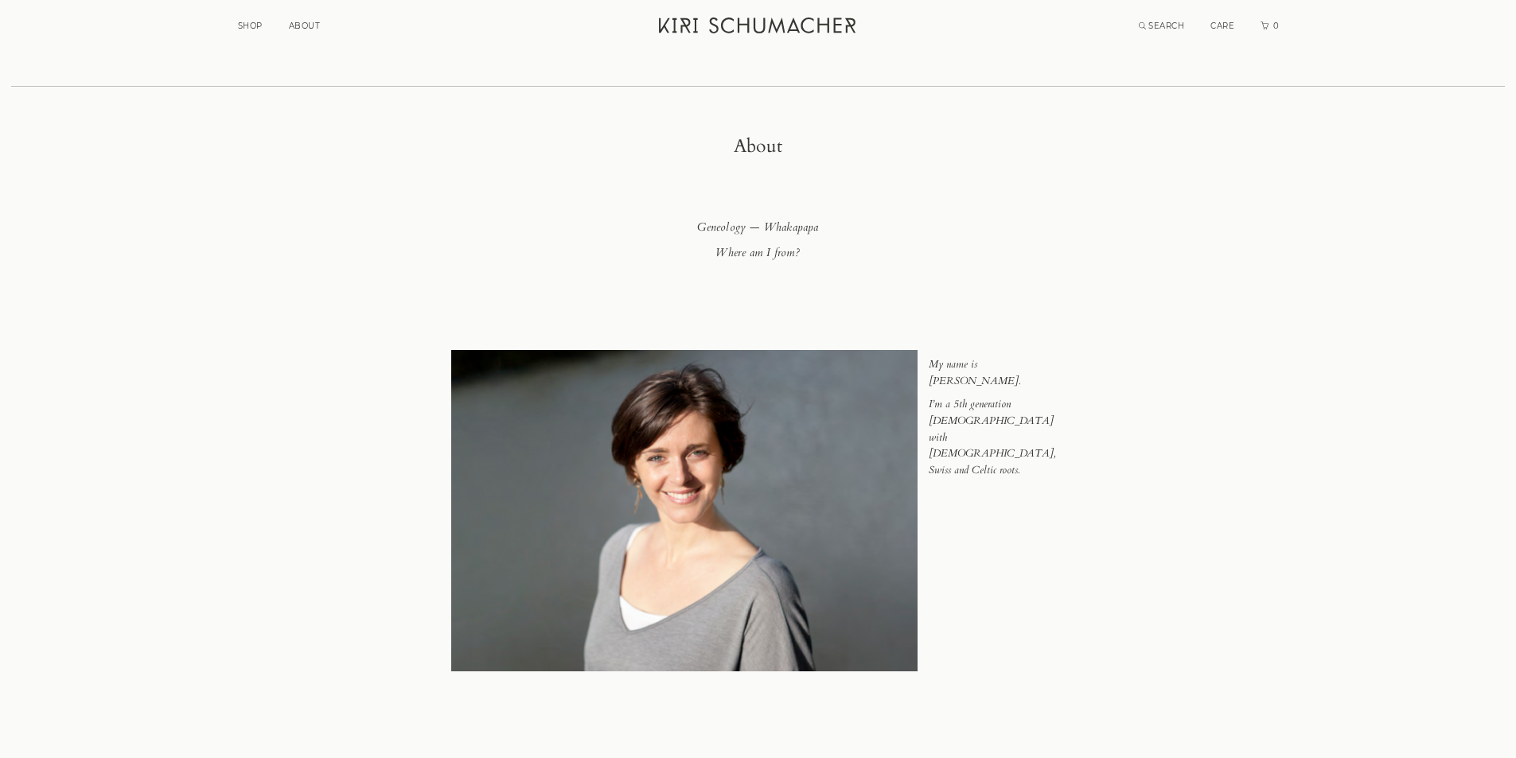
click at [252, 21] on link "SHOP" at bounding box center [250, 26] width 25 height 10
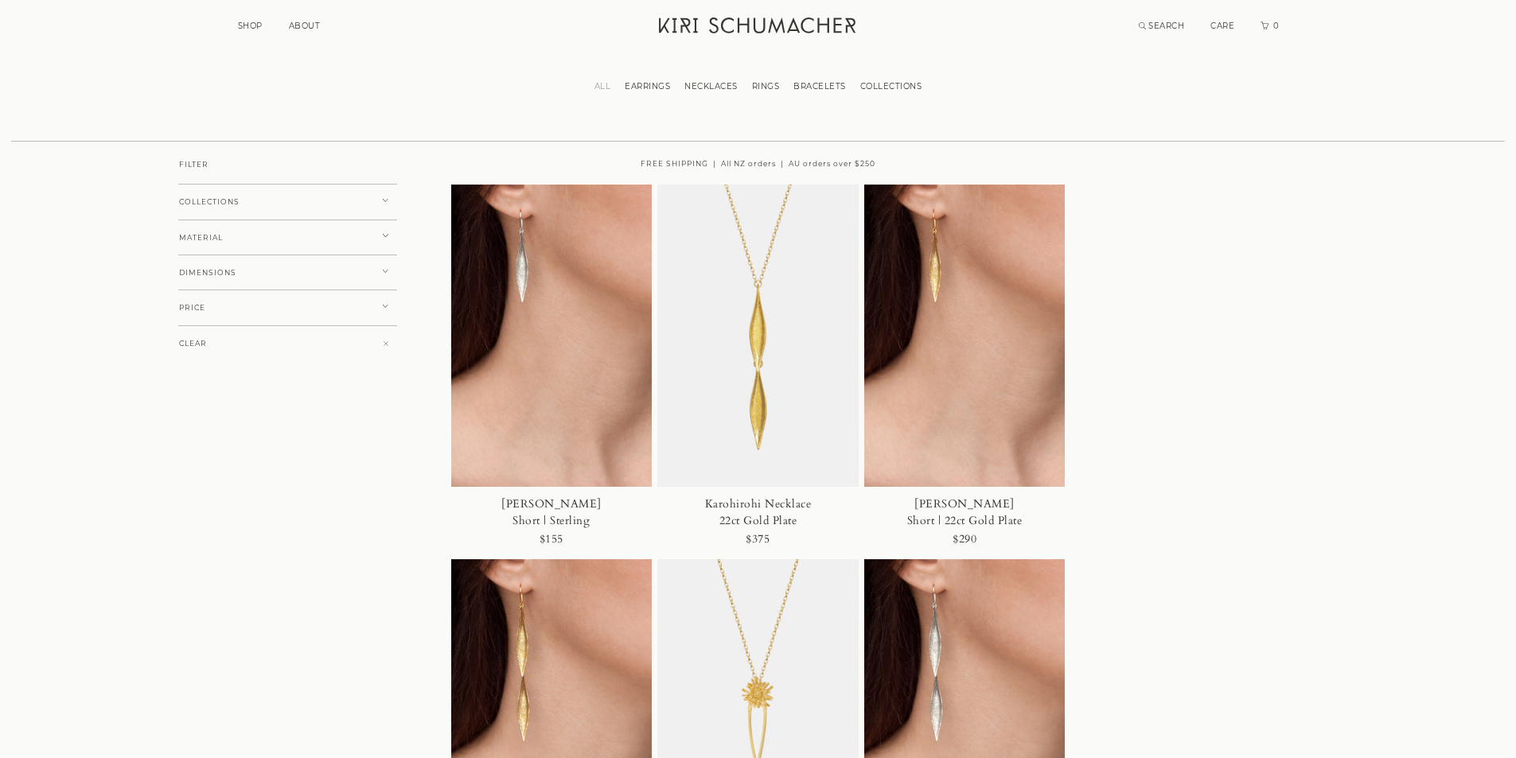
click at [662, 80] on li "EARRINGS" at bounding box center [648, 85] width 60 height 22
click at [657, 83] on link "EARRINGS" at bounding box center [648, 86] width 60 height 10
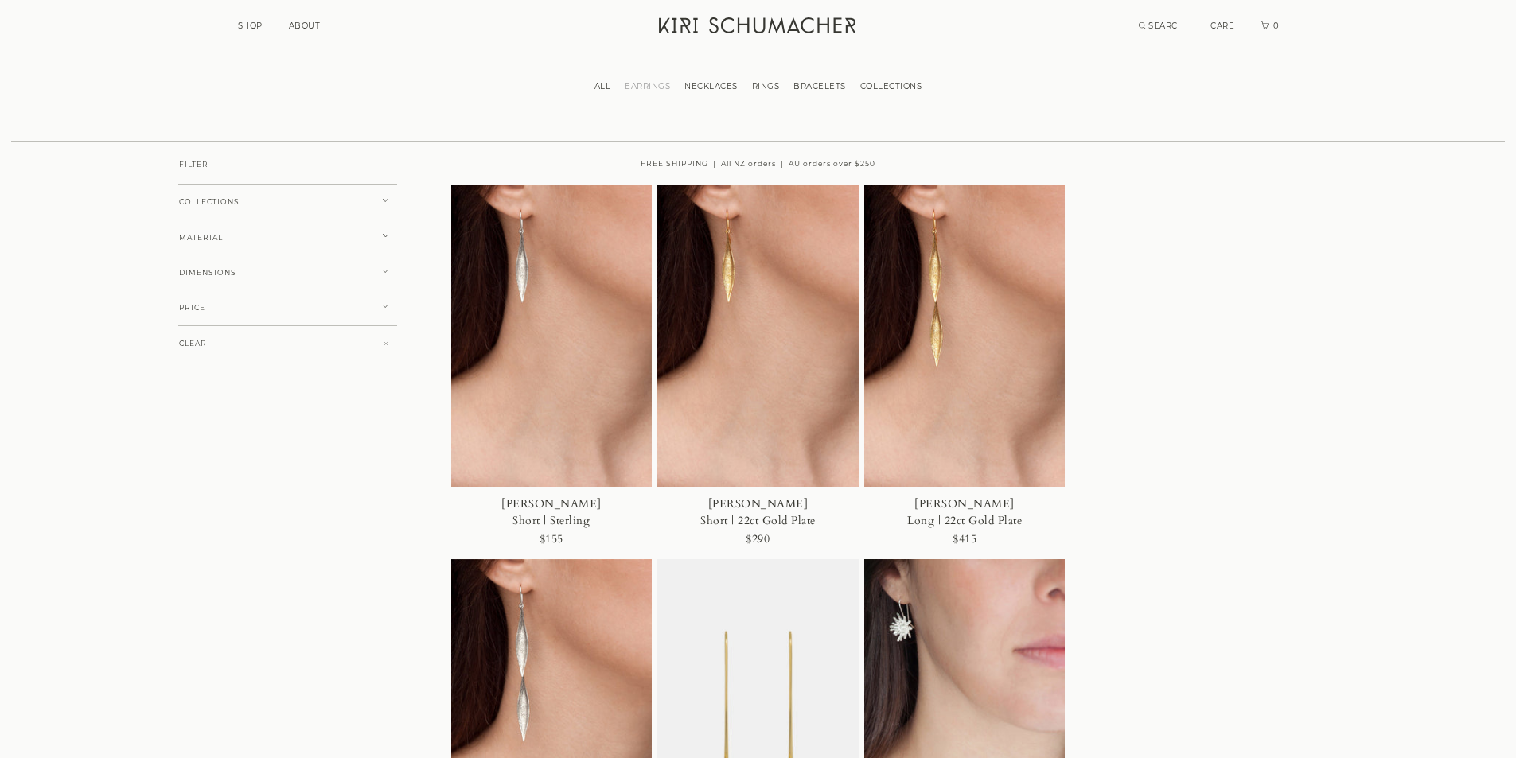
click at [601, 83] on link "ALL" at bounding box center [602, 86] width 31 height 10
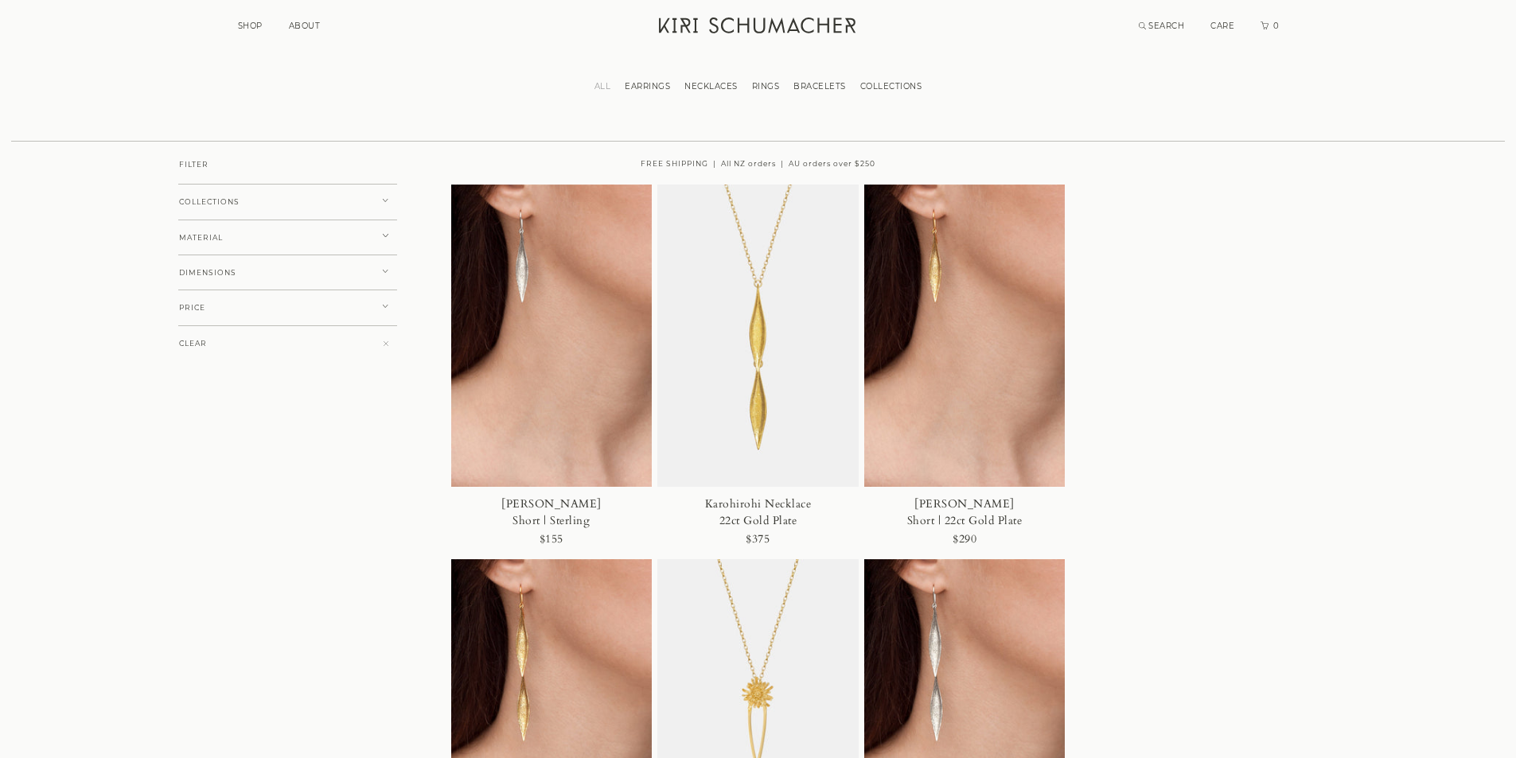
click at [598, 92] on li "ALL" at bounding box center [602, 85] width 31 height 22
click at [597, 84] on link "ALL" at bounding box center [602, 86] width 31 height 10
click at [767, 85] on link "RINGS" at bounding box center [766, 86] width 42 height 10
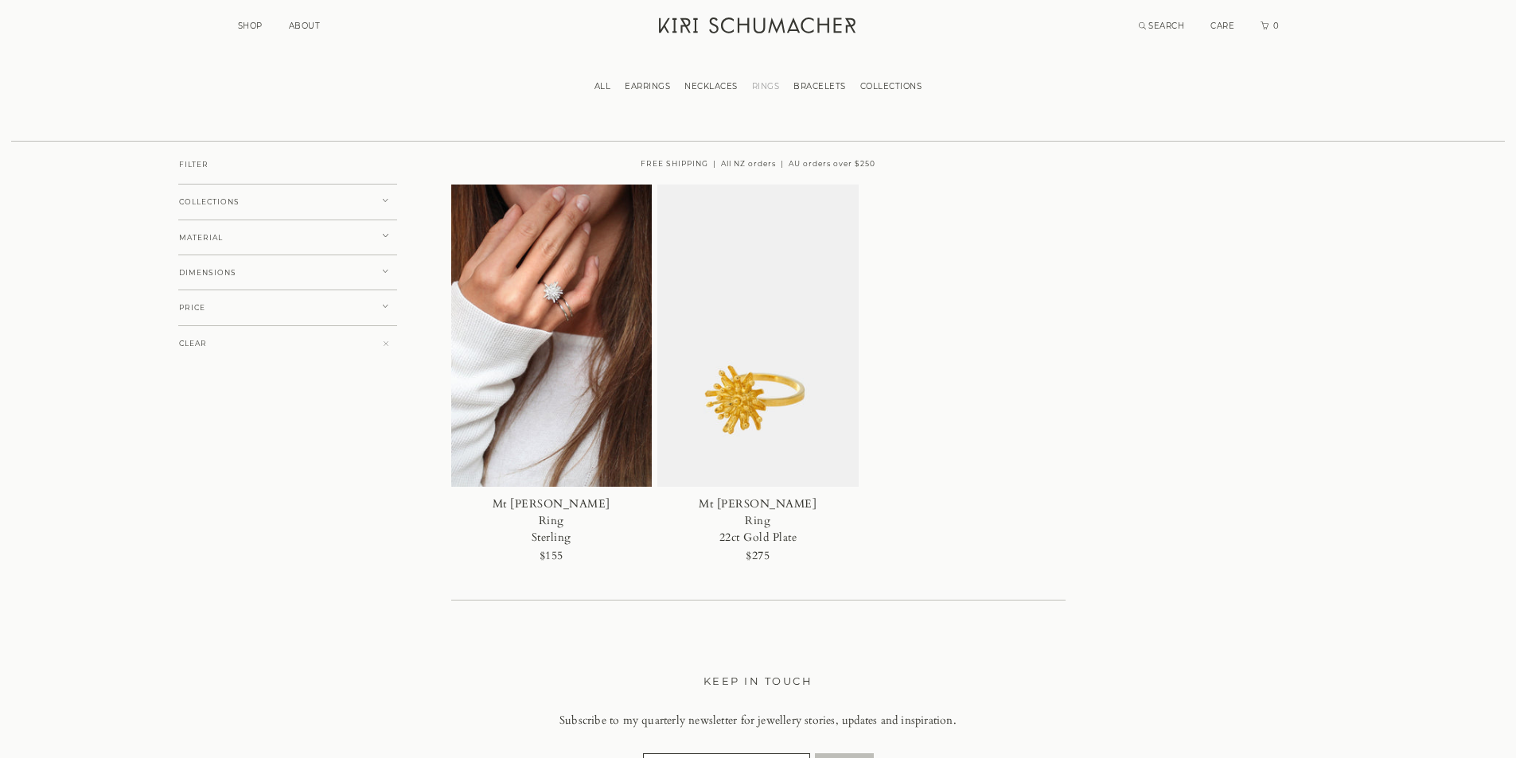
click at [886, 85] on link "COLLECTIONS" at bounding box center [891, 86] width 76 height 10
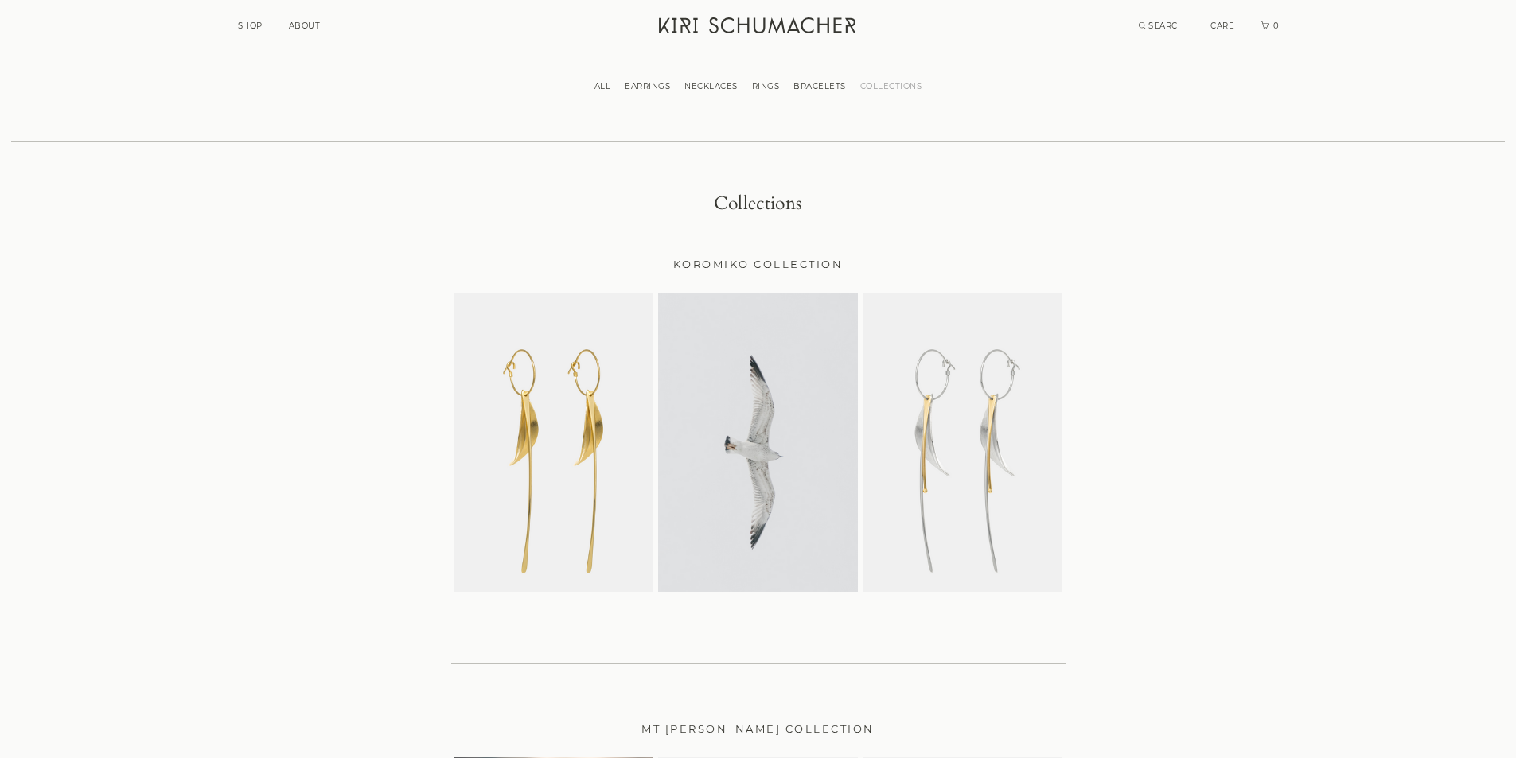
click at [825, 87] on link "BRACELETS" at bounding box center [819, 86] width 67 height 10
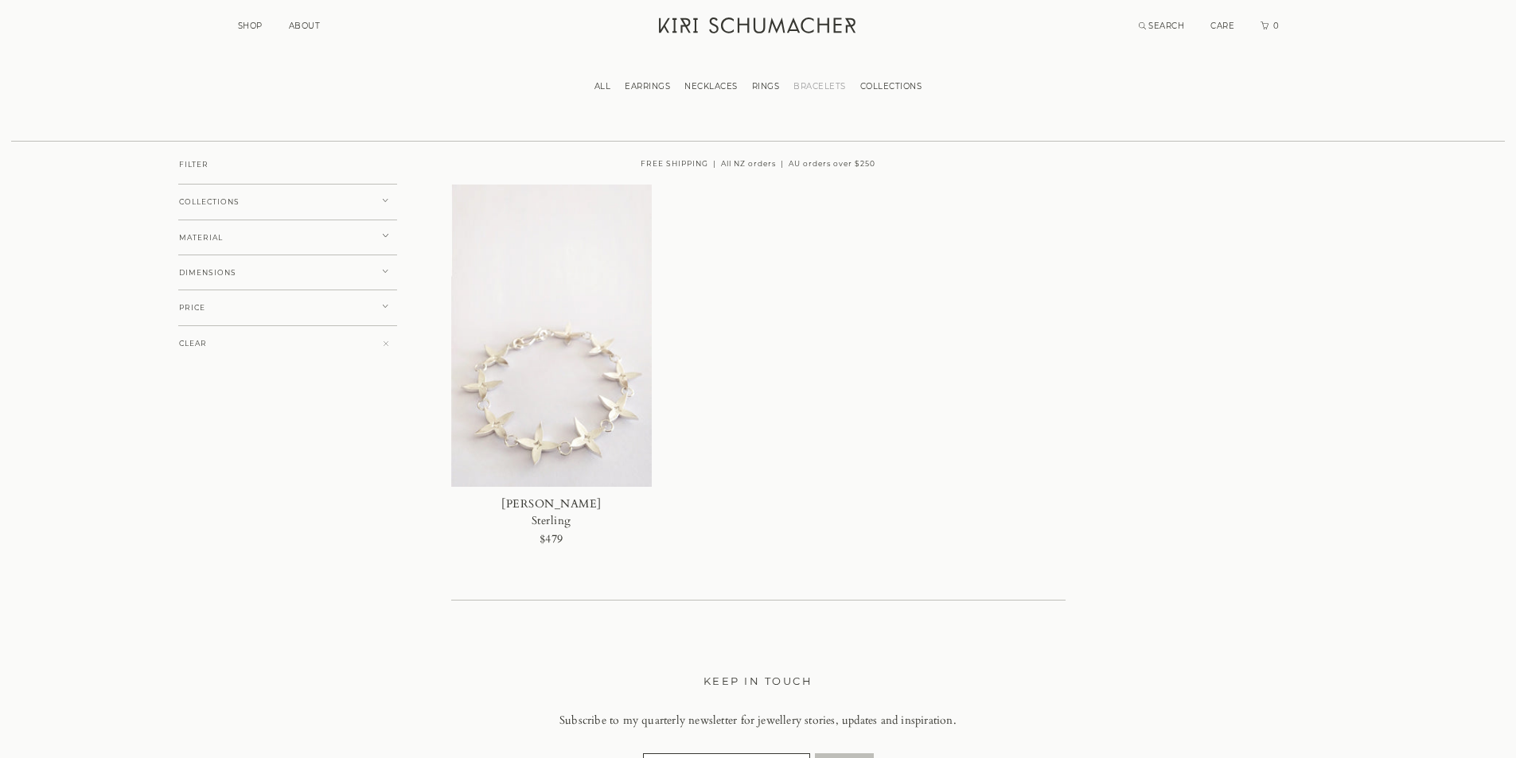
click at [774, 88] on link "RINGS" at bounding box center [766, 86] width 42 height 10
